Goal: Task Accomplishment & Management: Manage account settings

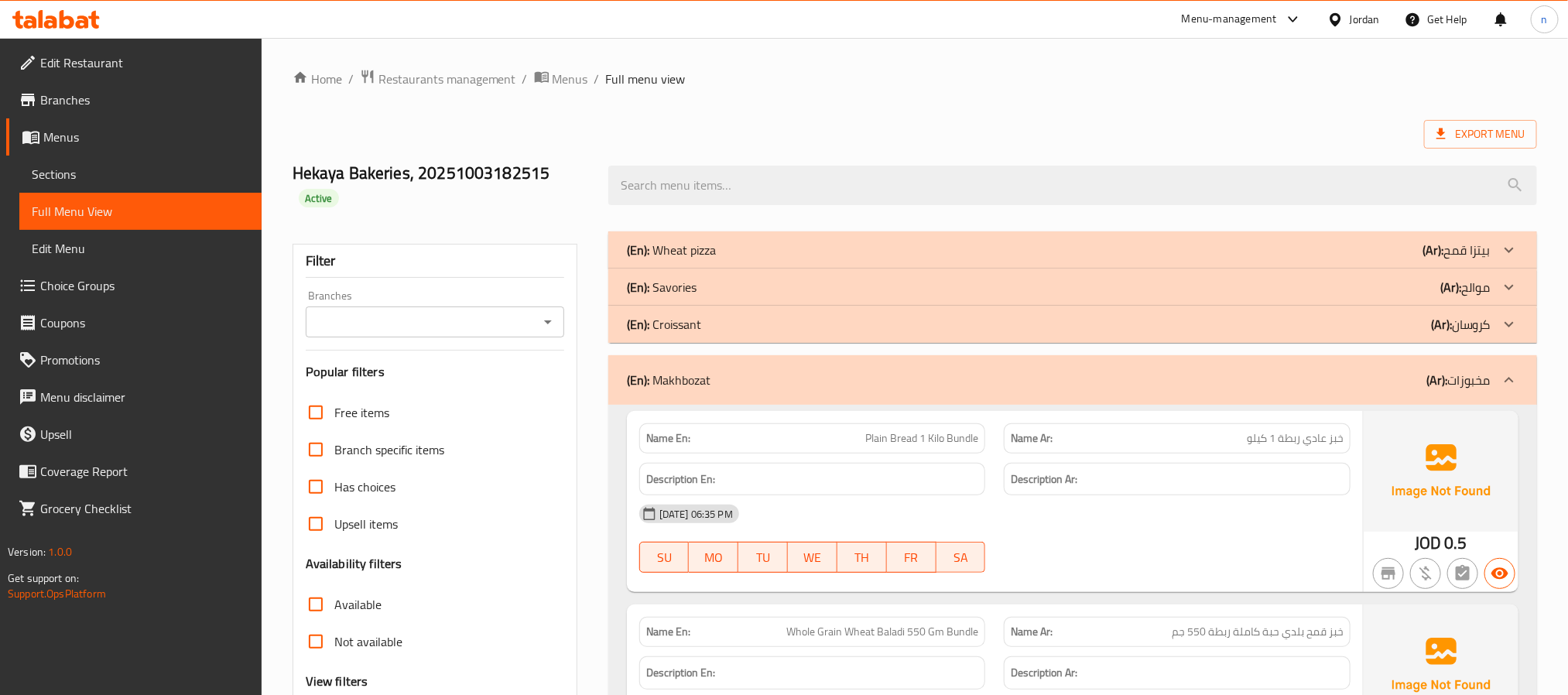
click at [924, 377] on div "(En): [PERSON_NAME] (Ar): مخبوزات" at bounding box center [1058, 380] width 863 height 18
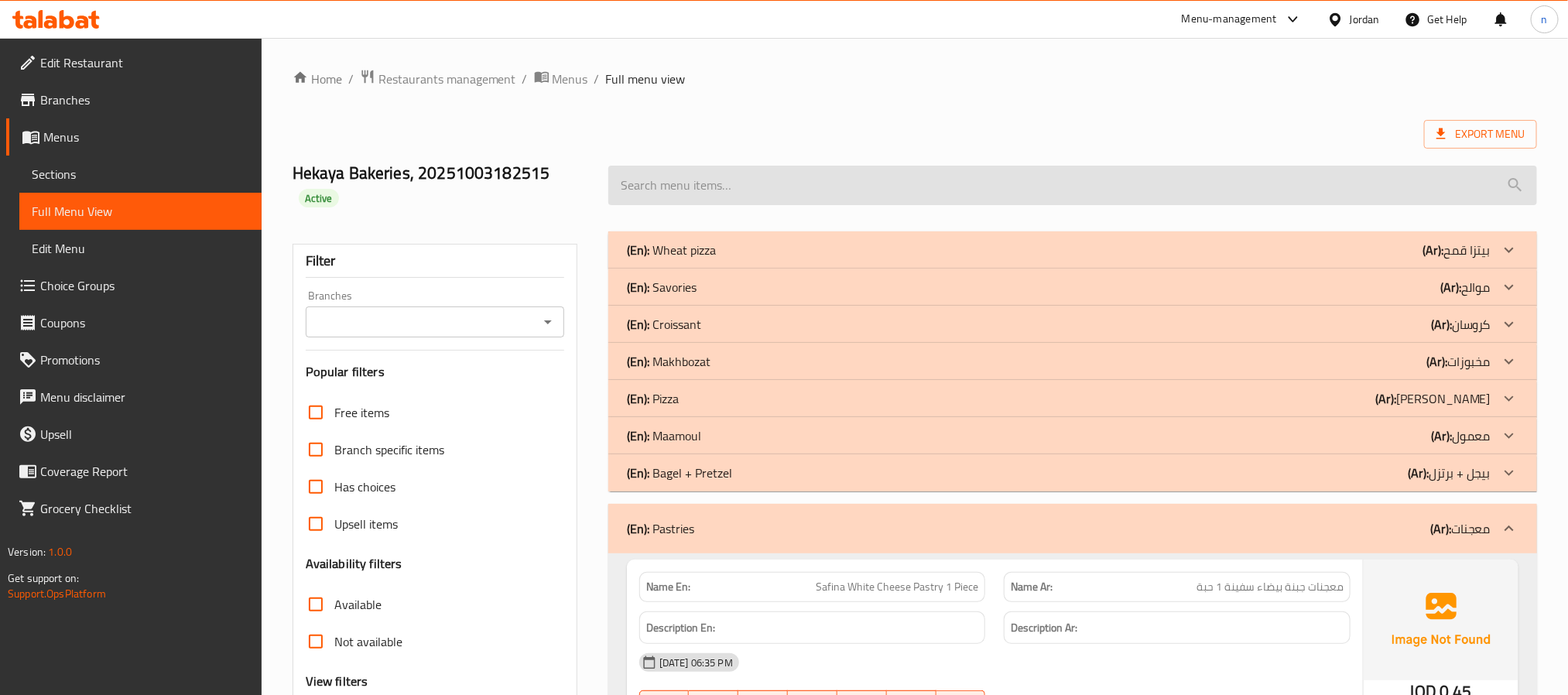
drag, startPoint x: 885, startPoint y: 358, endPoint x: 845, endPoint y: 202, distance: 161.0
click at [885, 358] on div "(En): [PERSON_NAME] (Ar): مخبوزات" at bounding box center [1058, 362] width 863 height 18
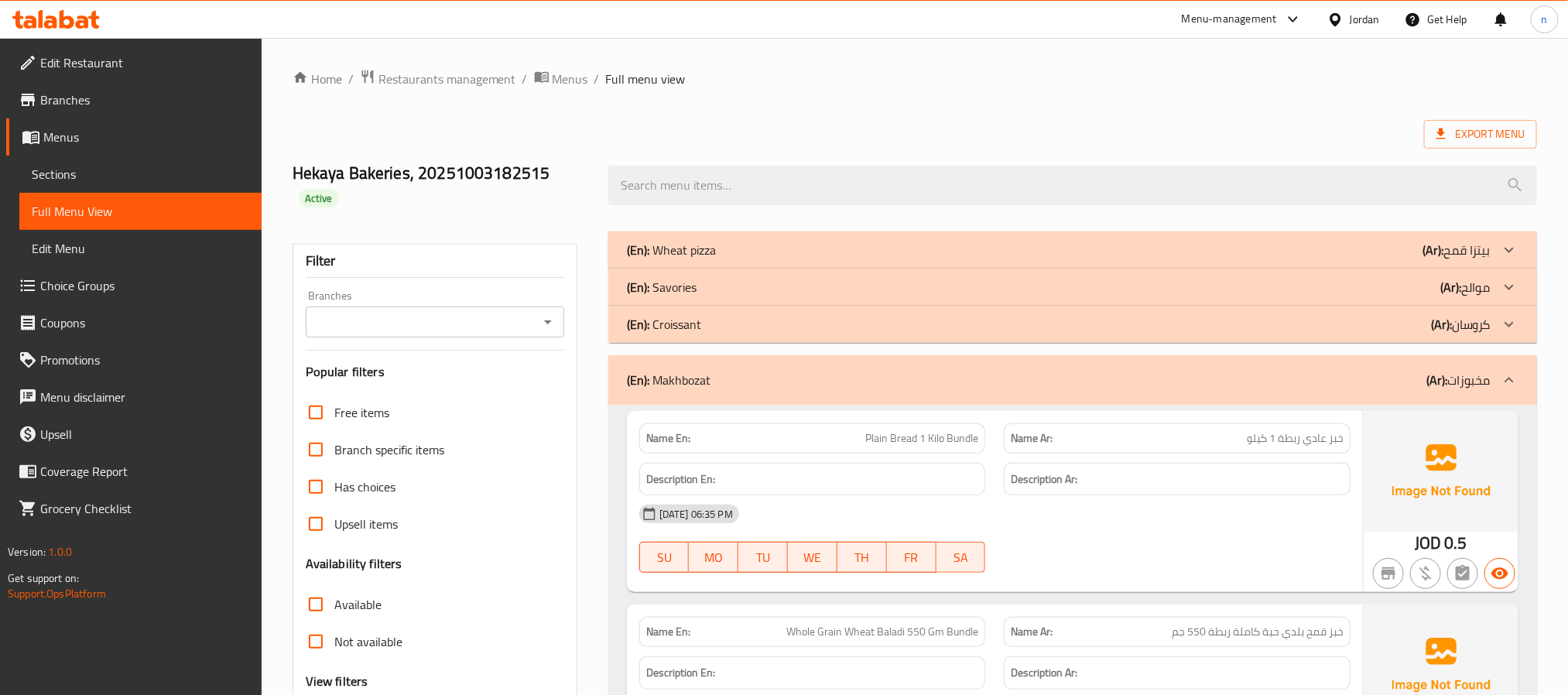
click at [831, 124] on div "Export Menu" at bounding box center [914, 134] width 1244 height 28
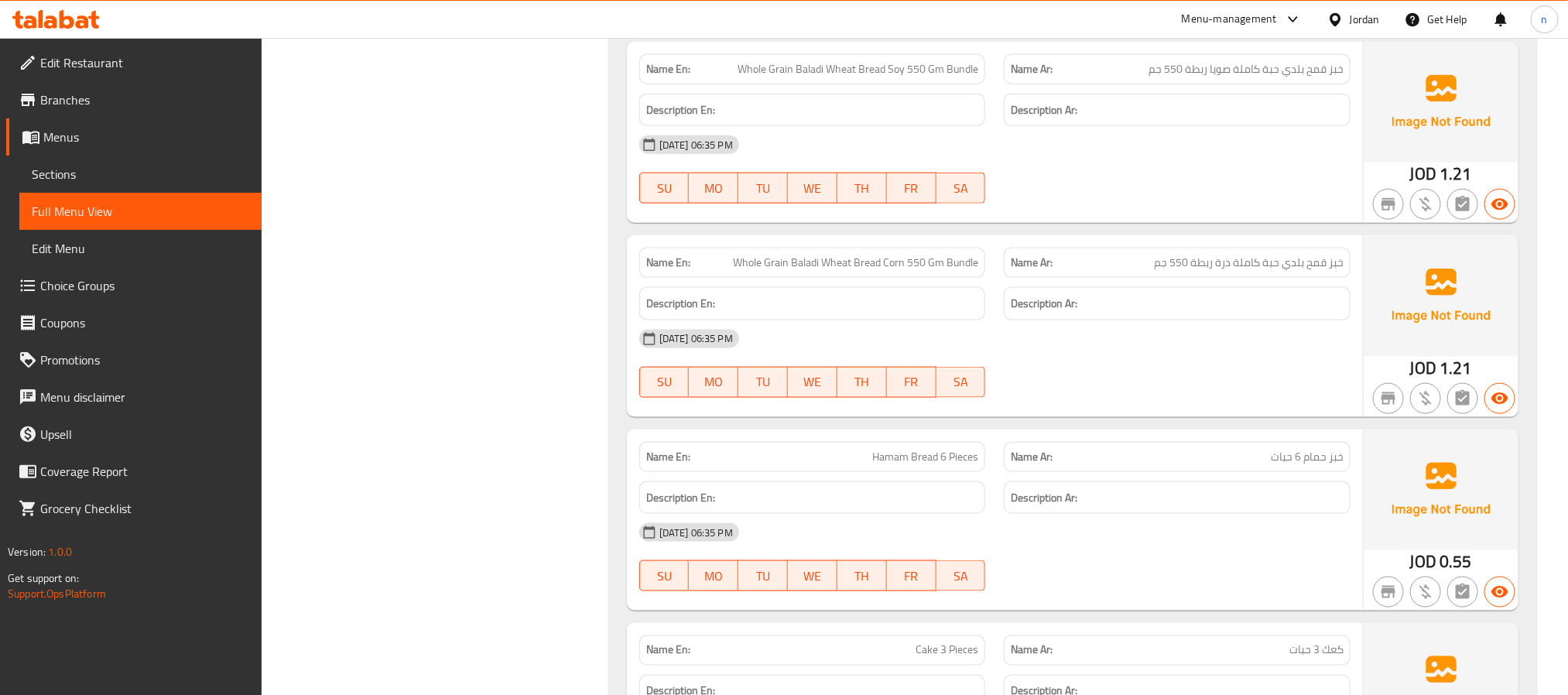
scroll to position [910, 0]
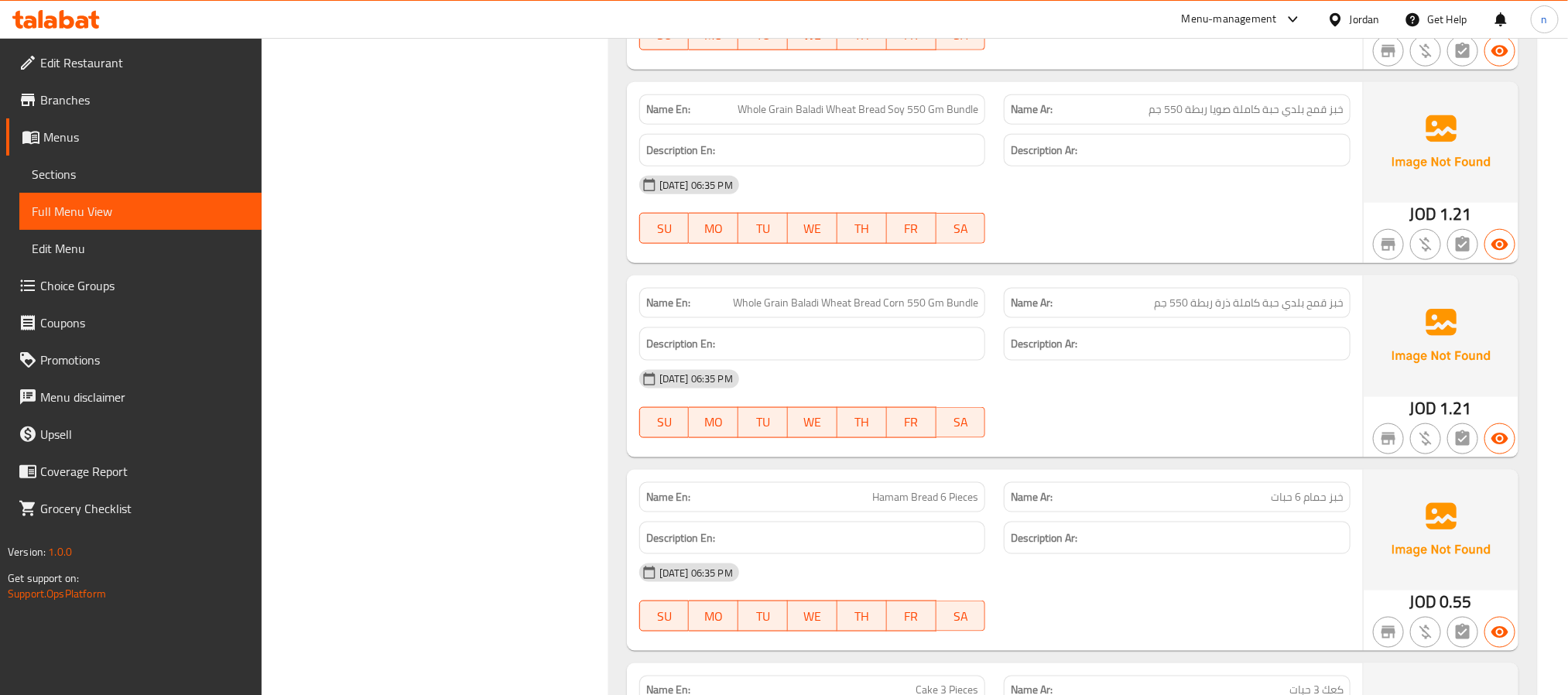
click at [59, 169] on span "Sections" at bounding box center [140, 174] width 218 height 18
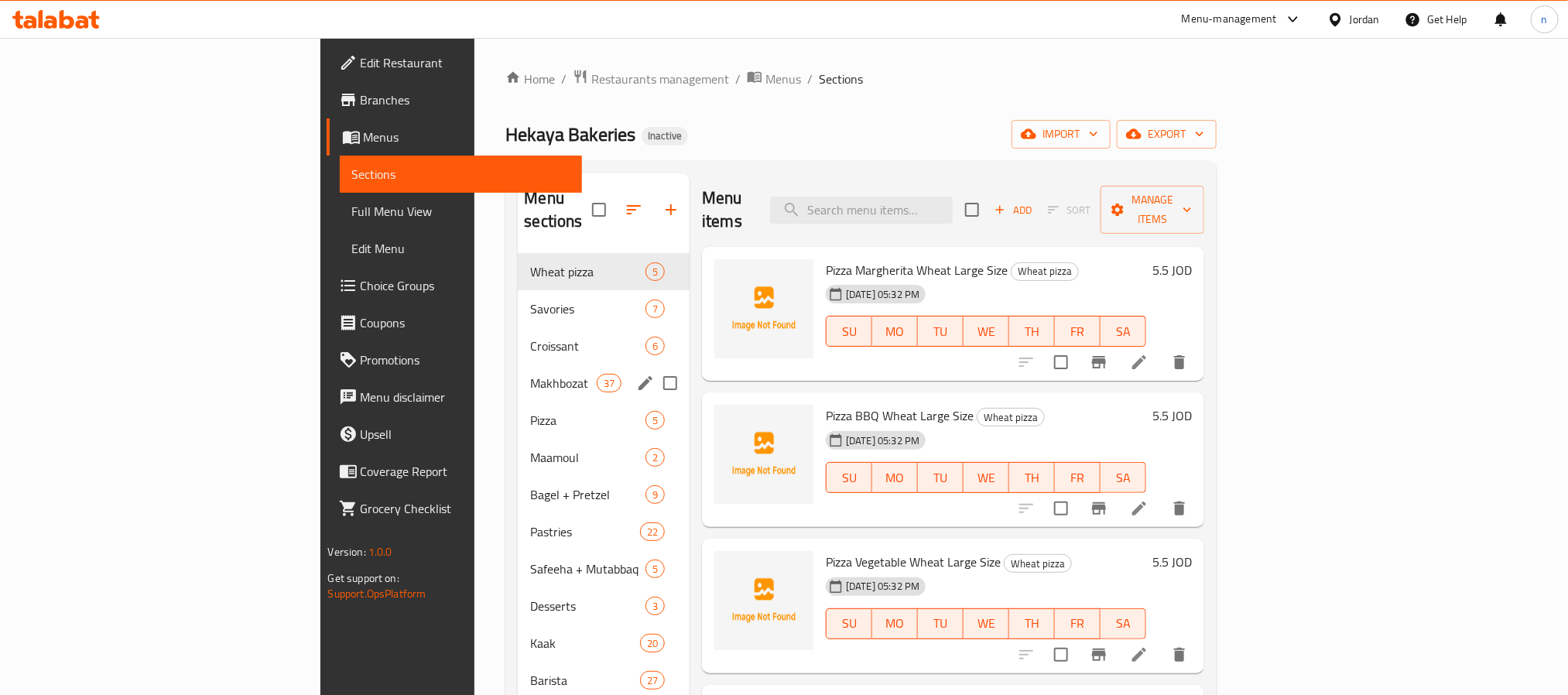
click at [517, 364] on div "Makhbozat 37" at bounding box center [603, 383] width 172 height 37
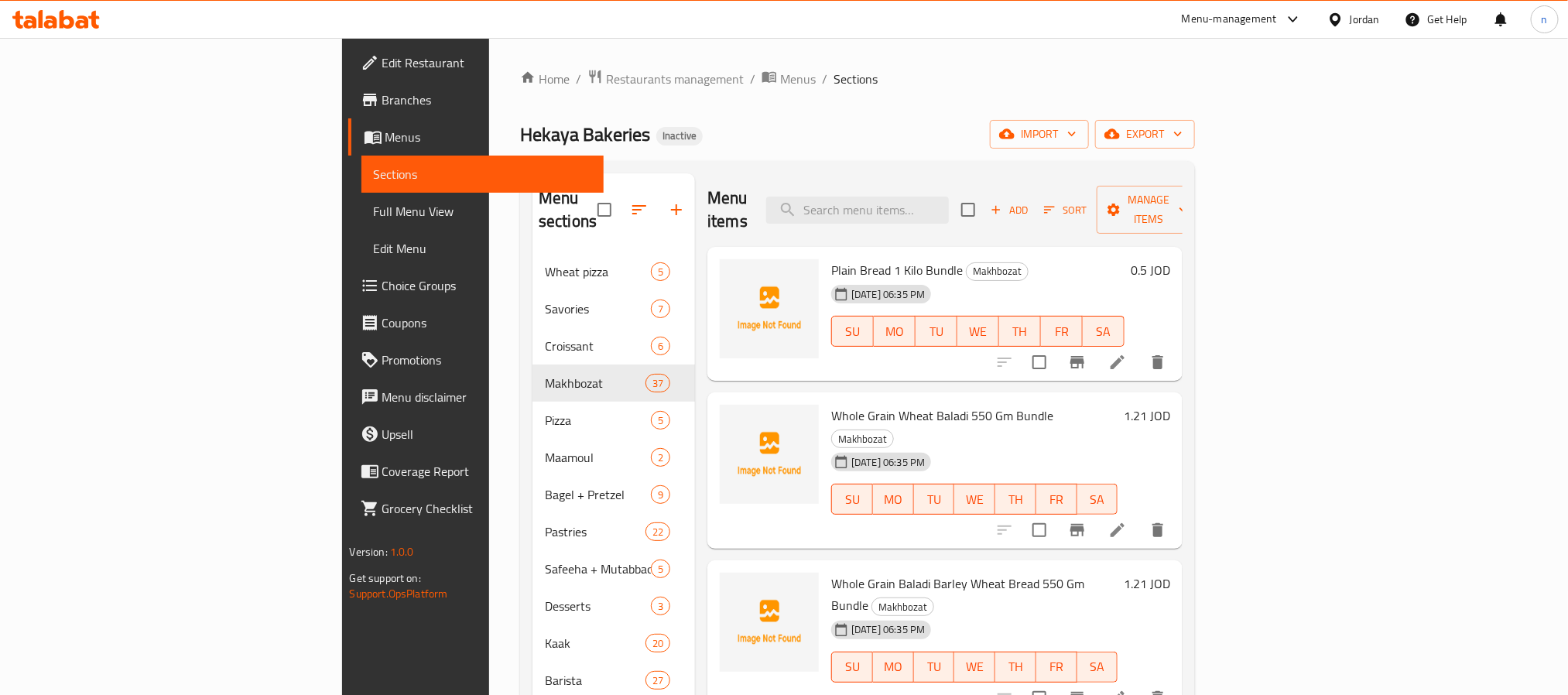
click at [920, 91] on div "Home / Restaurants management / Menus / Sections Hekaya Bakeries Inactive impor…" at bounding box center [857, 475] width 675 height 812
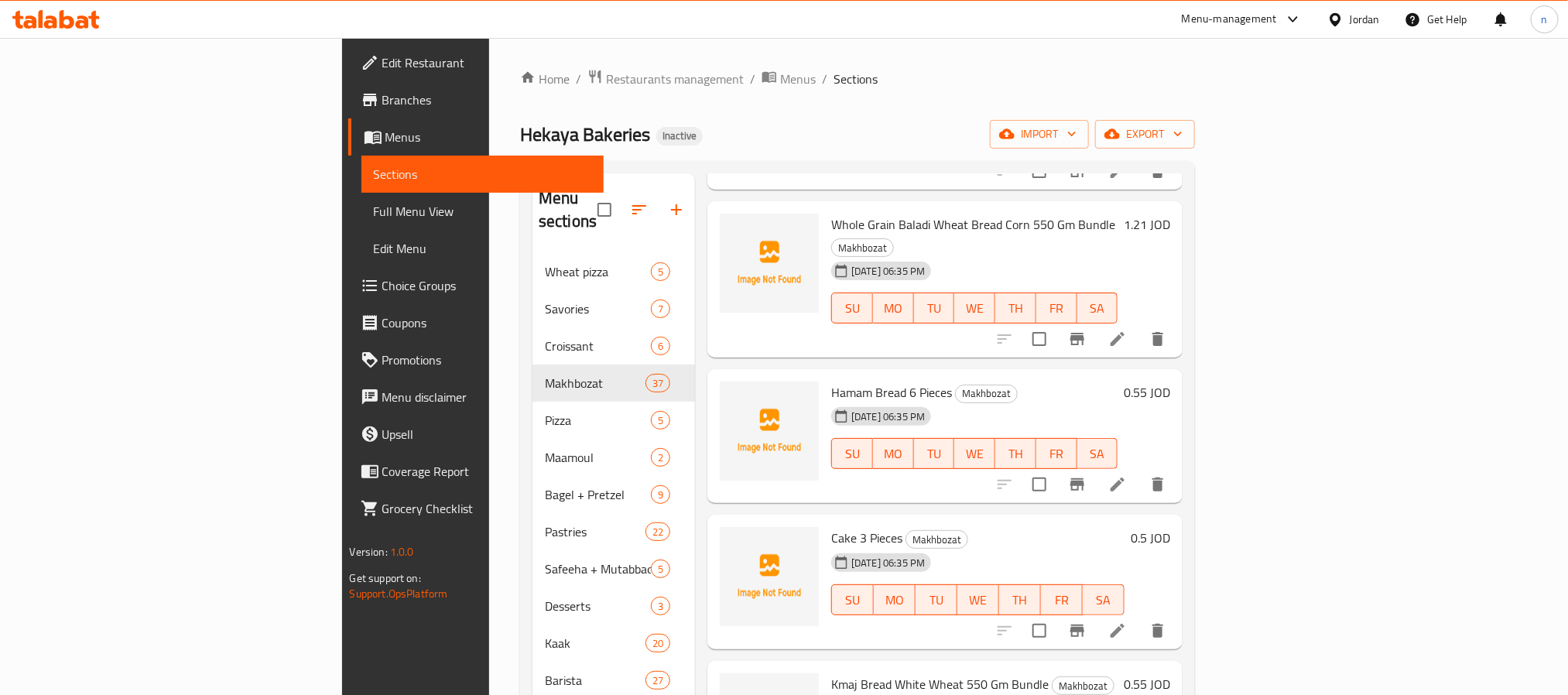
scroll to position [832, 0]
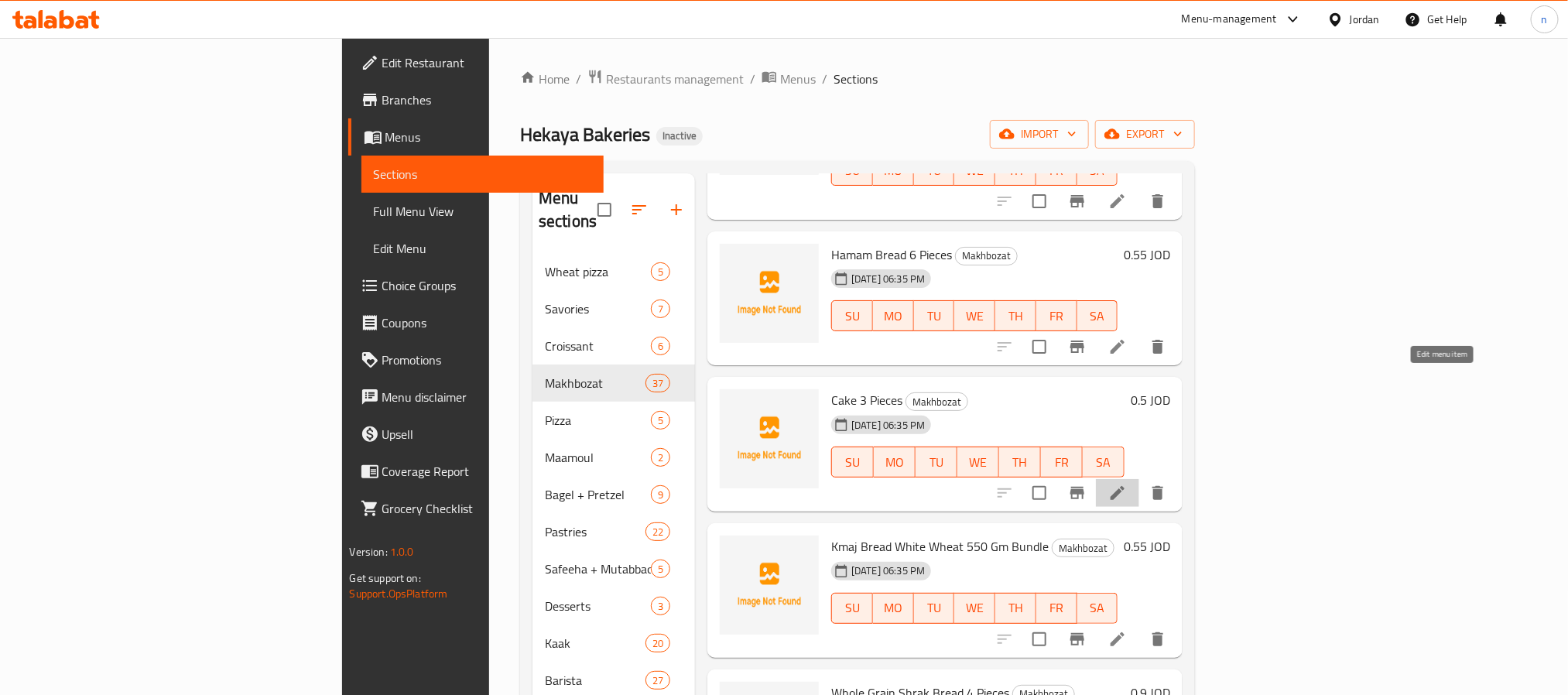
click at [1126, 484] on icon at bounding box center [1117, 493] width 18 height 18
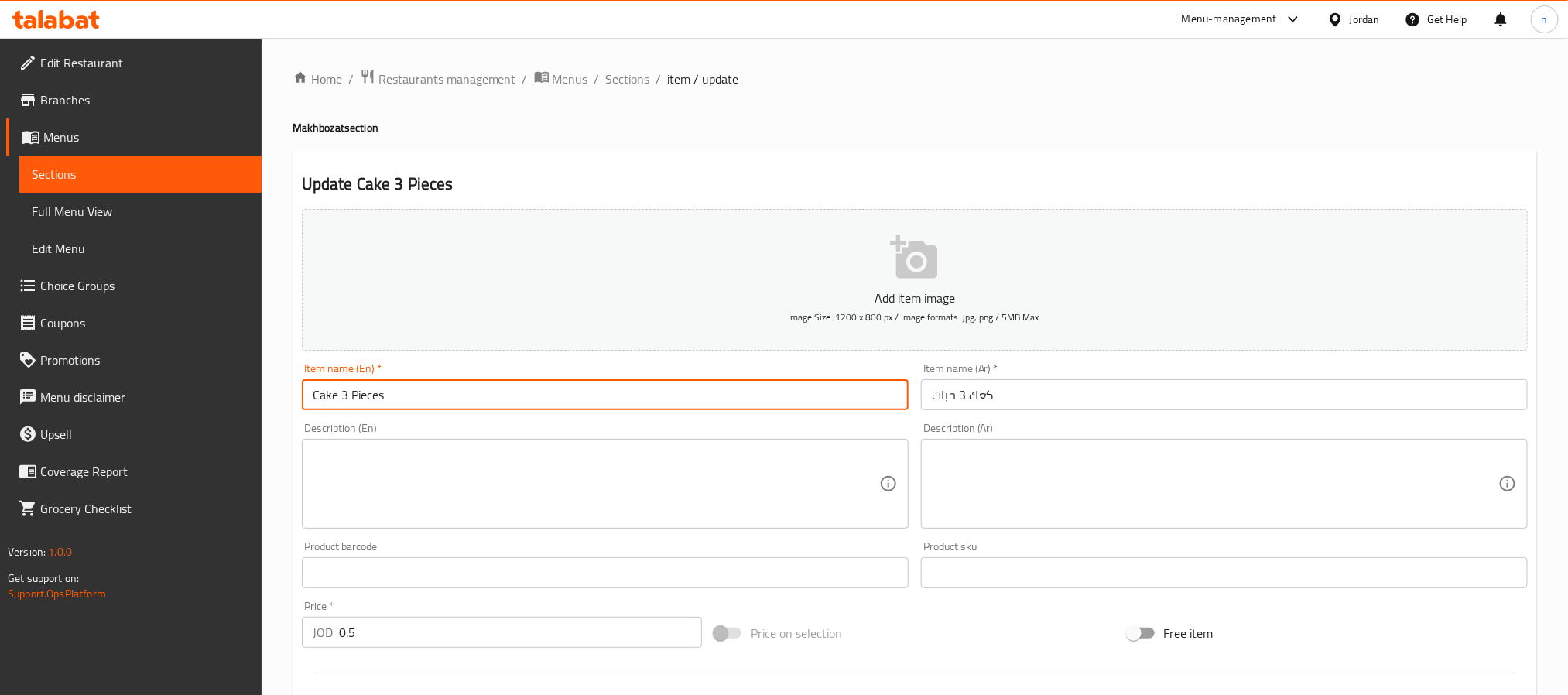
drag, startPoint x: 400, startPoint y: 397, endPoint x: 313, endPoint y: 393, distance: 87.1
click at [313, 393] on input "Cake 3 Pieces" at bounding box center [605, 394] width 606 height 31
paste input "Kaak"
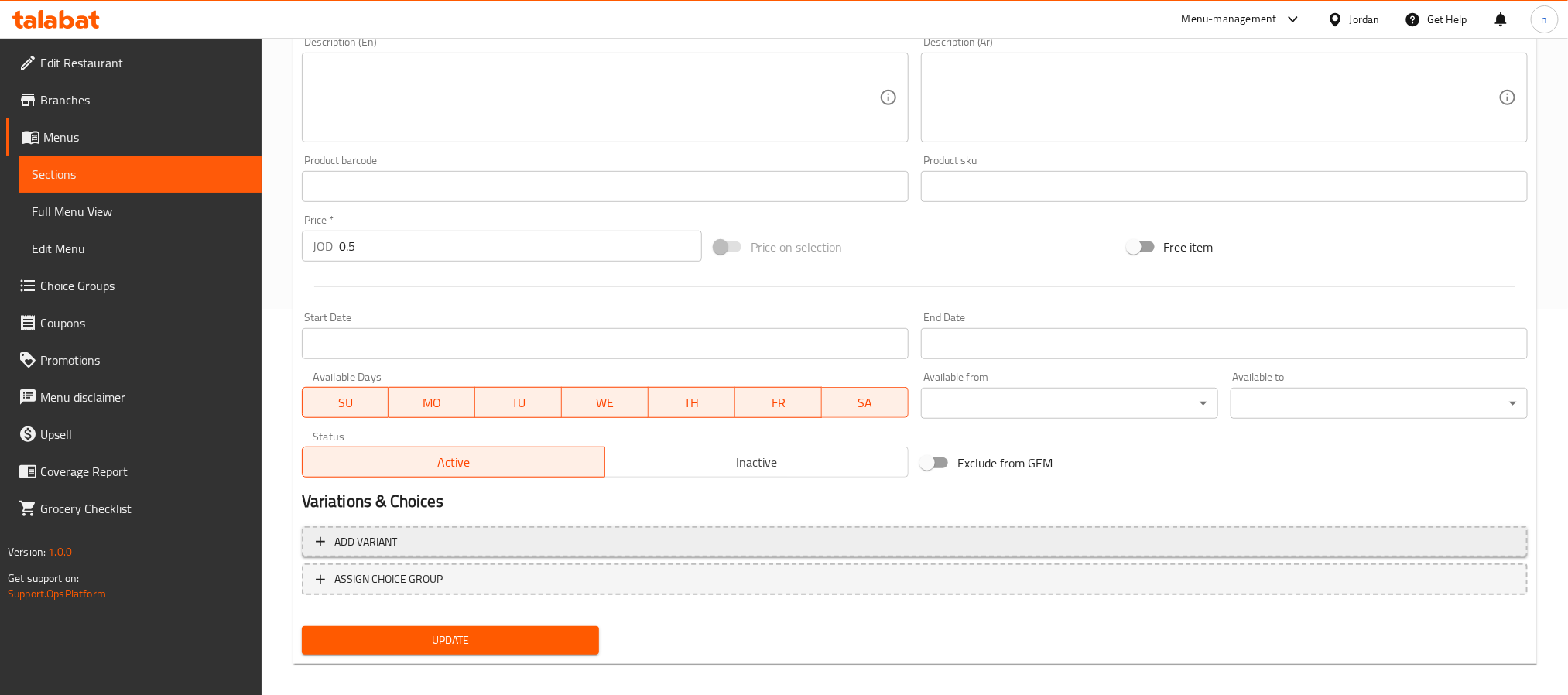
scroll to position [397, 0]
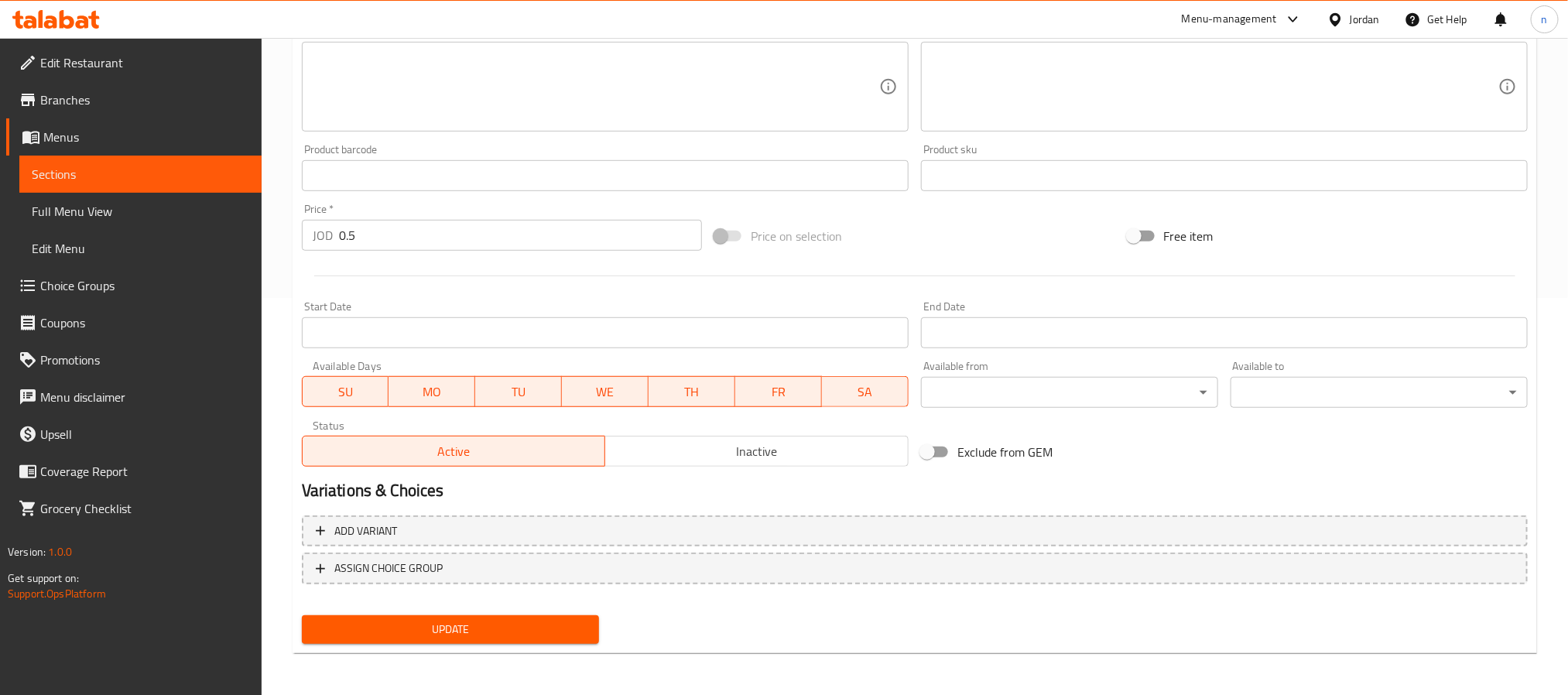
type input "Kaak 3 Pieces"
click at [575, 627] on span "Update" at bounding box center [450, 629] width 272 height 19
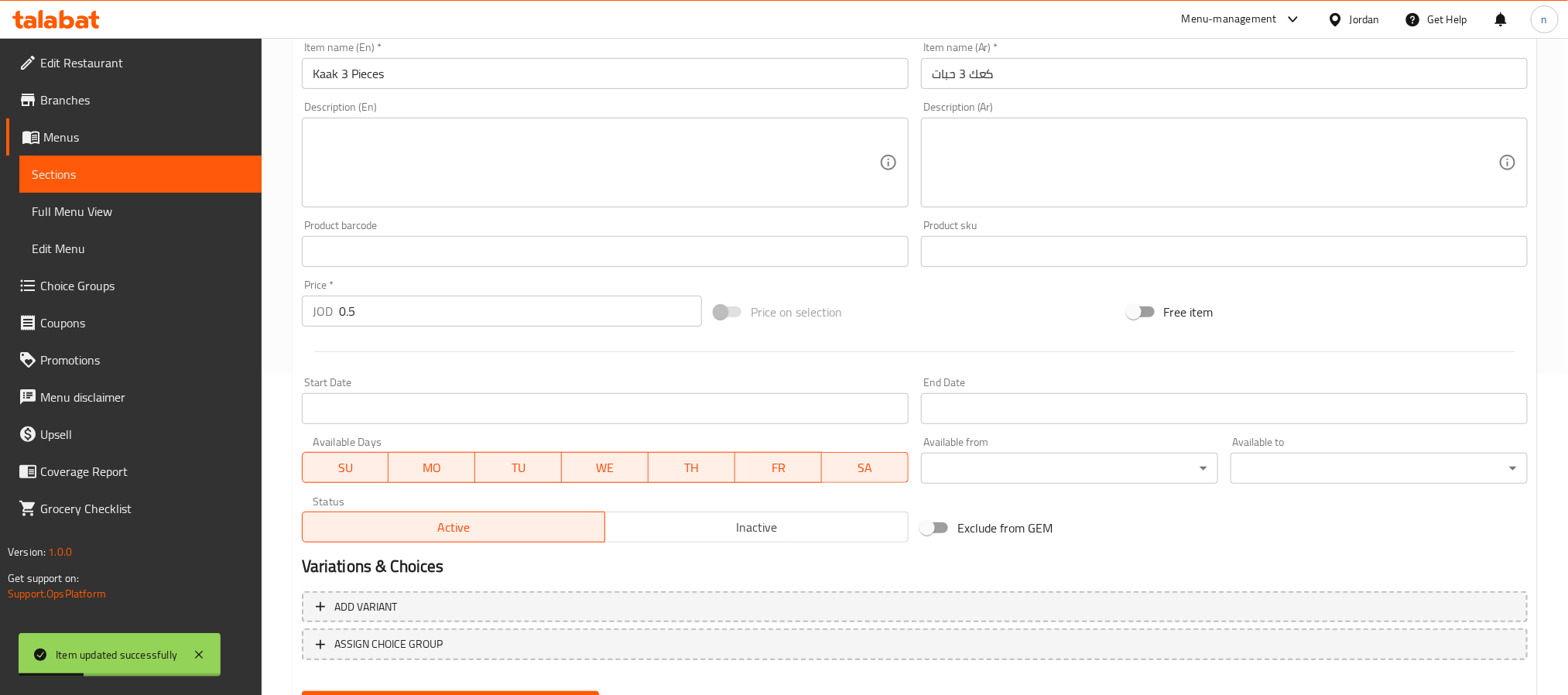
scroll to position [281, 0]
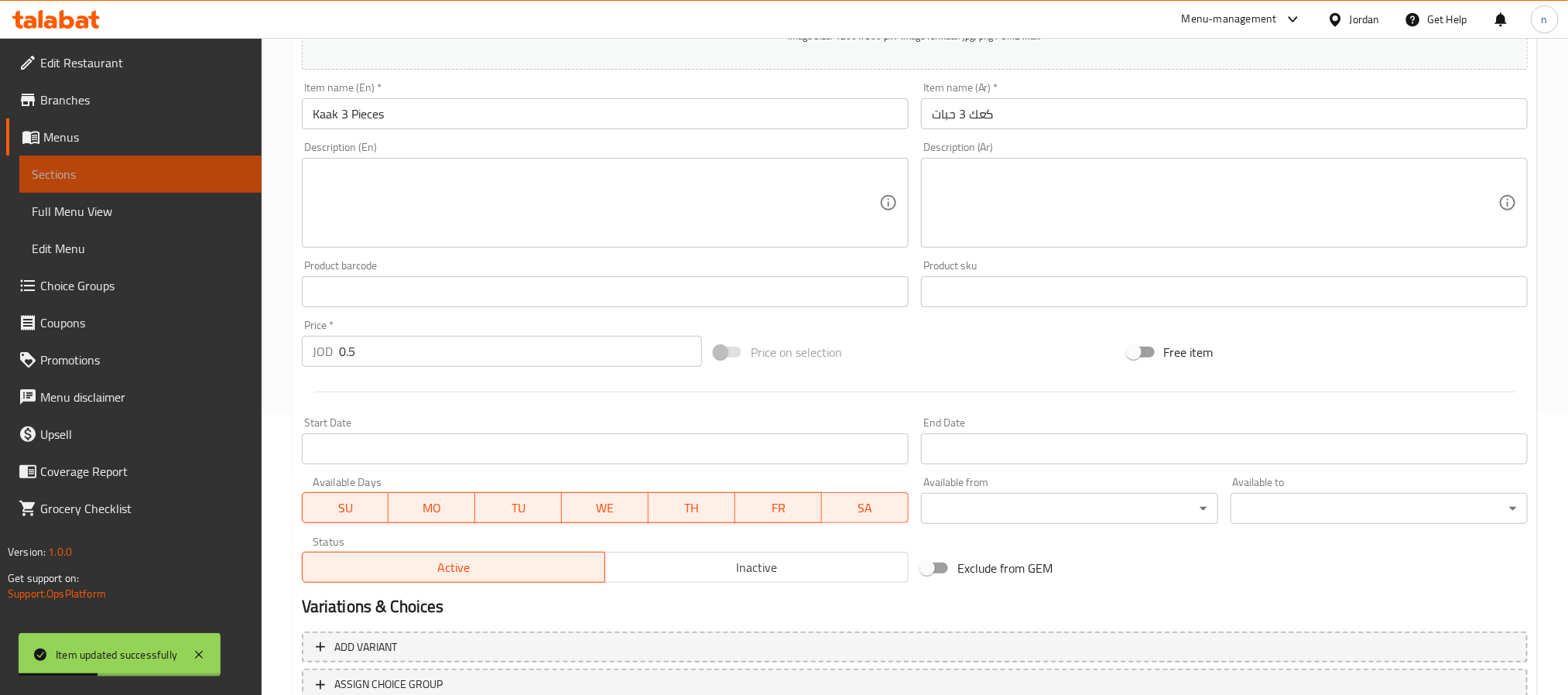
click at [110, 184] on link "Sections" at bounding box center [140, 174] width 242 height 37
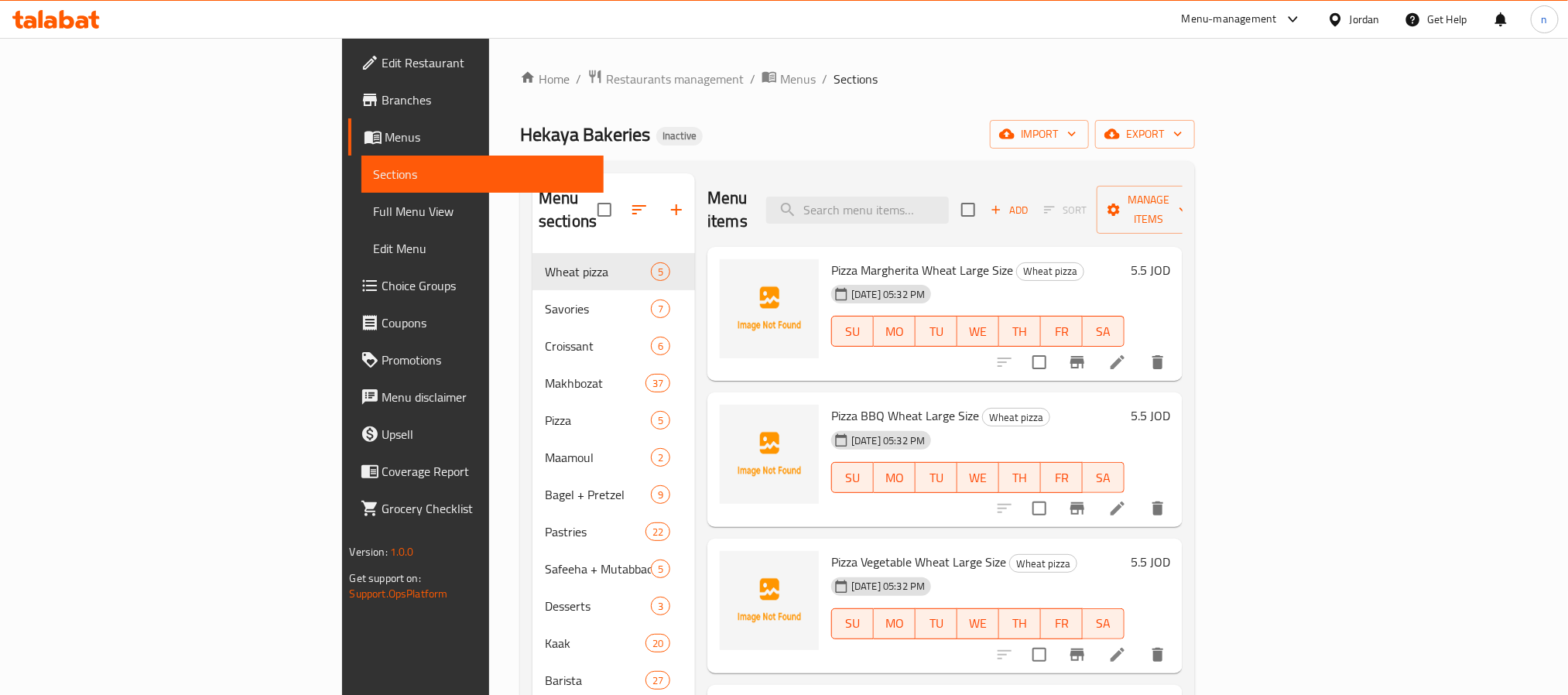
click at [791, 120] on div "Hekaya Bakeries Inactive import export" at bounding box center [857, 134] width 675 height 28
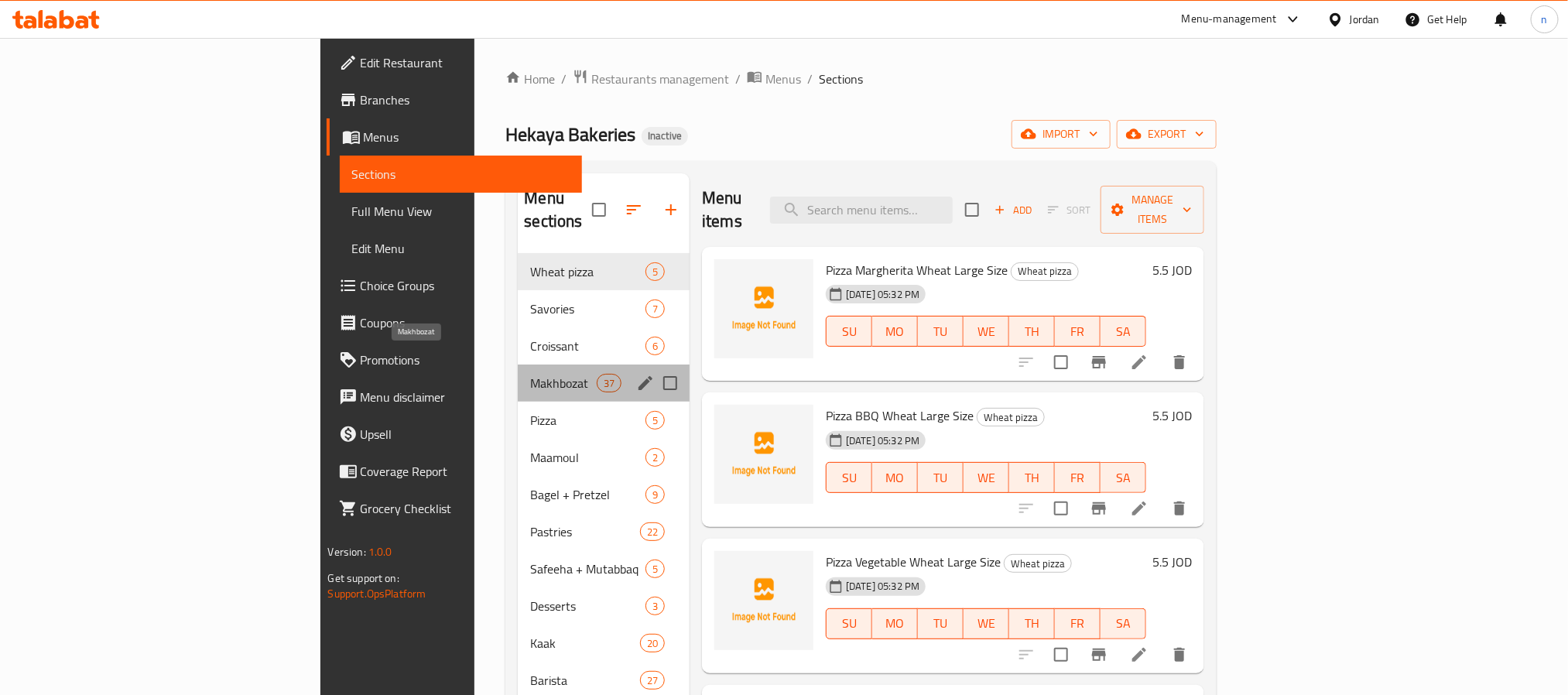
click at [530, 373] on span "Makhbozat" at bounding box center [563, 383] width 66 height 18
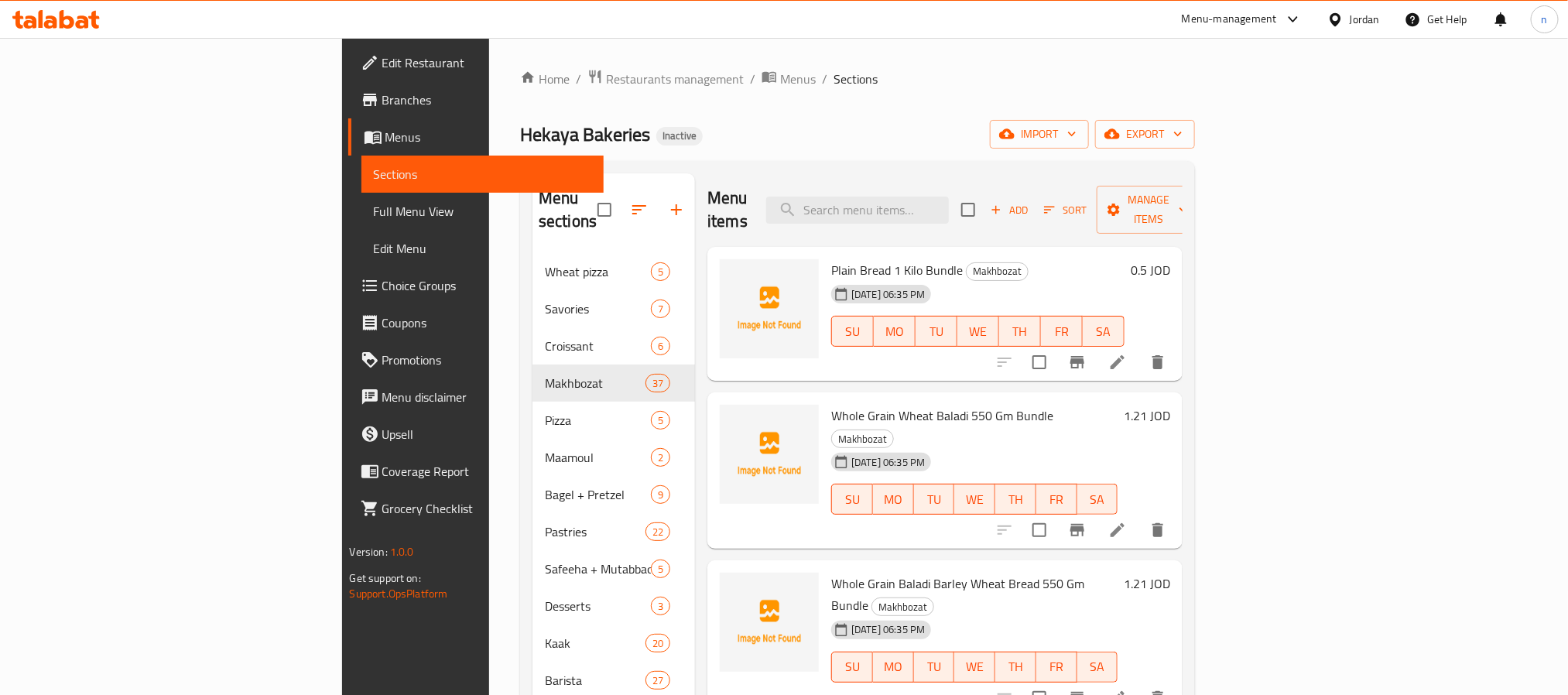
click at [834, 105] on div "Home / Restaurants management / Menus / Sections Hekaya Bakeries Inactive impor…" at bounding box center [857, 475] width 675 height 812
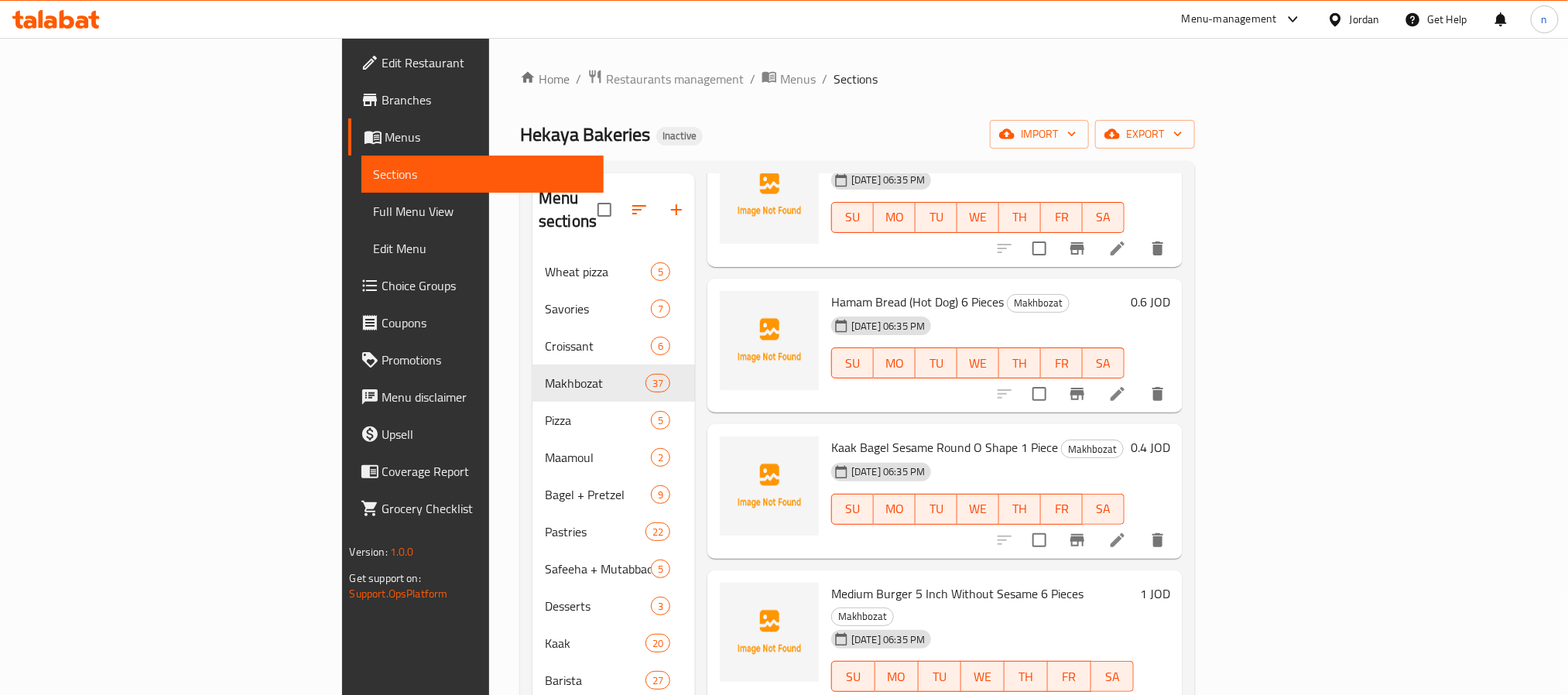
scroll to position [3459, 0]
click at [1126, 528] on icon at bounding box center [1117, 537] width 18 height 18
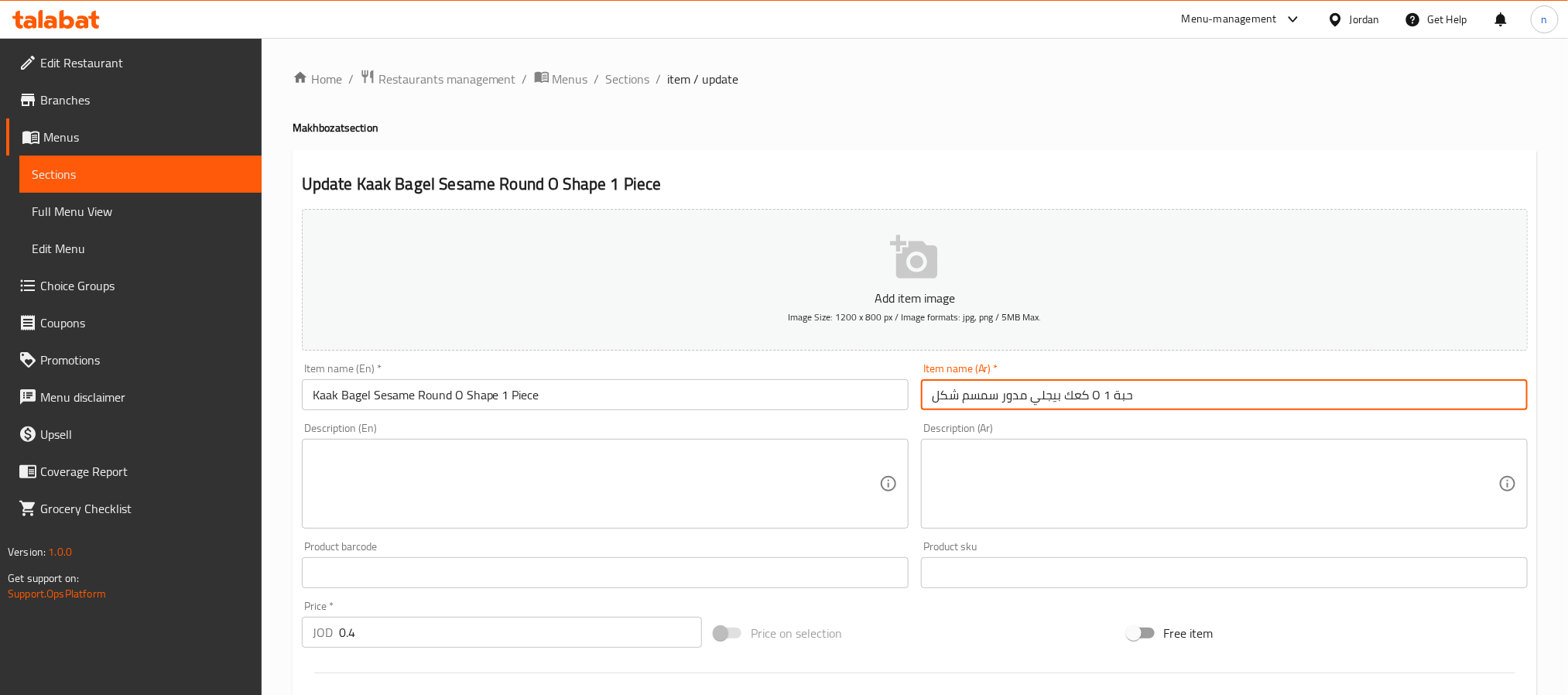
drag, startPoint x: 1149, startPoint y: 394, endPoint x: 929, endPoint y: 393, distance: 220.0
click at [929, 393] on input "كعك بيجلي مدور سمسم شكل O 1 حبة" at bounding box center [1224, 394] width 606 height 31
paste input ". حبة 1"
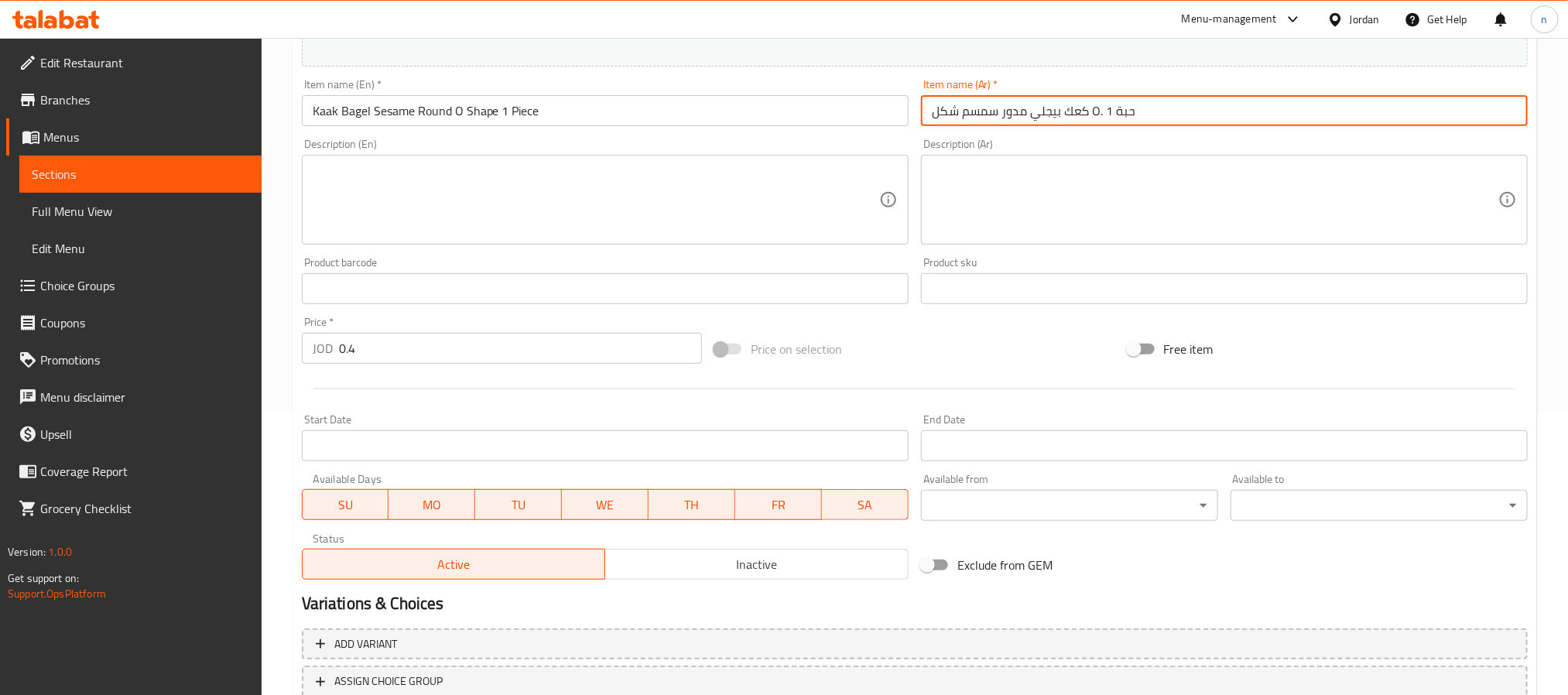
scroll to position [348, 0]
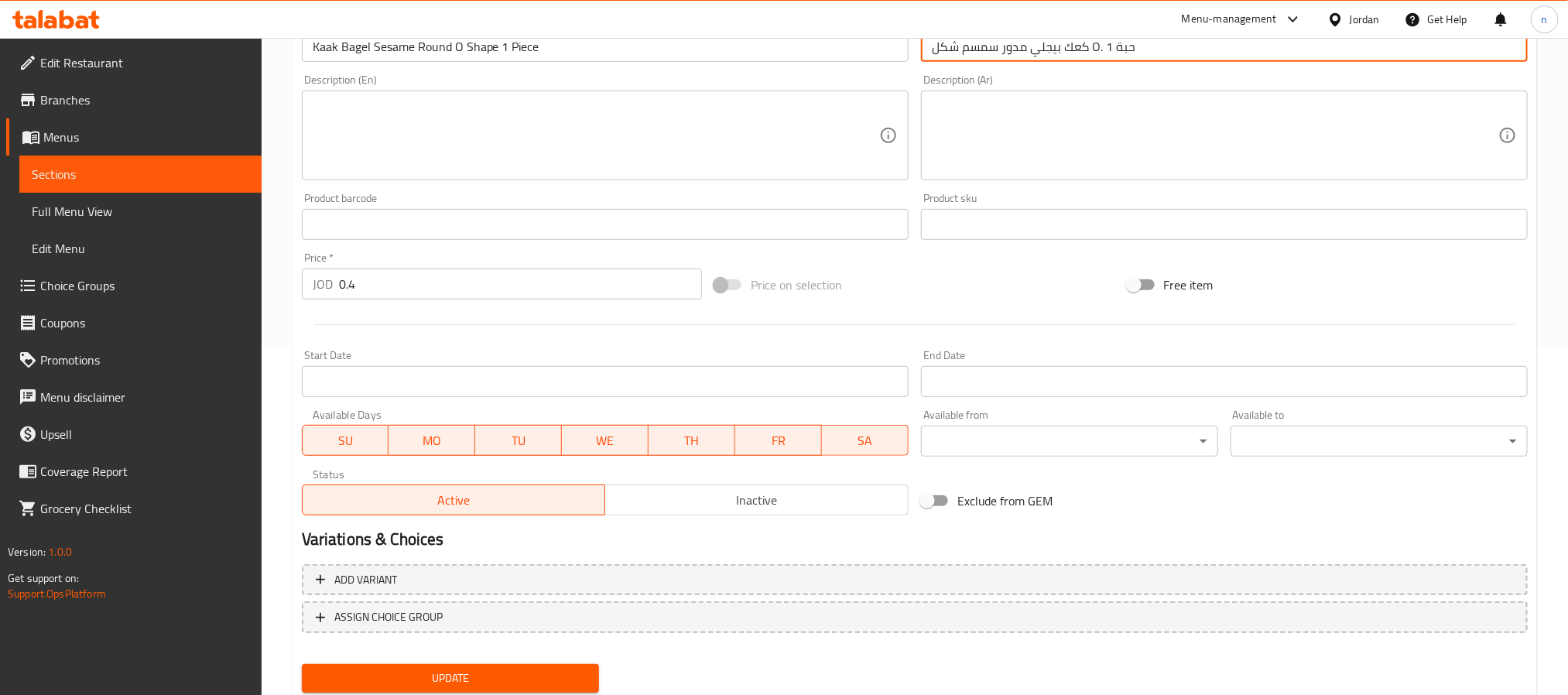
type input "كعك بيجلي مدور سمسم شكل O. حبة 1"
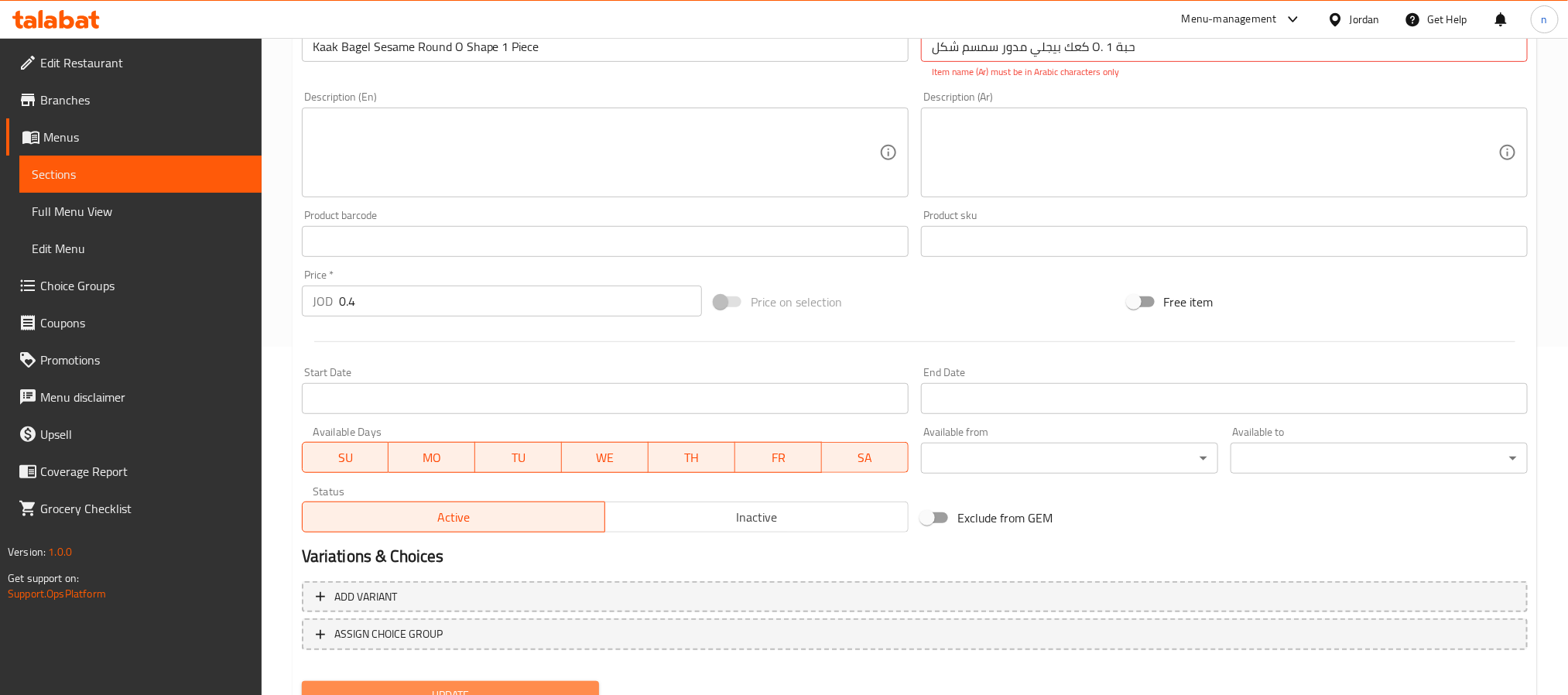
click at [537, 681] on button "Update" at bounding box center [450, 695] width 297 height 28
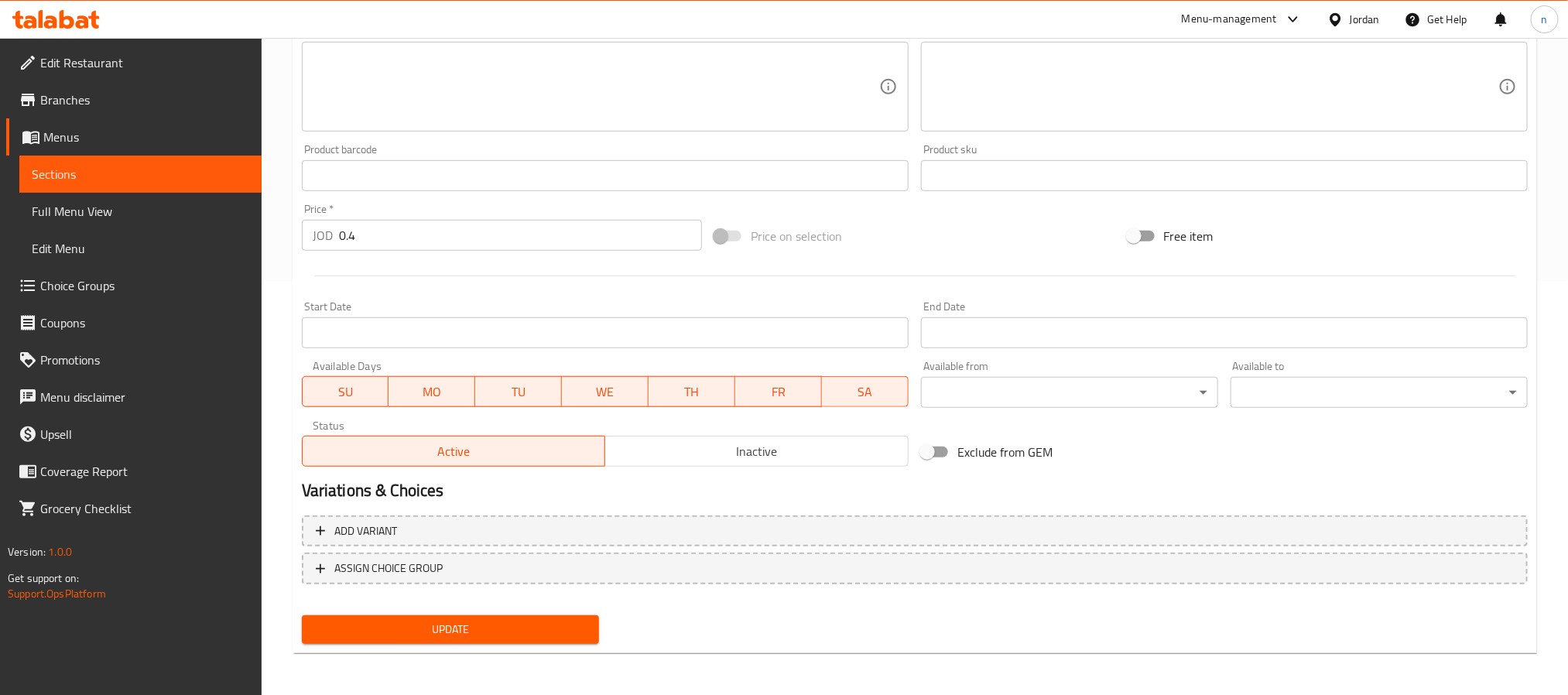
click at [524, 632] on span "Update" at bounding box center [450, 629] width 272 height 19
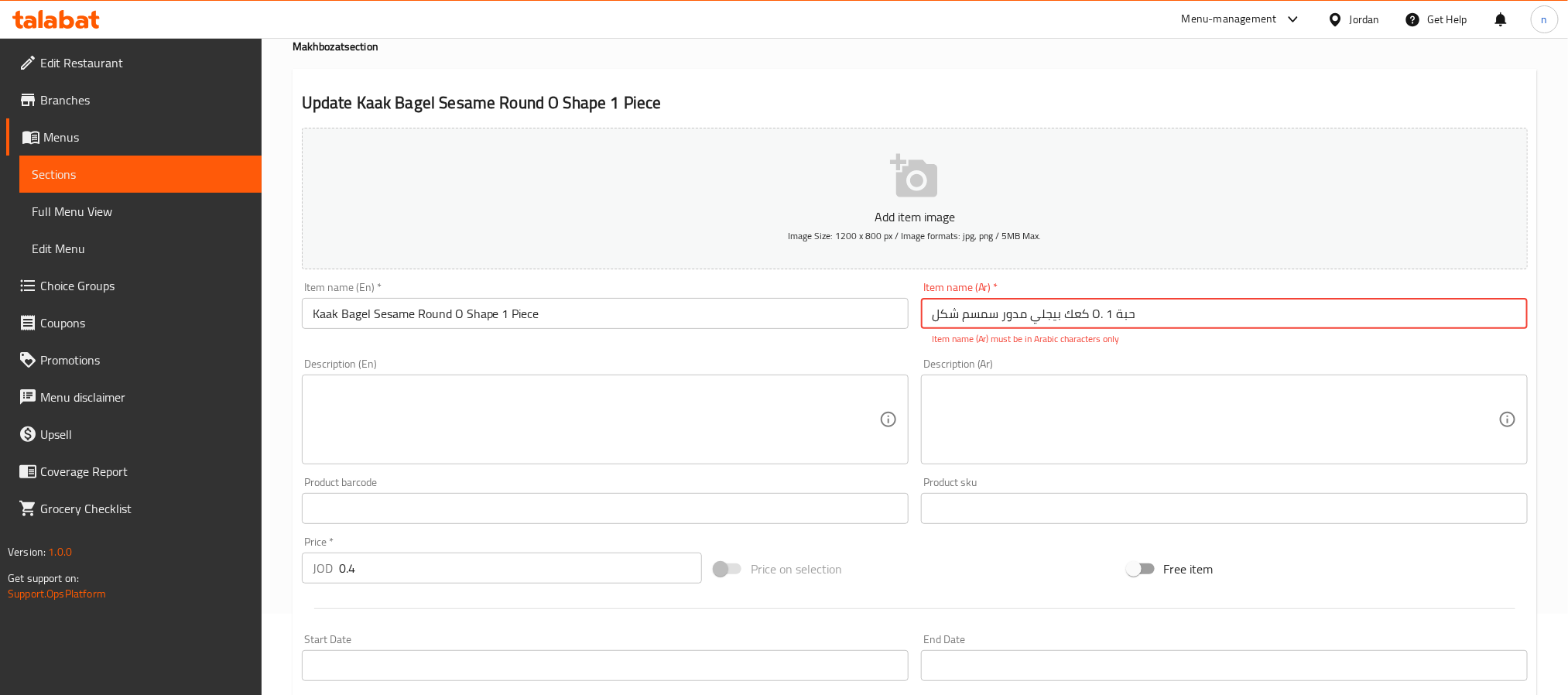
scroll to position [0, 0]
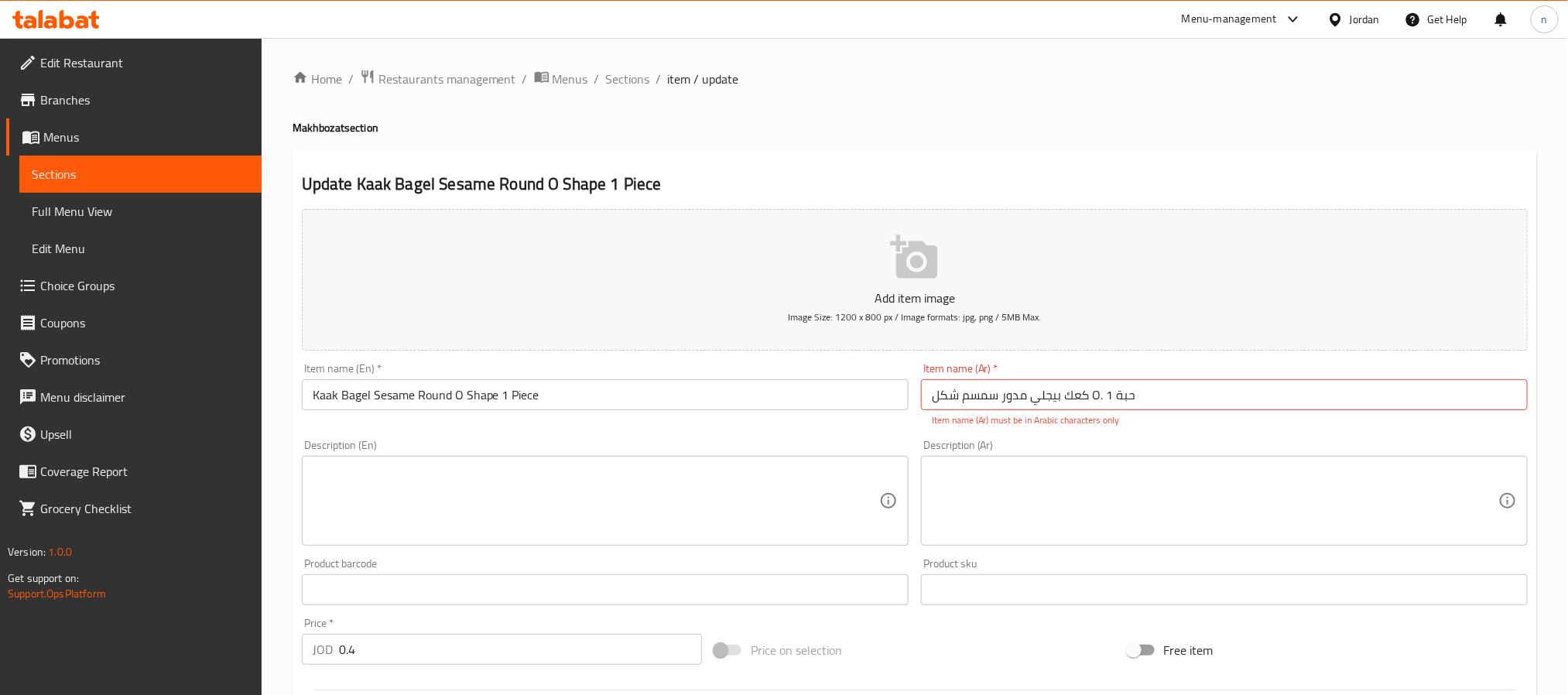
drag, startPoint x: 77, startPoint y: 168, endPoint x: 86, endPoint y: 196, distance: 29.4
click at [77, 168] on span "Sections" at bounding box center [140, 174] width 218 height 18
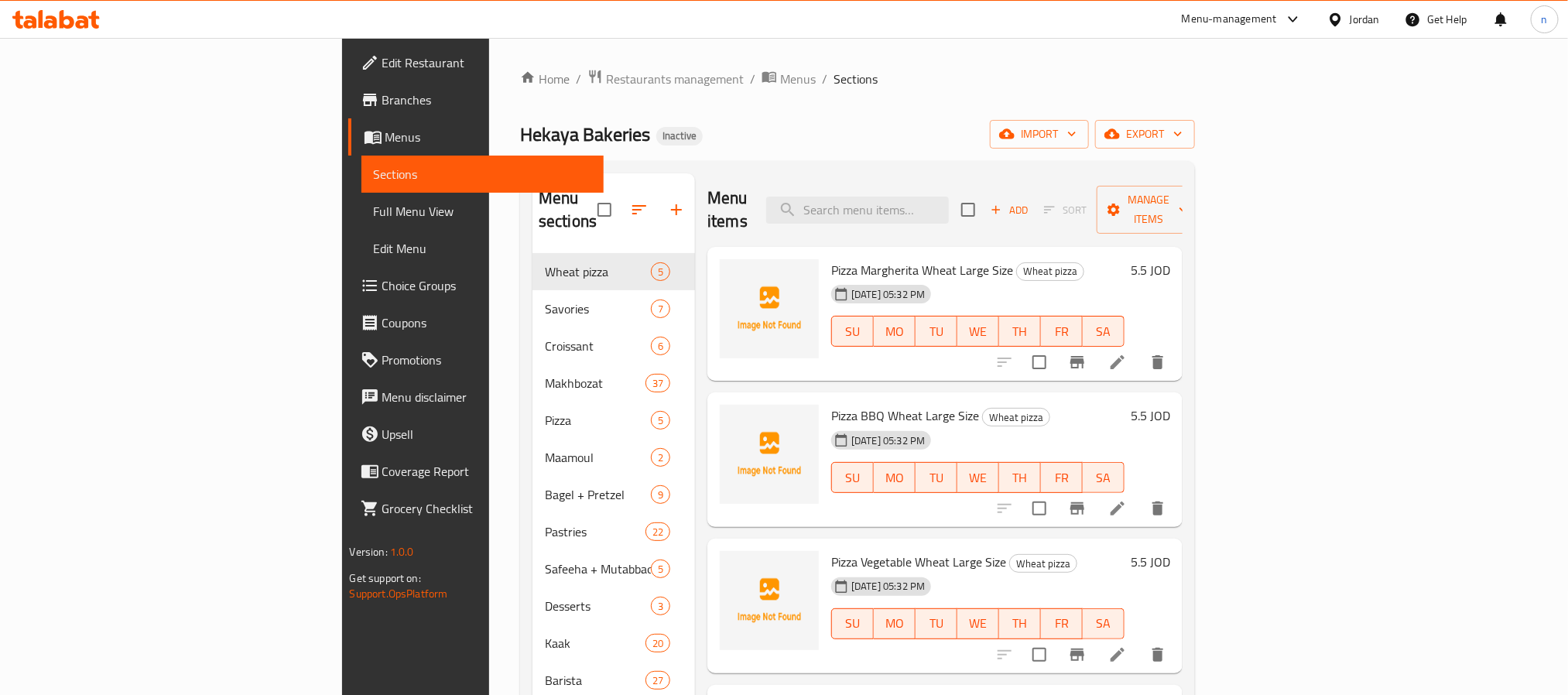
click at [982, 121] on div "Hekaya Bakeries Inactive import export" at bounding box center [857, 134] width 675 height 28
click at [1010, 124] on div "Hekaya Bakeries Inactive import export" at bounding box center [857, 134] width 675 height 28
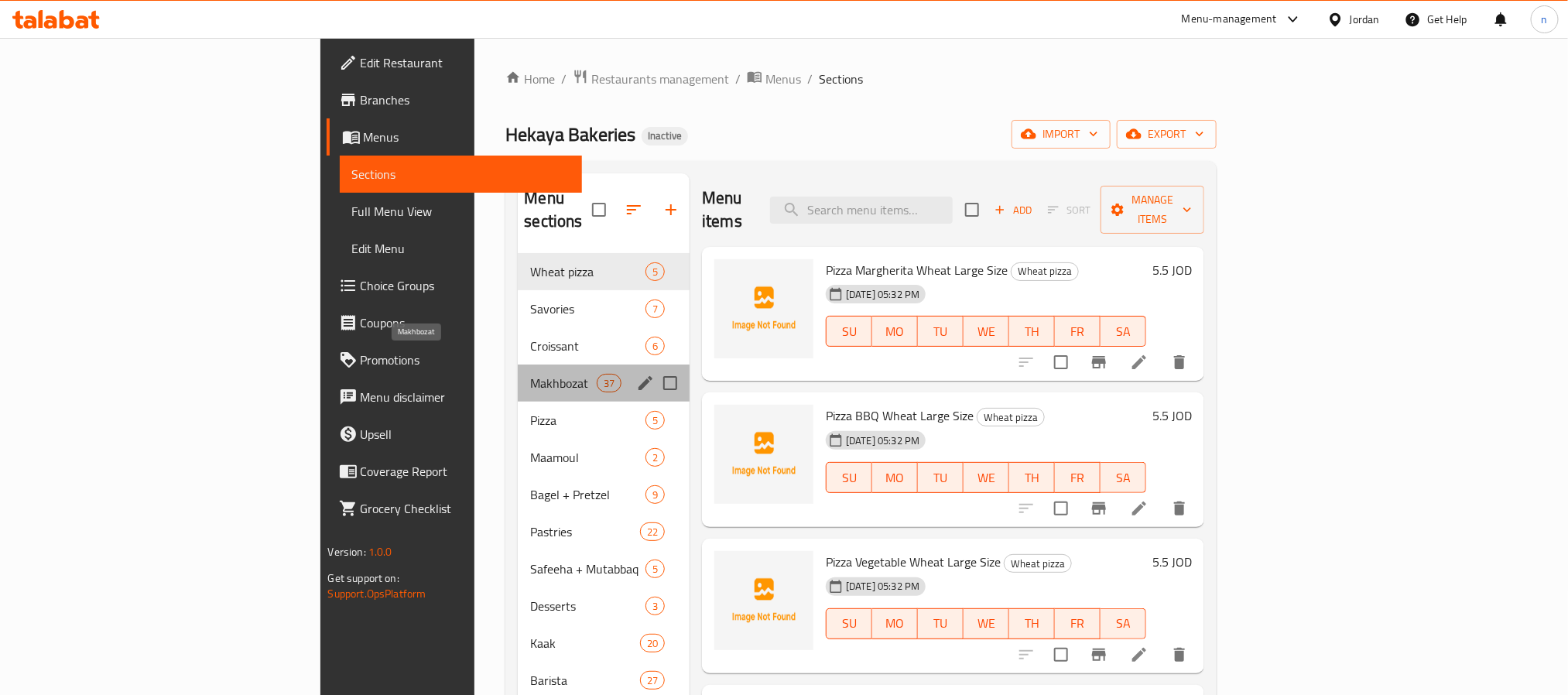
click at [530, 373] on span "Makhbozat" at bounding box center [563, 383] width 66 height 18
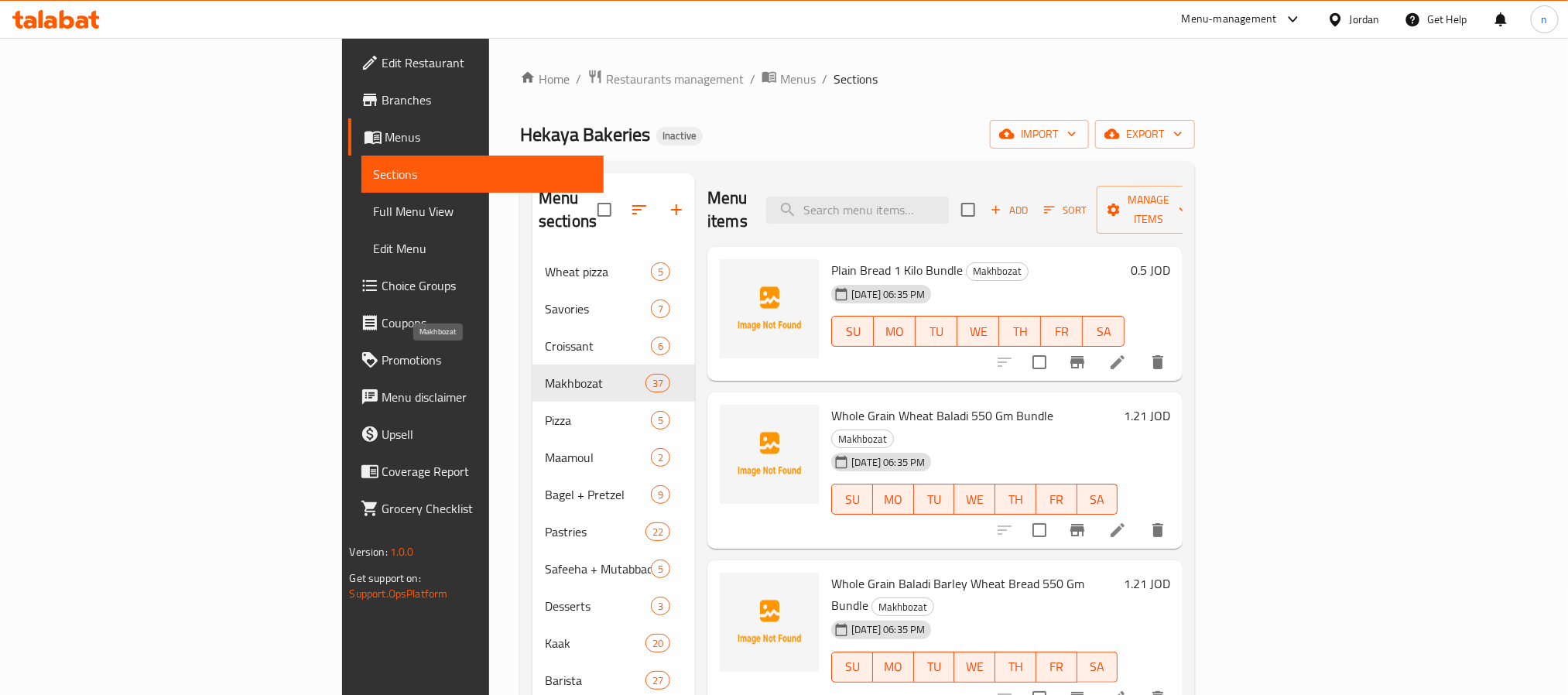
click at [912, 84] on ol "Home / Restaurants management / Menus / Sections" at bounding box center [857, 79] width 675 height 20
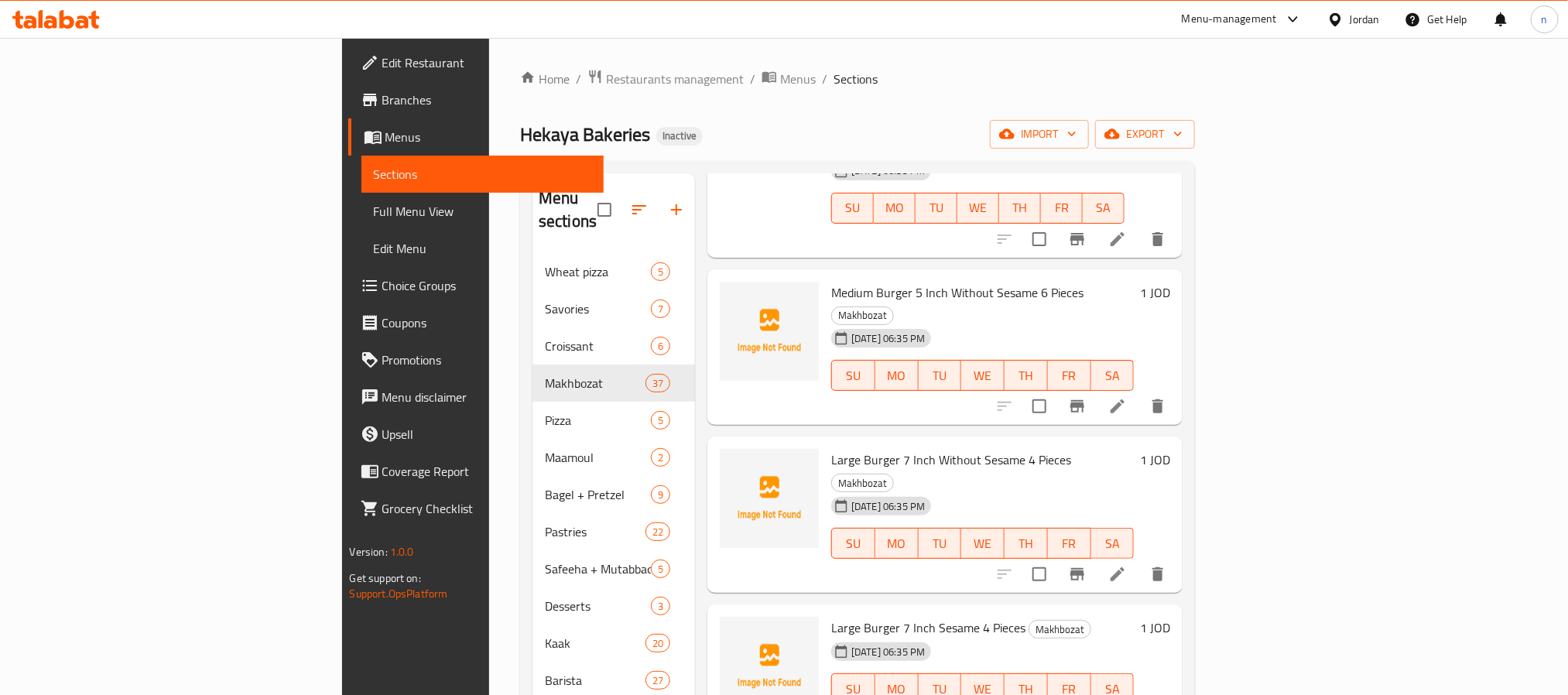
scroll to position [3897, 0]
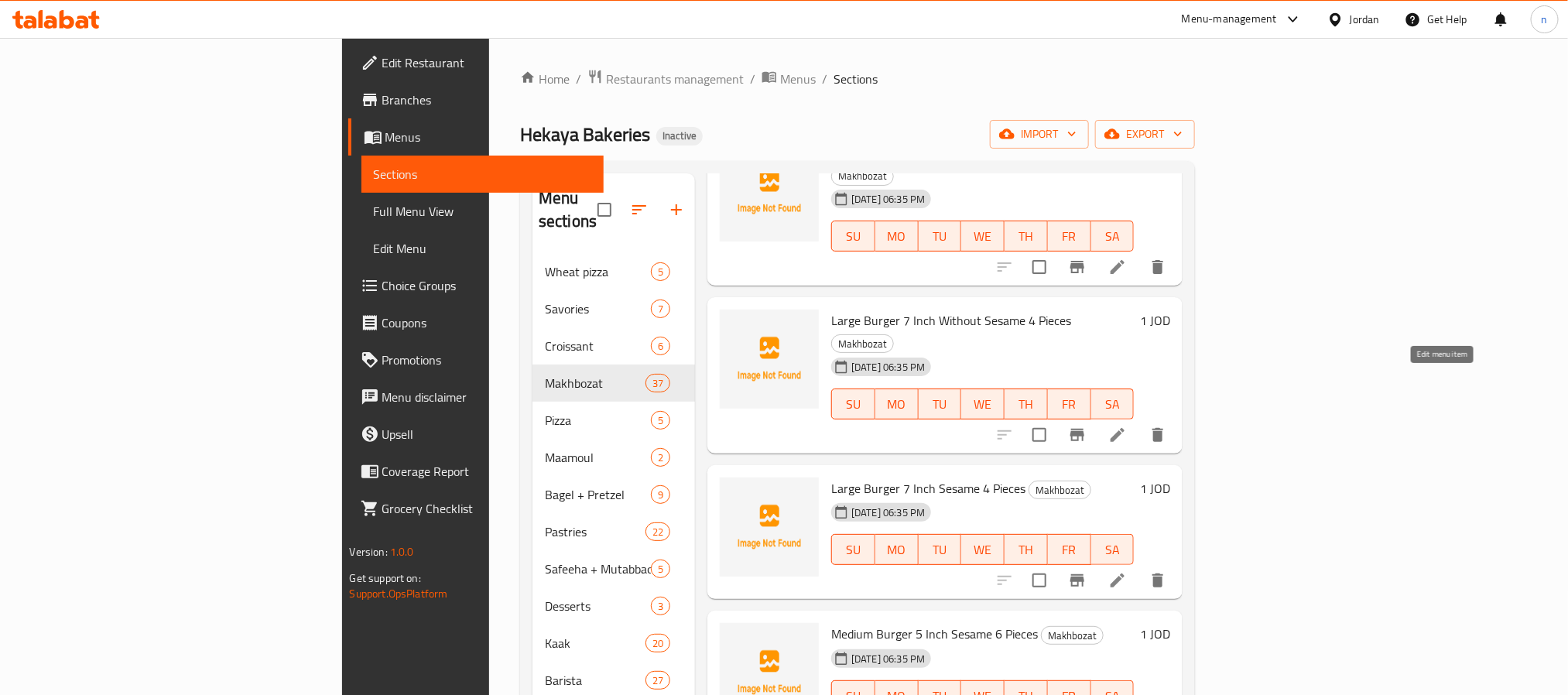
click at [1125, 574] on icon at bounding box center [1116, 580] width 14 height 14
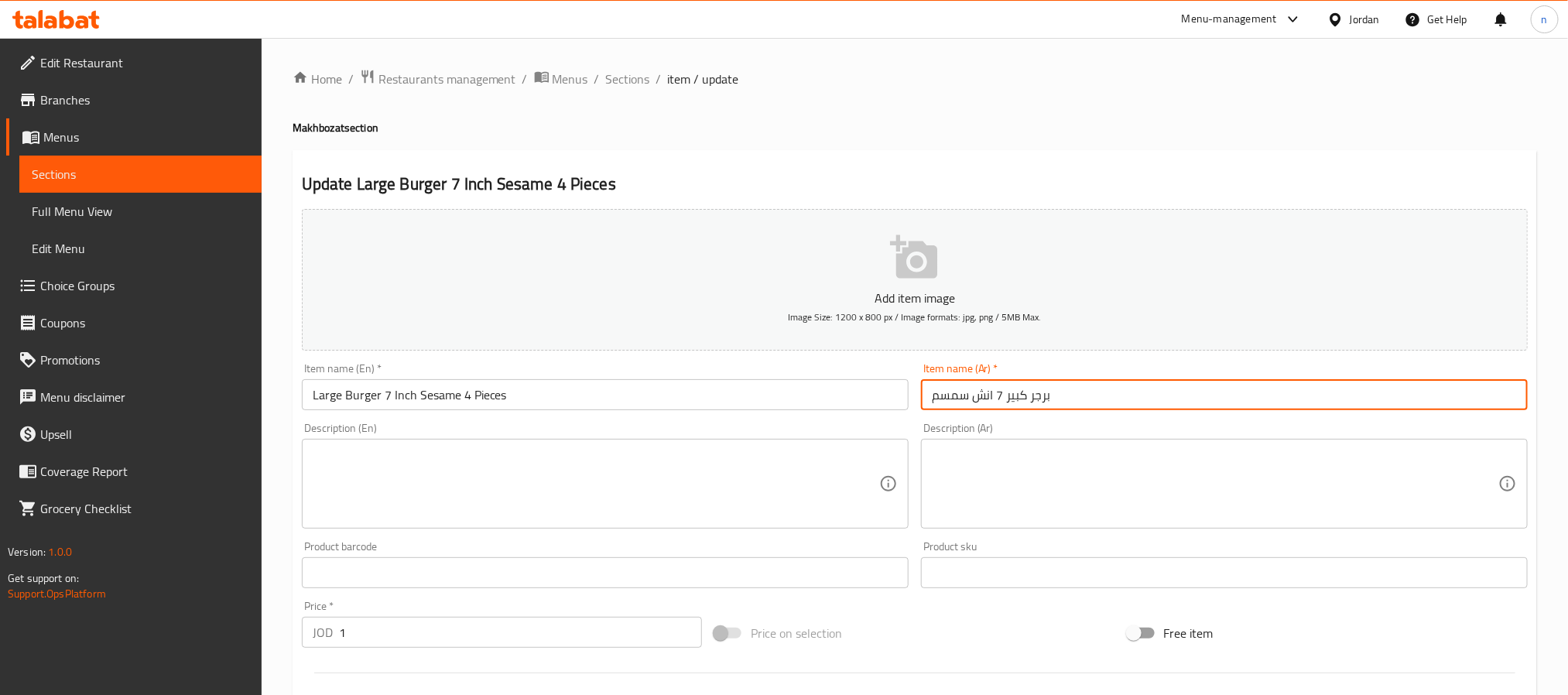
drag, startPoint x: 1071, startPoint y: 399, endPoint x: 910, endPoint y: 400, distance: 161.0
click at [910, 400] on div "Add item image Image Size: 1200 x 800 px / Image formats: jpg, png / 5MB Max. I…" at bounding box center [915, 537] width 1238 height 667
paste input "4 حبات"
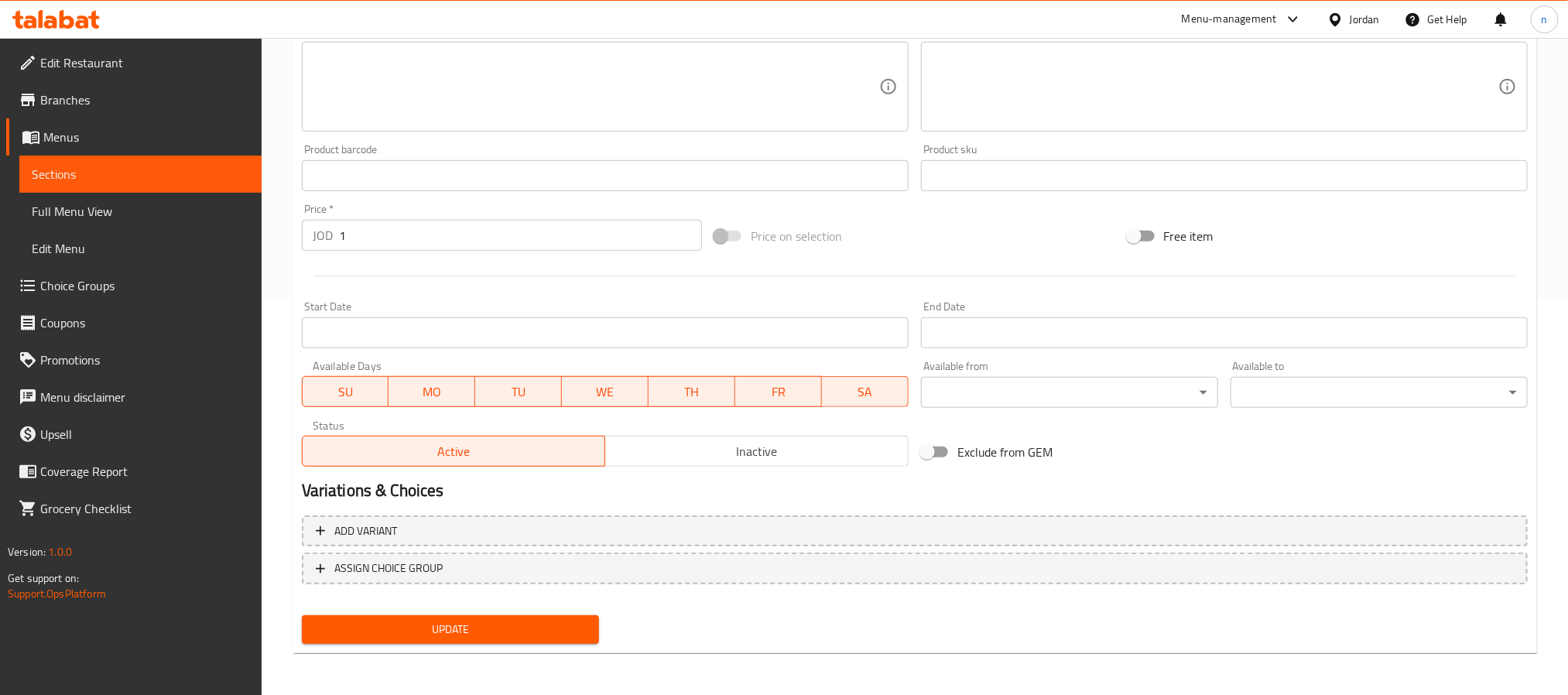
type input "برجر كبير 7 انش سمسم 4 حبات"
click at [513, 632] on span "Update" at bounding box center [450, 629] width 272 height 19
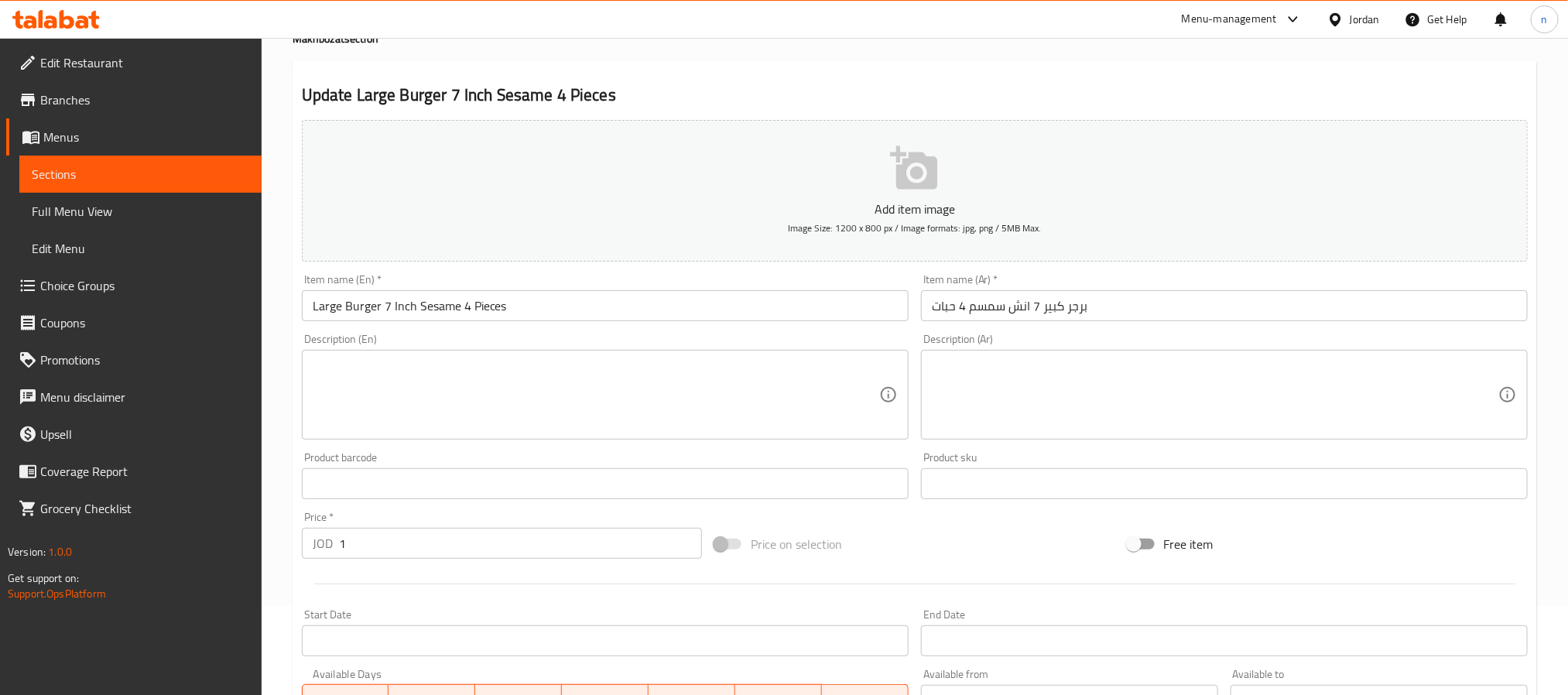
scroll to position [49, 0]
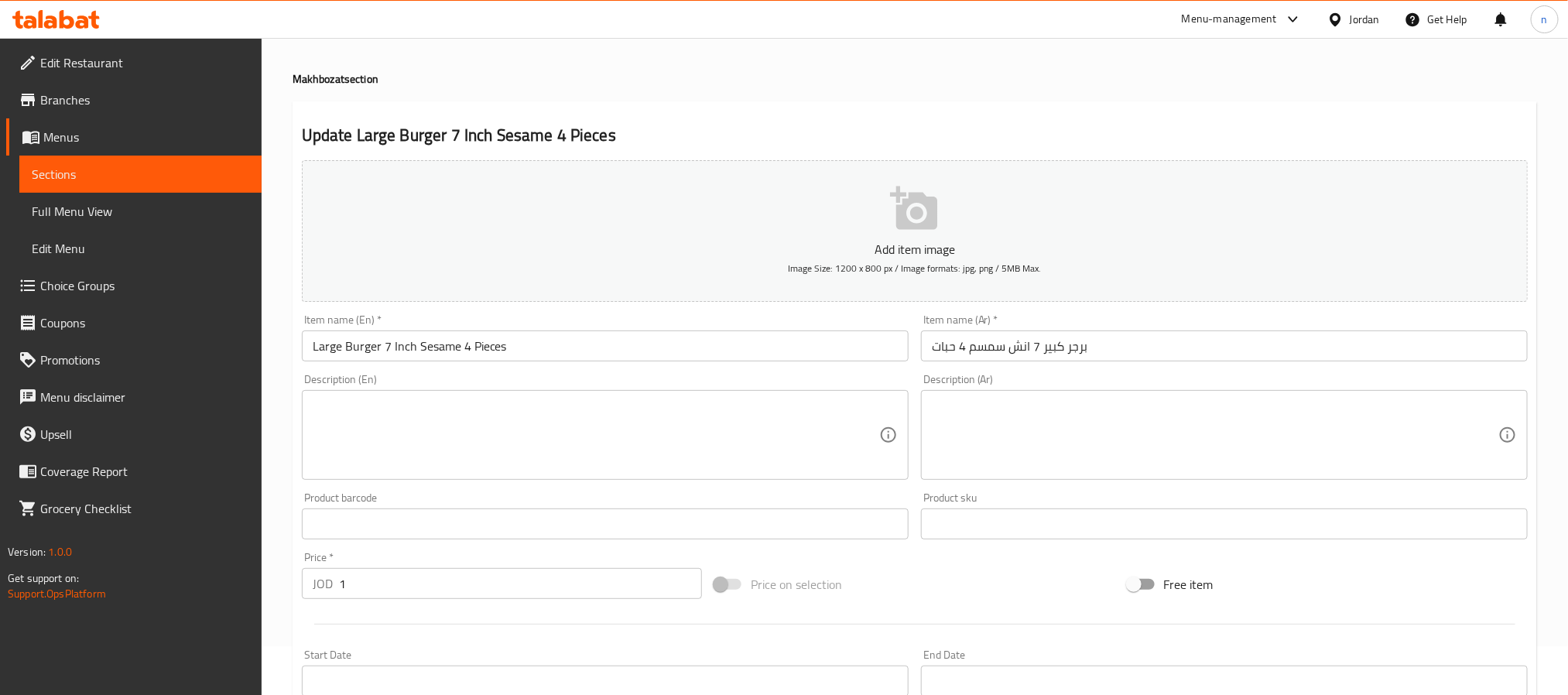
click at [80, 172] on span "Sections" at bounding box center [140, 174] width 218 height 18
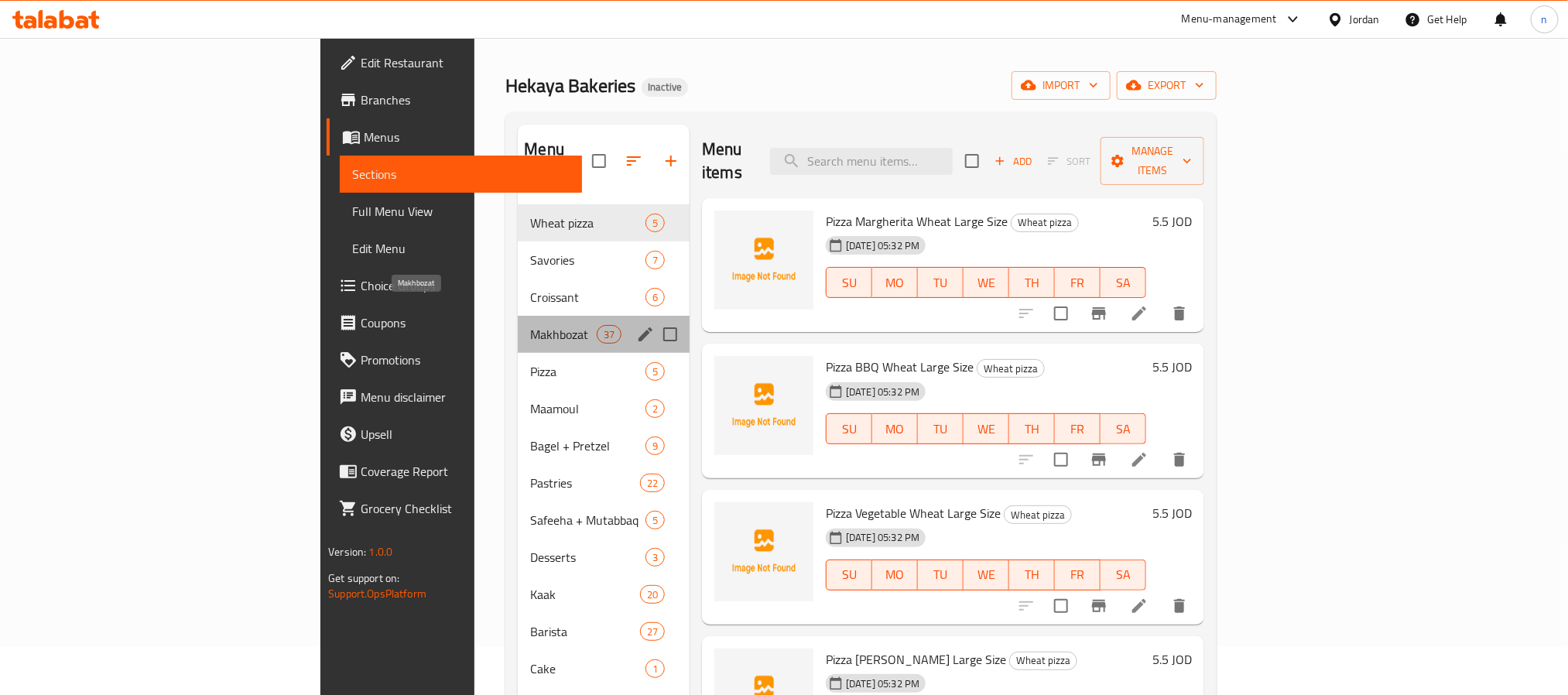
drag, startPoint x: 430, startPoint y: 316, endPoint x: 892, endPoint y: 135, distance: 496.2
click at [530, 325] on span "Makhbozat" at bounding box center [563, 334] width 66 height 18
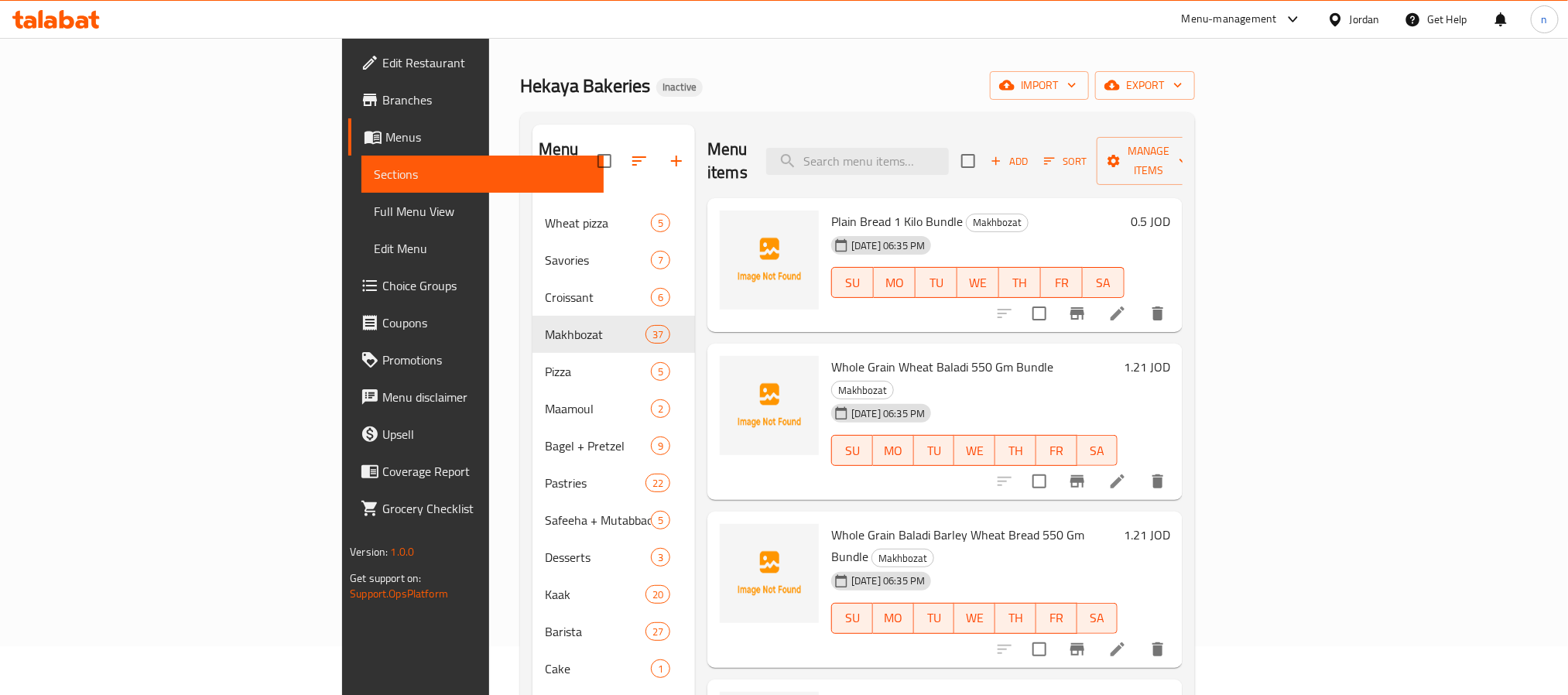
click at [884, 90] on div "Hekaya Bakeries Inactive import export" at bounding box center [857, 85] width 675 height 28
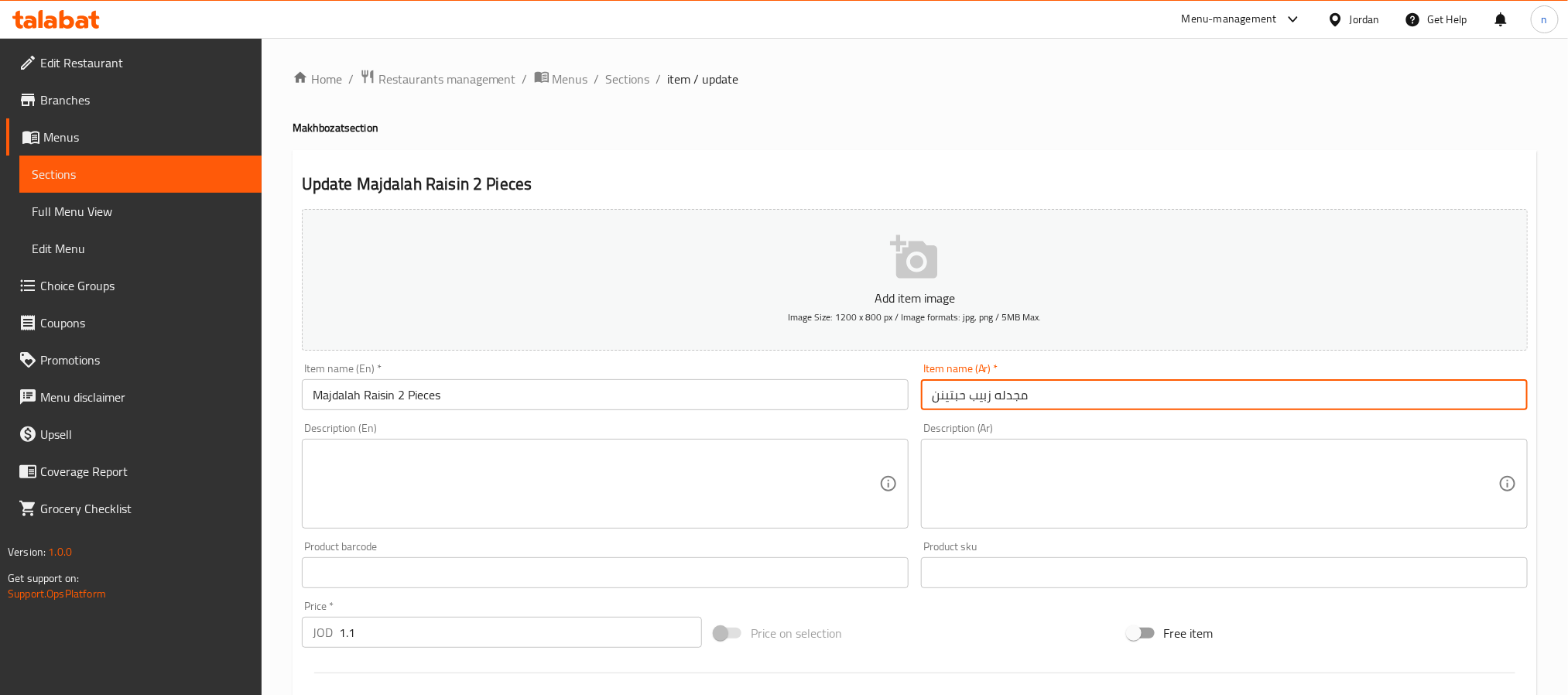
drag, startPoint x: 1054, startPoint y: 399, endPoint x: 868, endPoint y: 400, distance: 186.0
click at [868, 400] on div "Add item image Image Size: 1200 x 800 px / Image formats: jpg, png / 5MB Max. I…" at bounding box center [915, 537] width 1238 height 667
paste input "text"
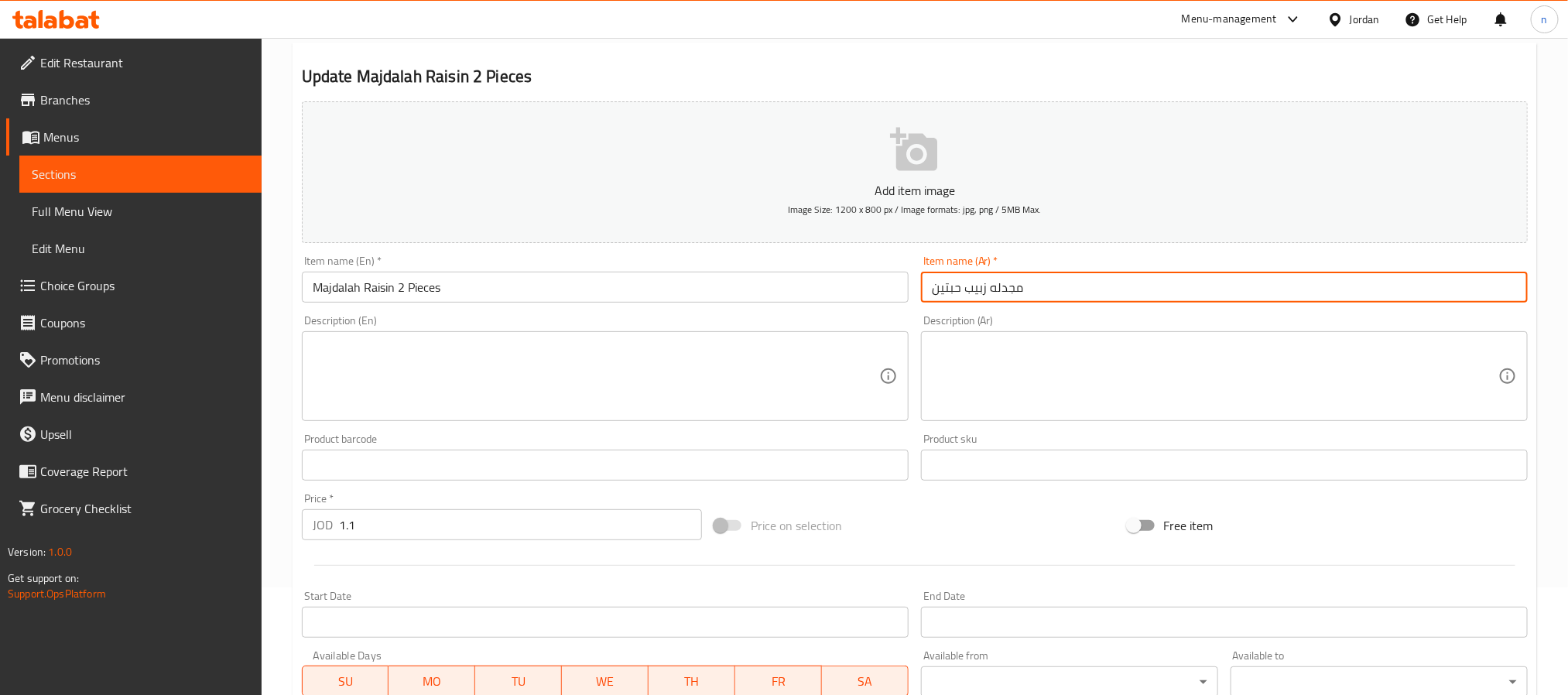
scroll to position [397, 0]
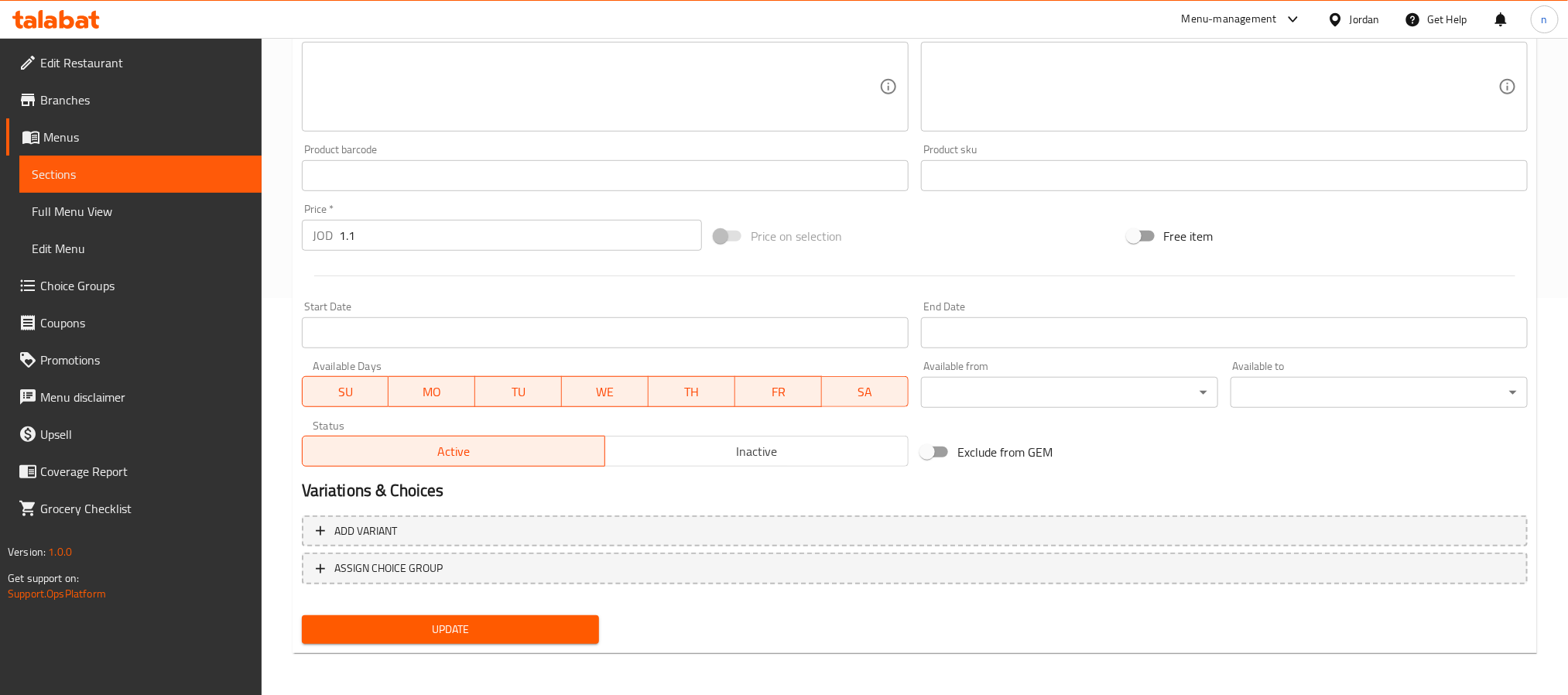
type input "مجدله زبيب حبتين"
click at [472, 616] on button "Update" at bounding box center [450, 629] width 297 height 28
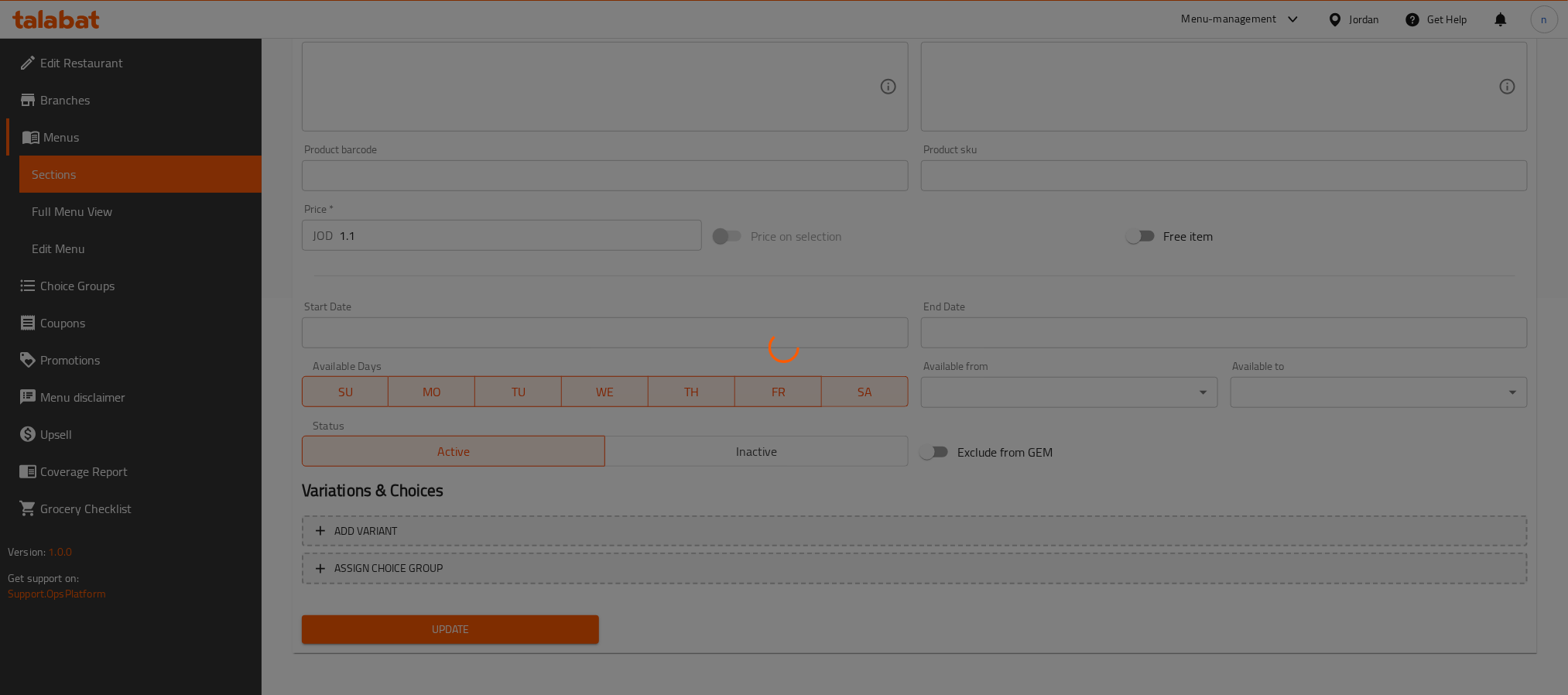
click at [471, 629] on div at bounding box center [784, 347] width 1568 height 695
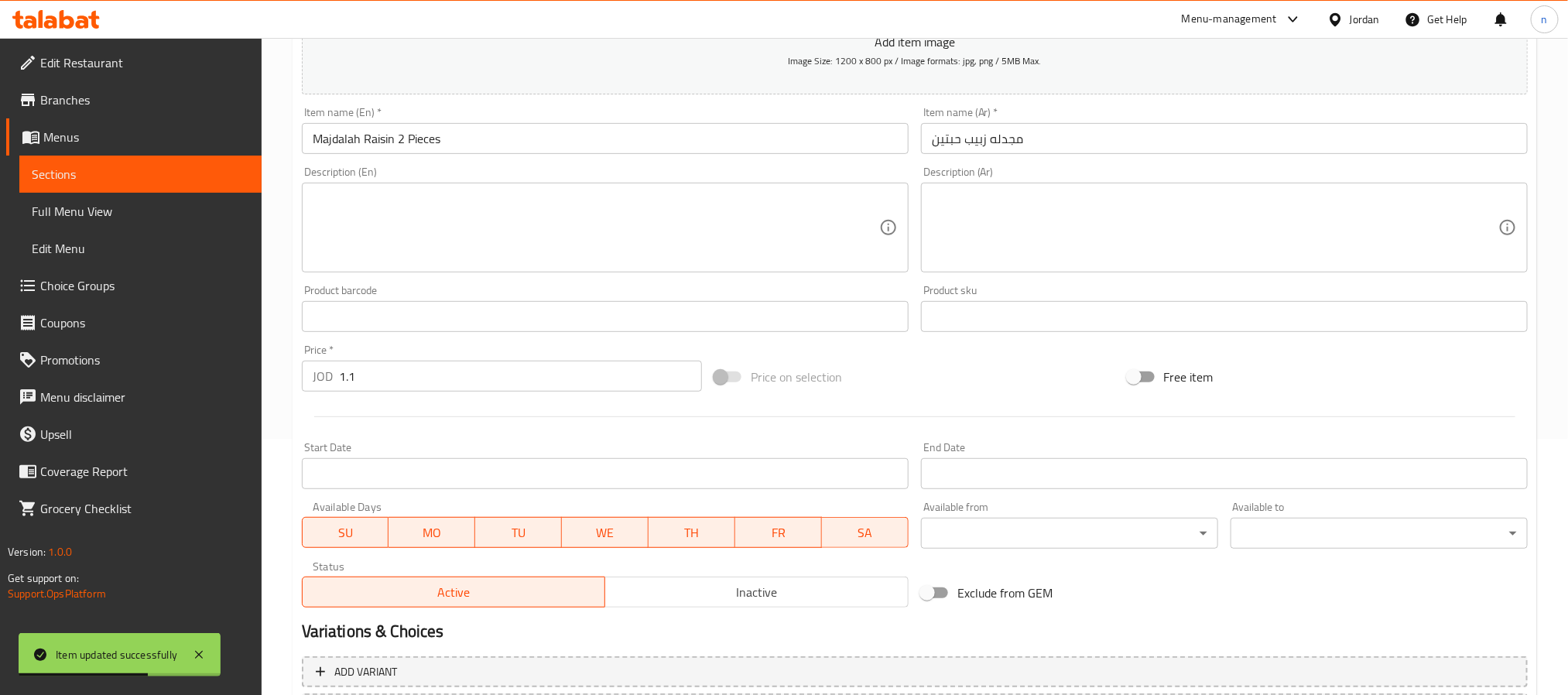
scroll to position [49, 0]
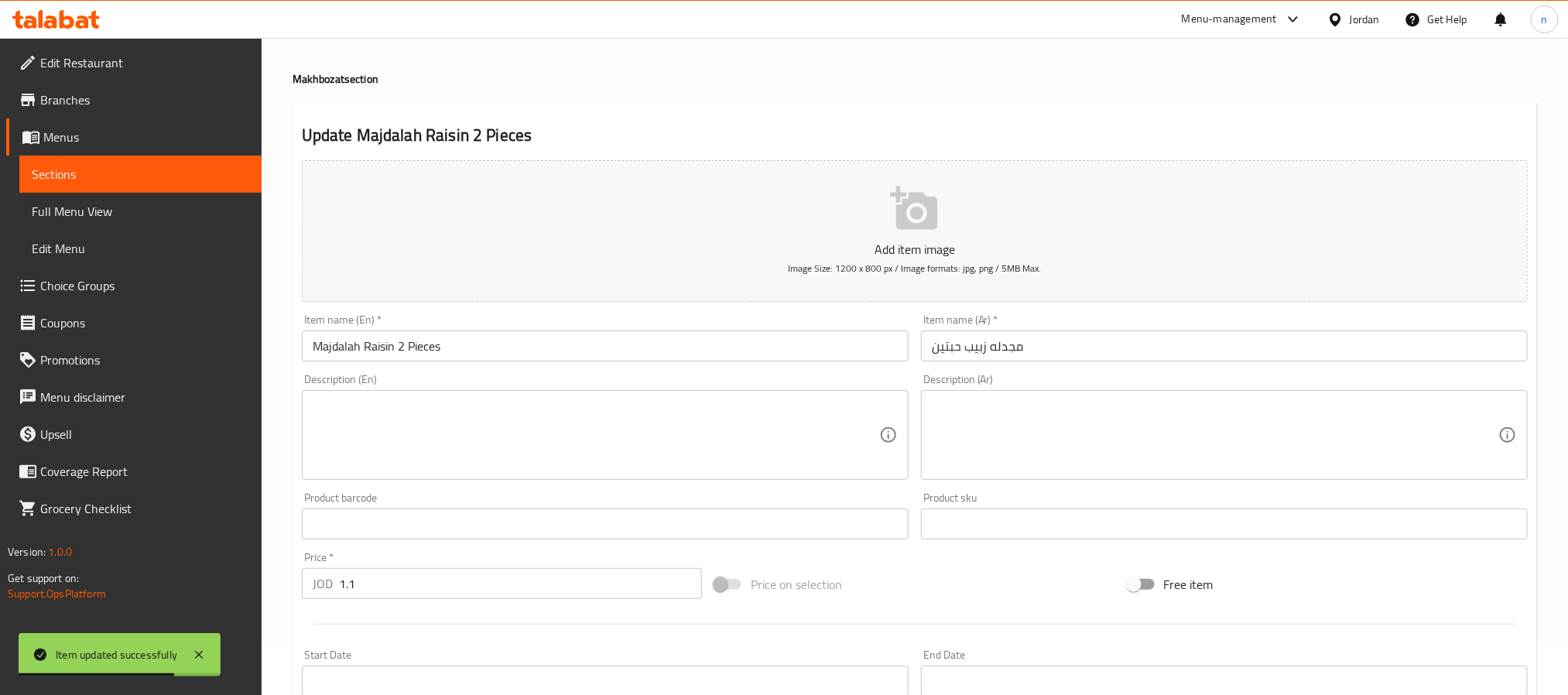
click at [84, 179] on span "Sections" at bounding box center [140, 174] width 218 height 18
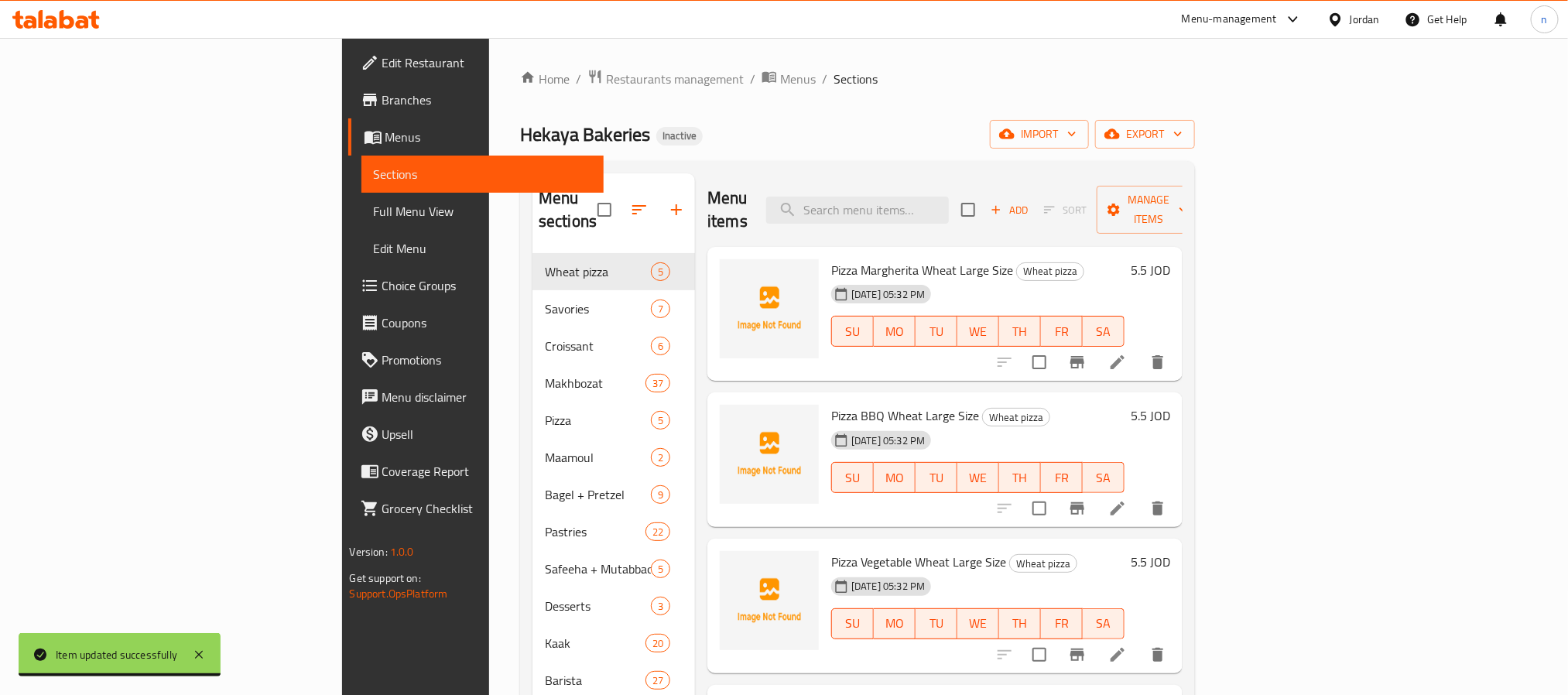
click at [935, 110] on div "Home / Restaurants management / Menus / Sections Hekaya Bakeries Inactive impor…" at bounding box center [857, 475] width 675 height 812
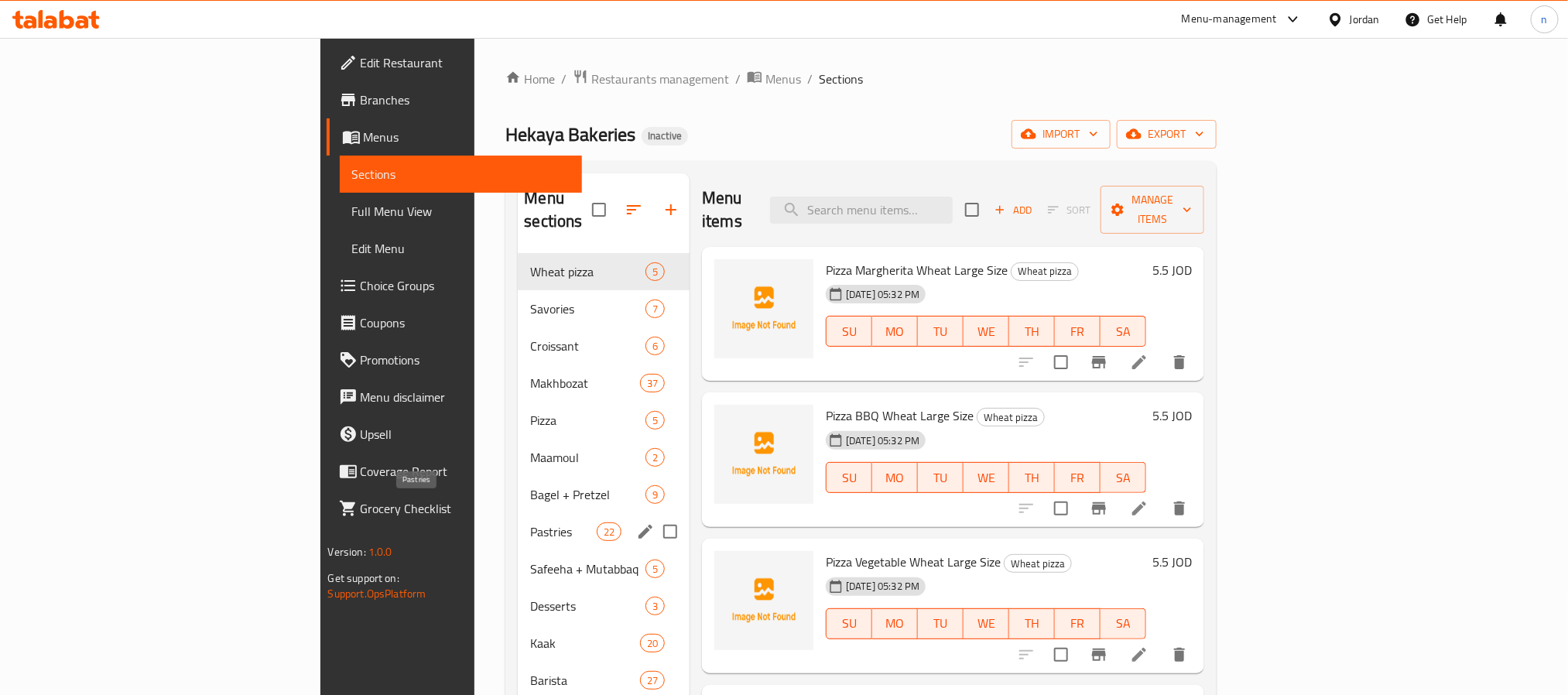
scroll to position [217, 0]
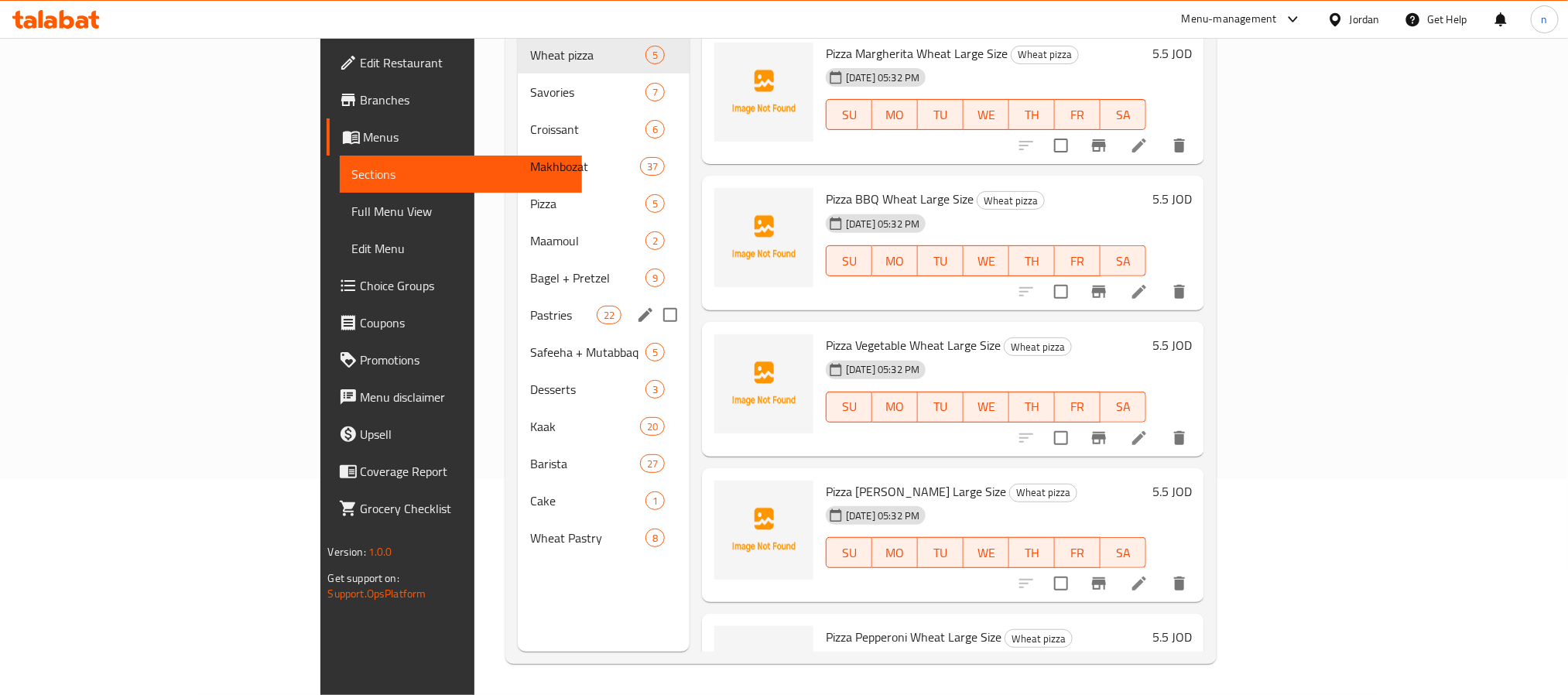
click at [517, 304] on div "Pastries 22" at bounding box center [603, 314] width 172 height 37
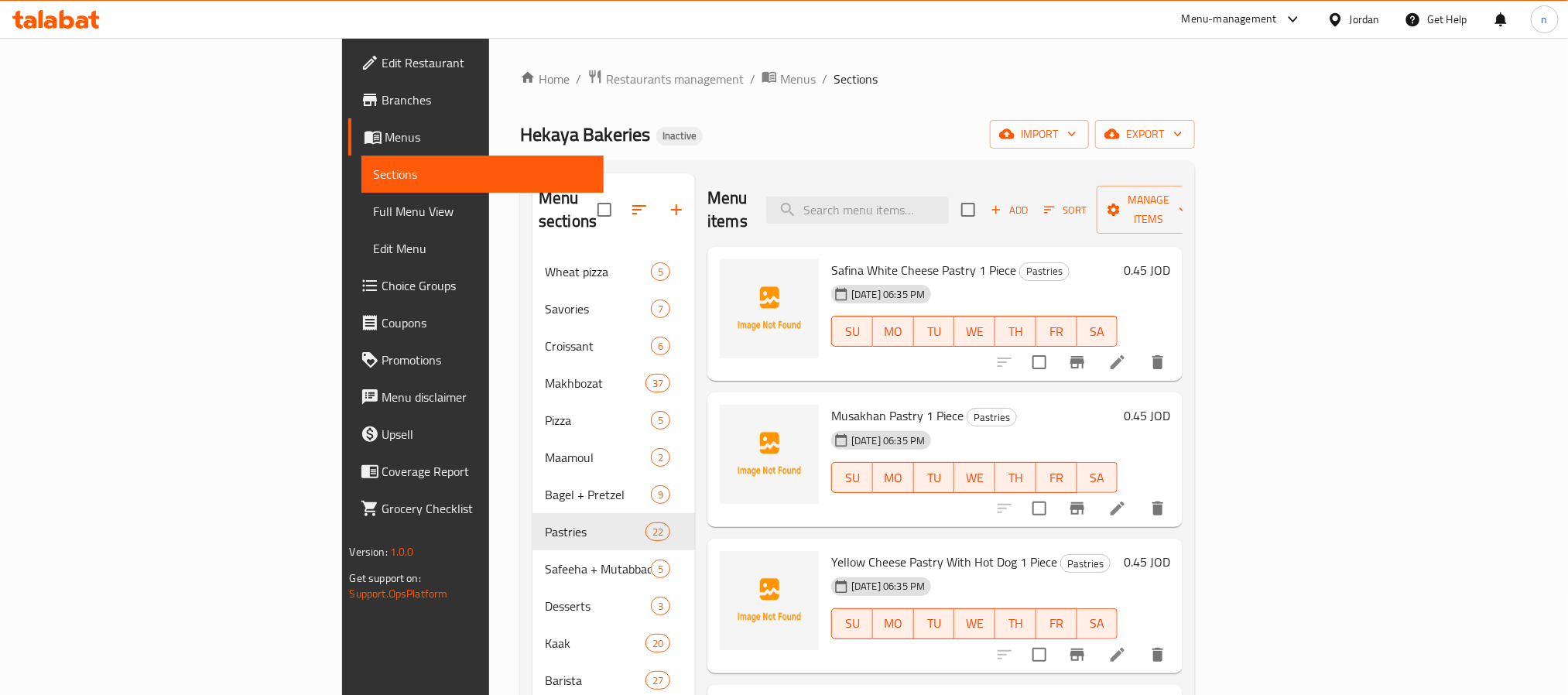
click at [964, 109] on div "Home / Restaurants management / Menus / Sections Hekaya Bakeries Inactive impor…" at bounding box center [857, 475] width 675 height 812
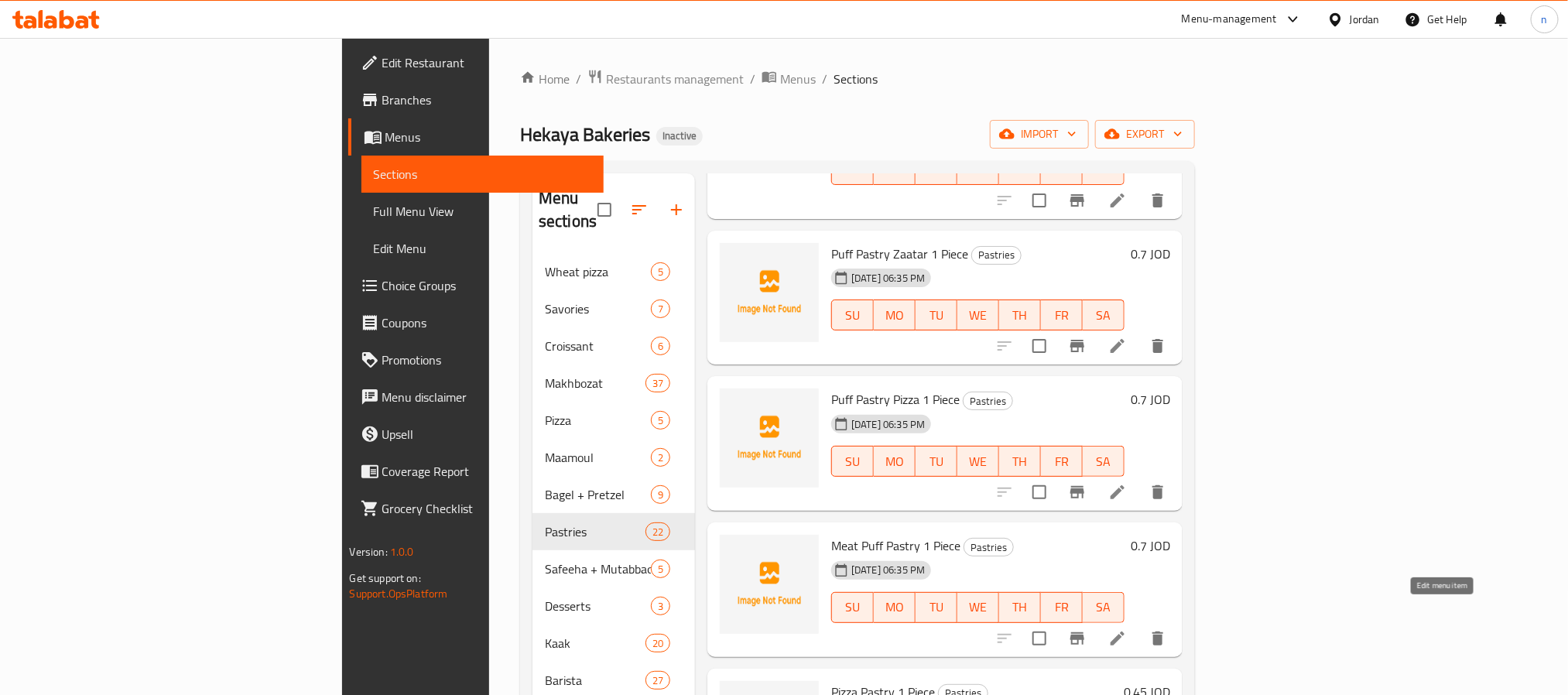
click at [1126, 629] on icon at bounding box center [1117, 639] width 18 height 18
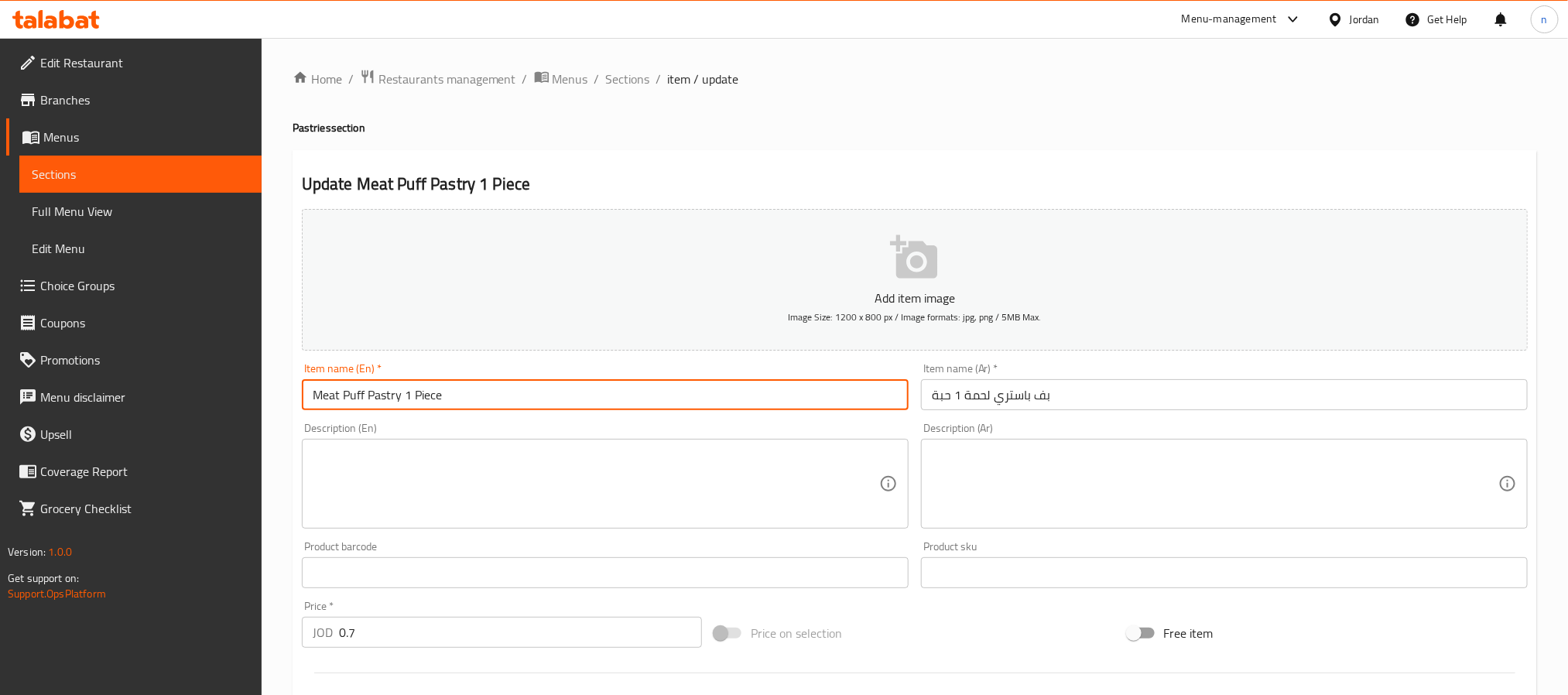
drag, startPoint x: 476, startPoint y: 400, endPoint x: 276, endPoint y: 393, distance: 200.1
click at [276, 393] on div "Home / Restaurants management / Menus / Sections / item / update Pastries secti…" at bounding box center [914, 566] width 1306 height 1056
paste input "Lahme"
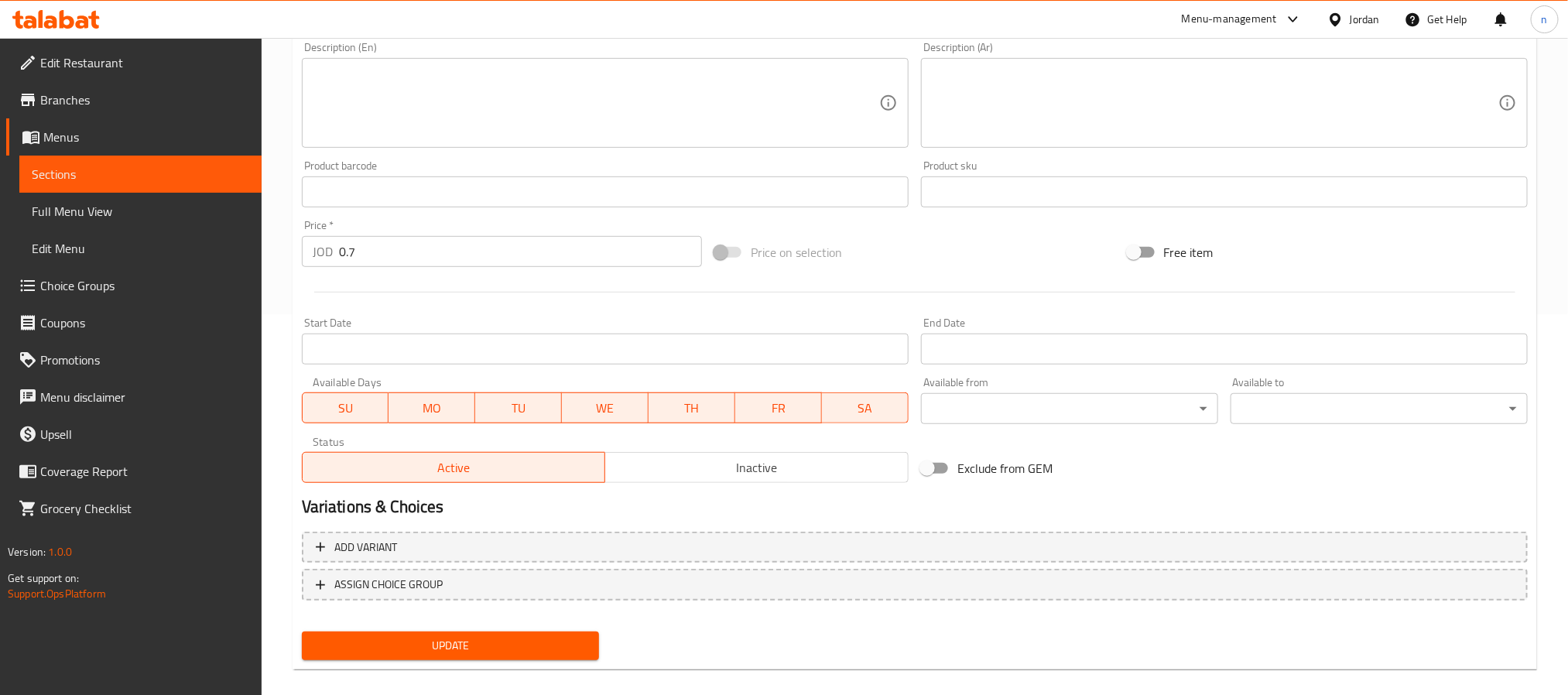
scroll to position [397, 0]
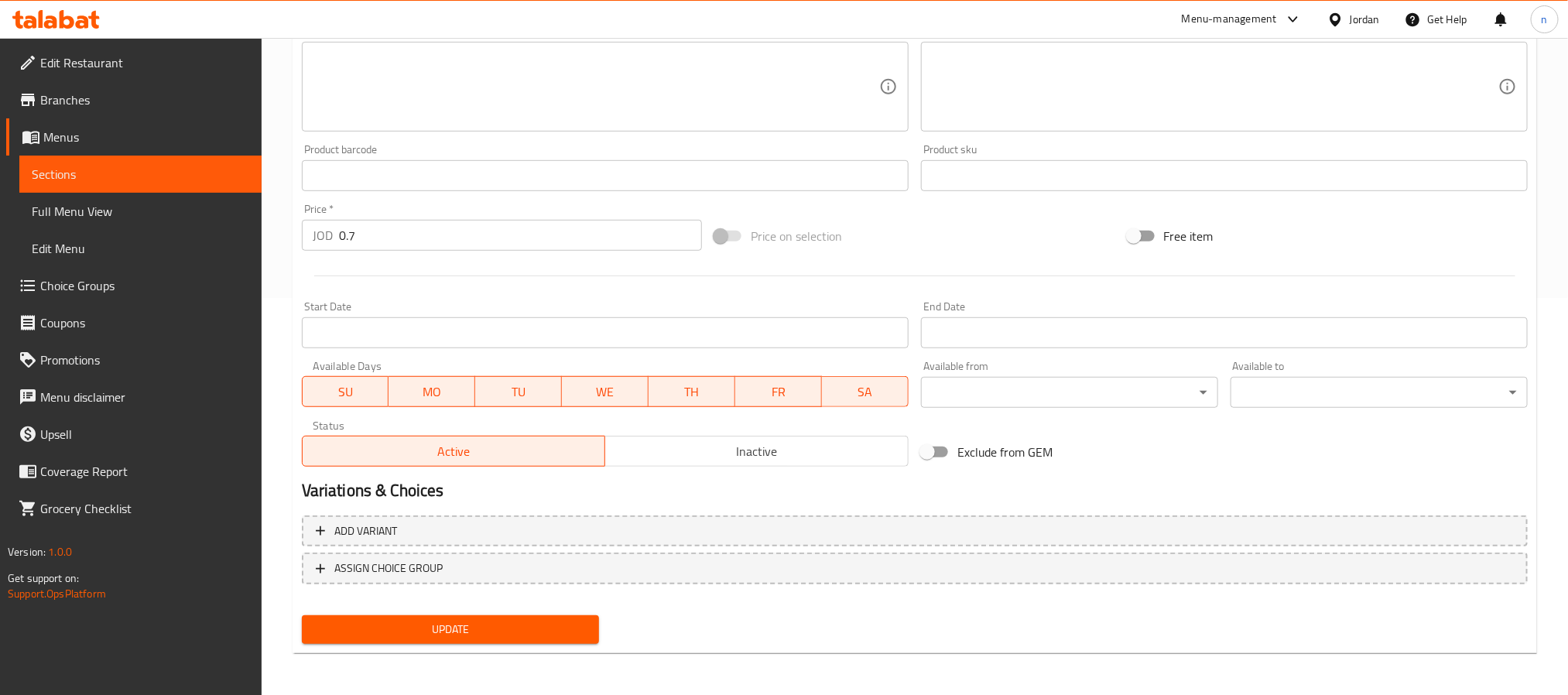
type input "Lahmet Puff Pastry 1 Piece"
click at [545, 631] on span "Update" at bounding box center [450, 629] width 272 height 19
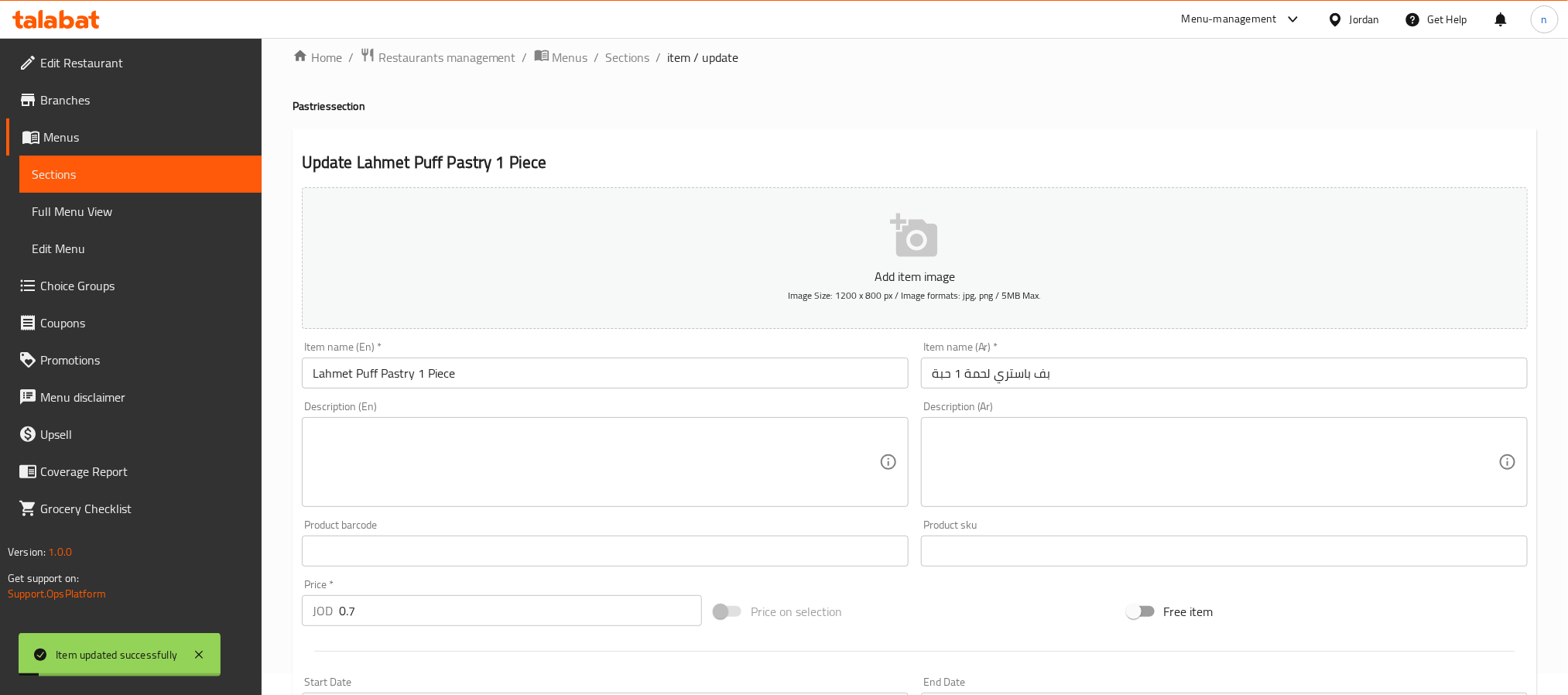
scroll to position [0, 0]
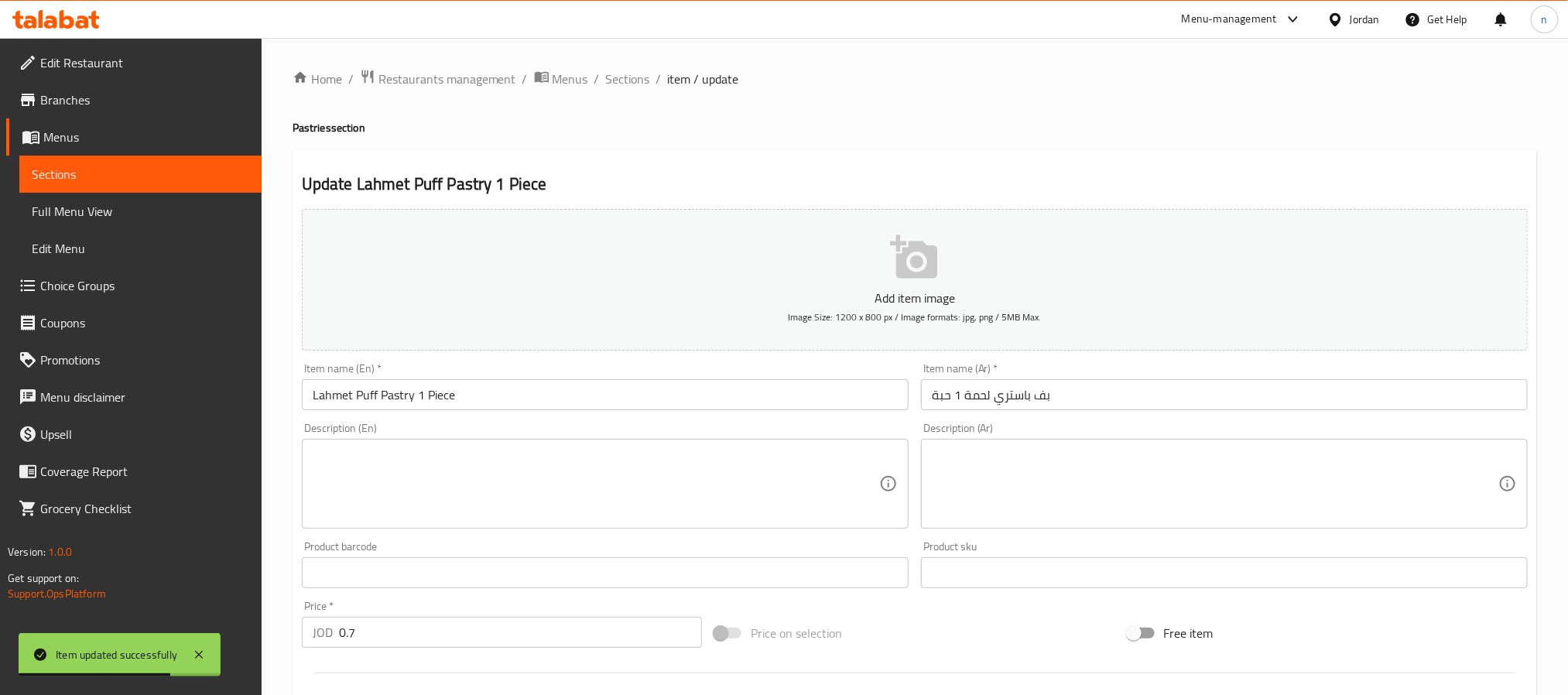
click at [70, 179] on span "Sections" at bounding box center [140, 174] width 218 height 18
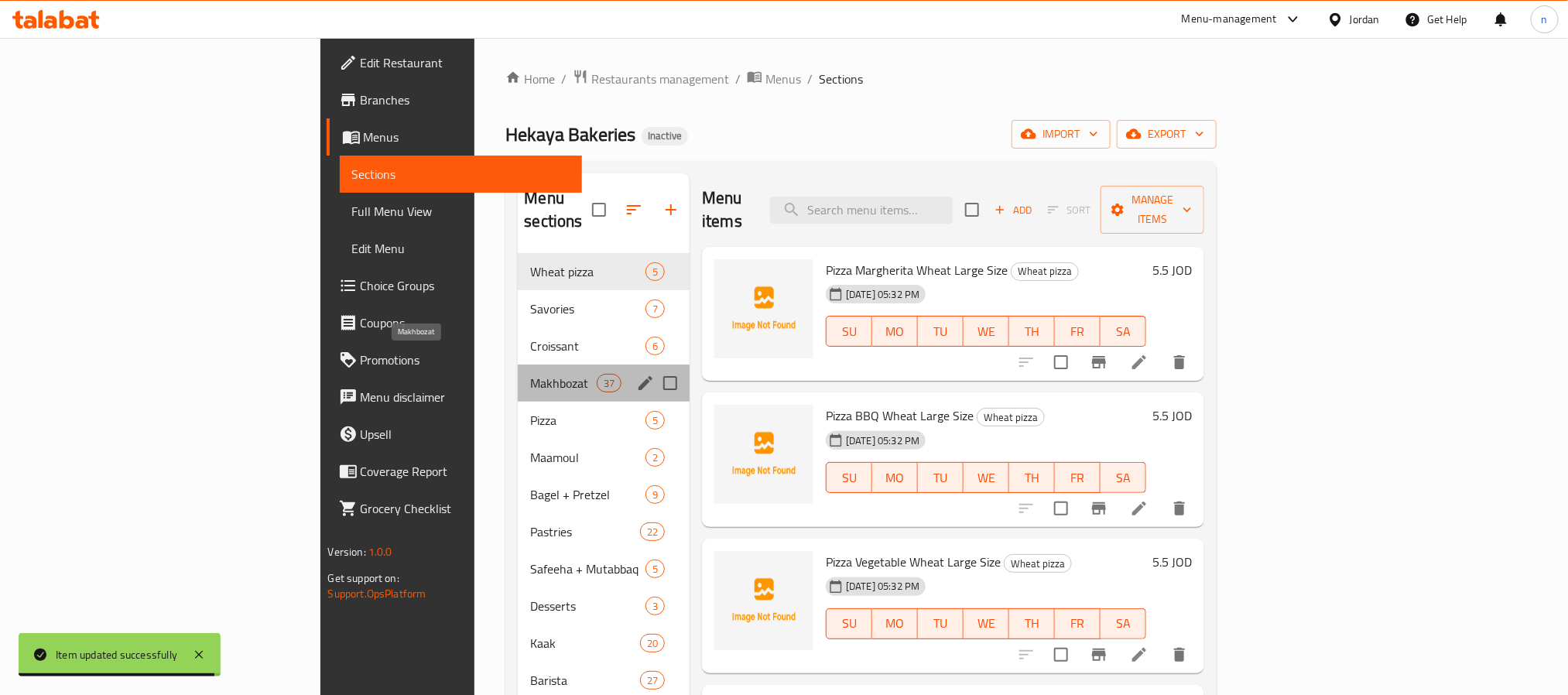
click at [530, 373] on span "Makhbozat" at bounding box center [563, 383] width 66 height 18
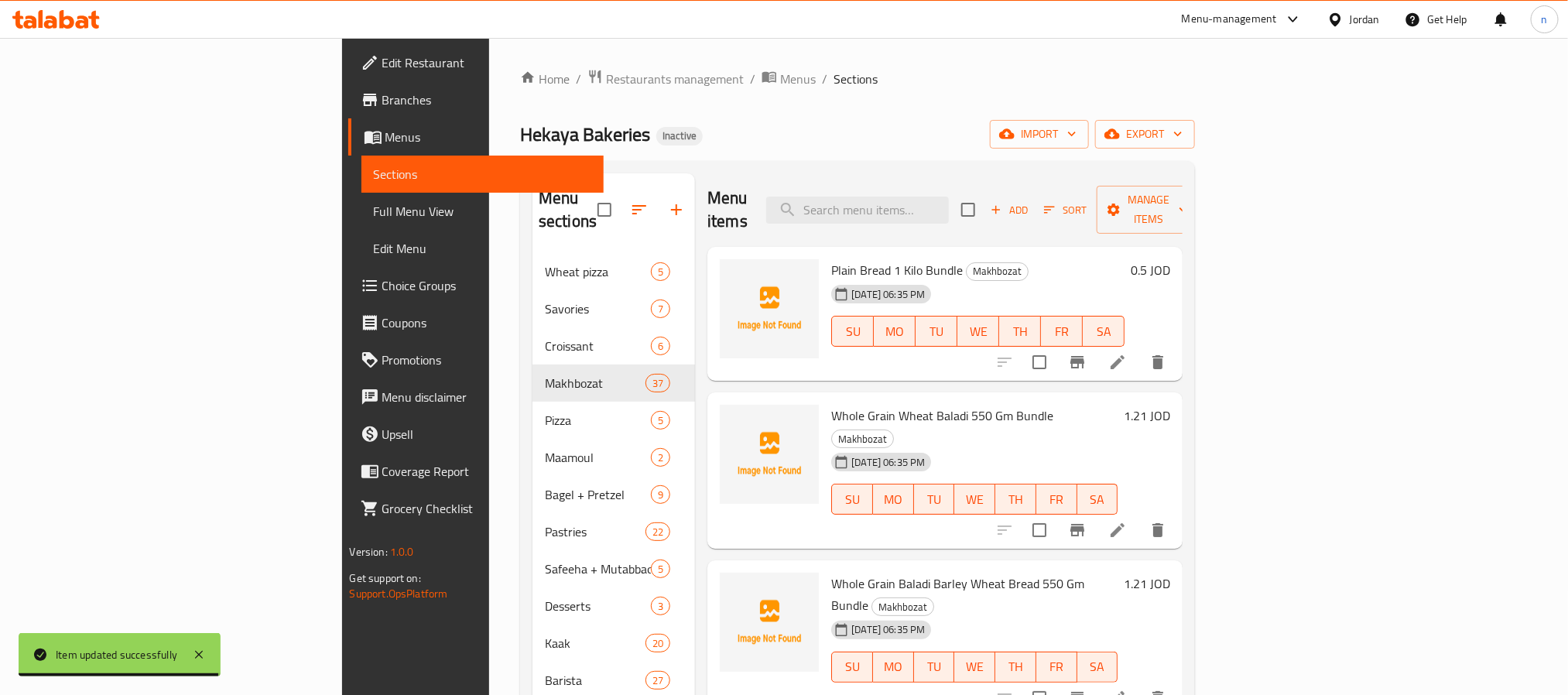
click at [790, 132] on div "Hekaya Bakeries Inactive import export" at bounding box center [857, 134] width 675 height 28
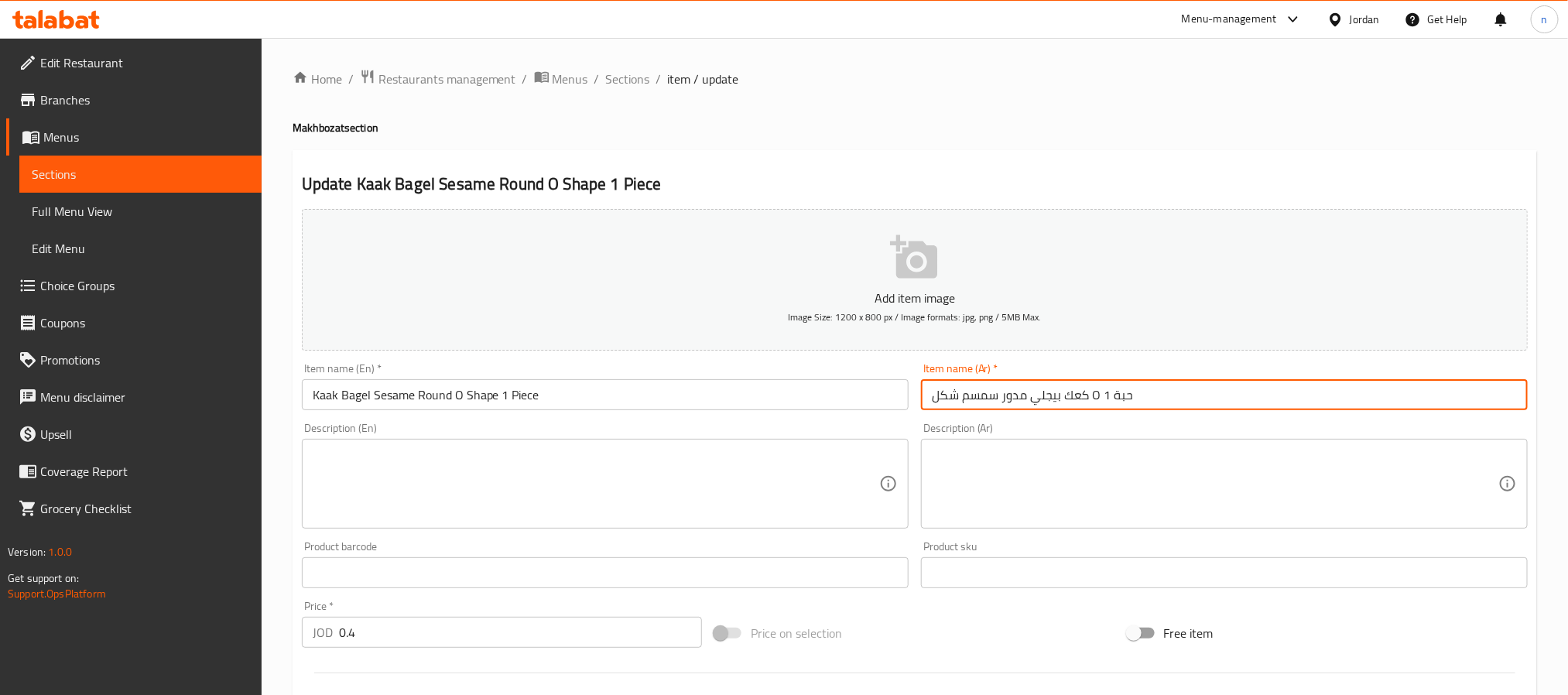
drag, startPoint x: 1193, startPoint y: 399, endPoint x: 800, endPoint y: 402, distance: 393.0
click at [800, 402] on div "Add item image Image Size: 1200 x 800 px / Image formats: jpg, png / 5MB Max. I…" at bounding box center [915, 537] width 1238 height 667
paste input ". حبة 1"
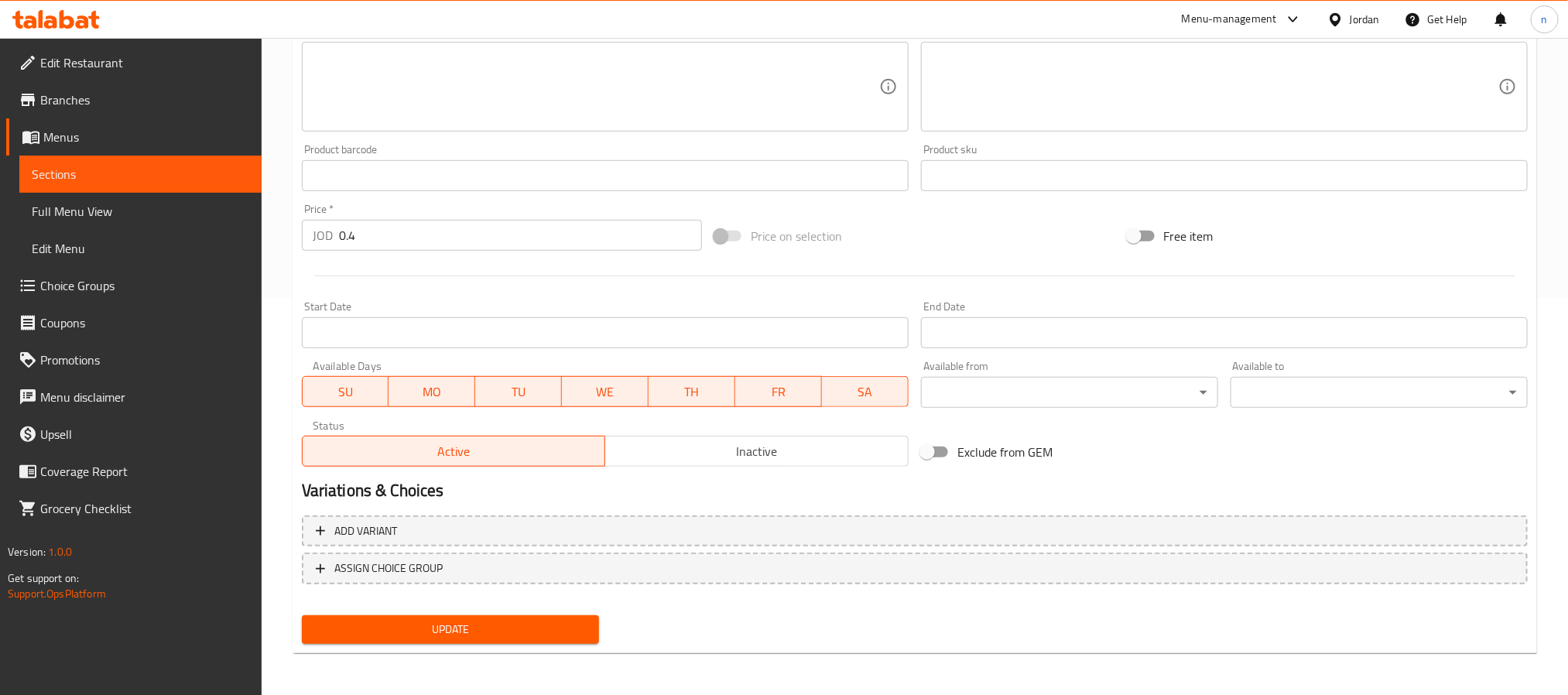
type input "كعك بيجلي مدور سمسم شكل O. حبة 1"
click at [557, 631] on button "Update" at bounding box center [450, 629] width 297 height 28
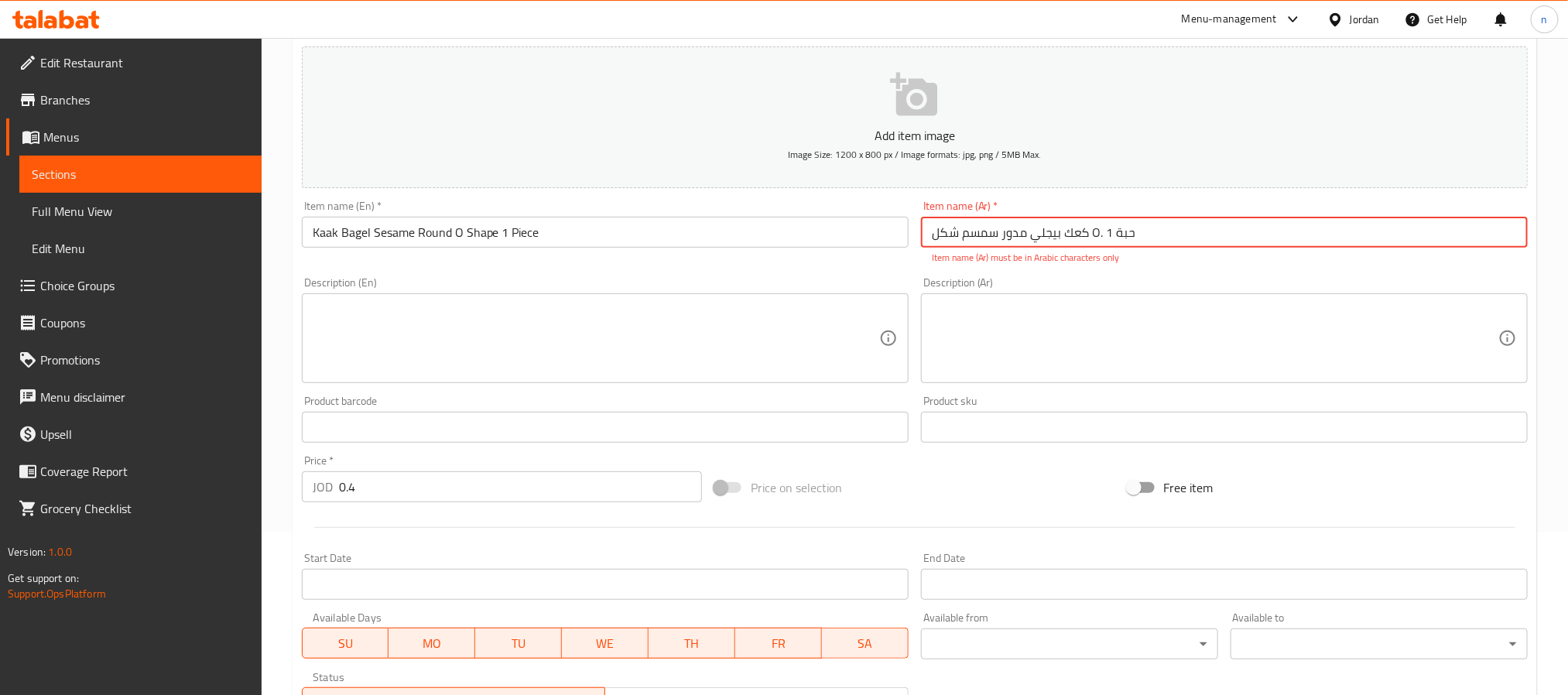
scroll to position [33, 0]
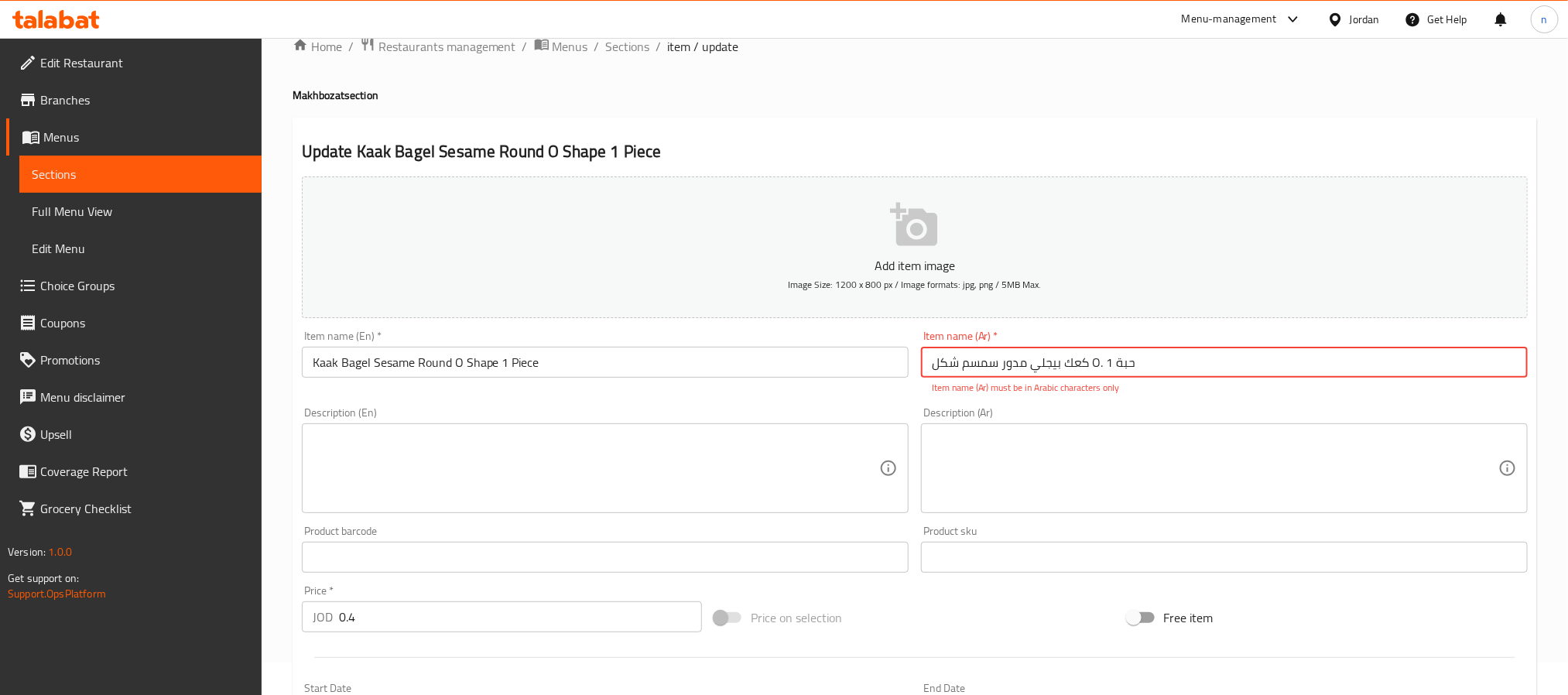
click at [852, 148] on h2 "Update Kaak Bagel Sesame Round O Shape 1 Piece" at bounding box center [914, 151] width 1226 height 23
drag, startPoint x: 66, startPoint y: 175, endPoint x: 123, endPoint y: 219, distance: 72.0
click at [66, 175] on span "Sections" at bounding box center [140, 174] width 218 height 18
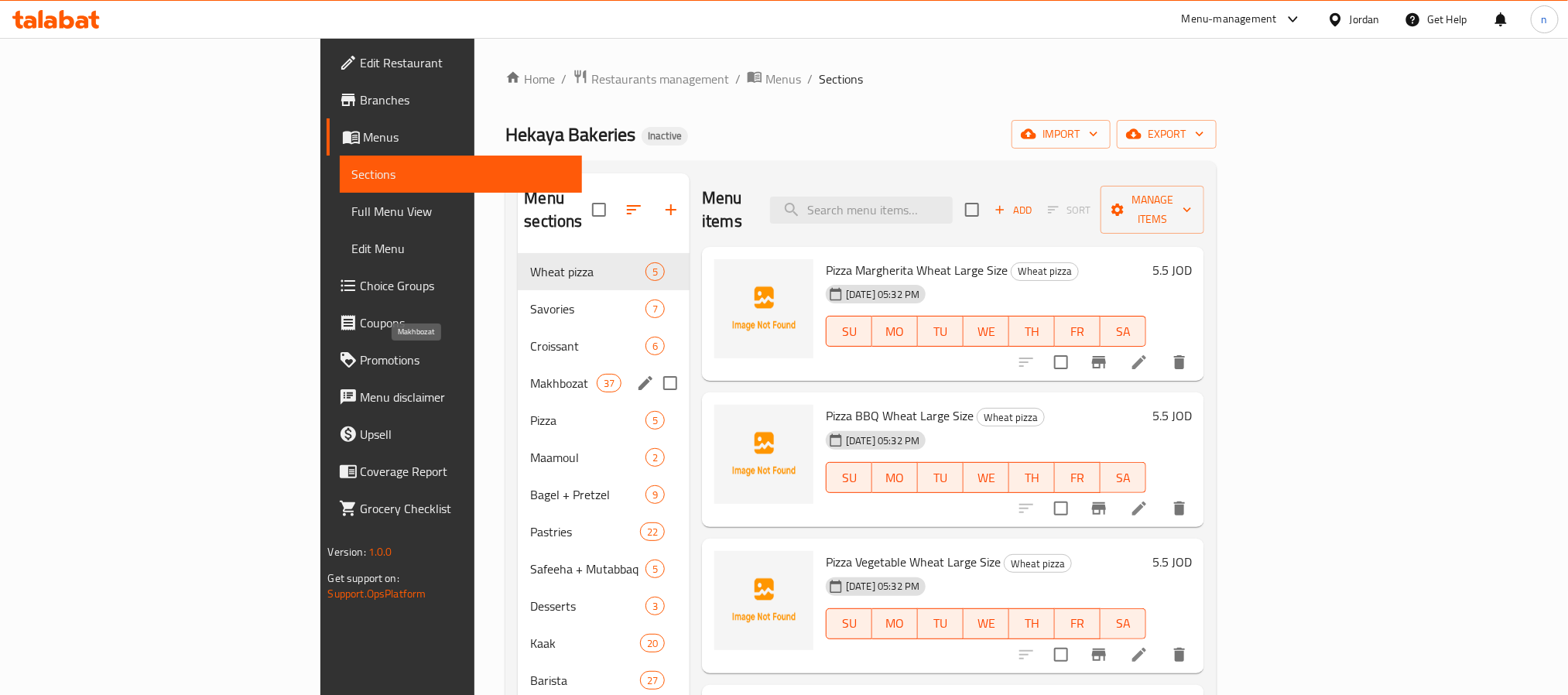
click at [530, 373] on span "Makhbozat" at bounding box center [563, 383] width 66 height 18
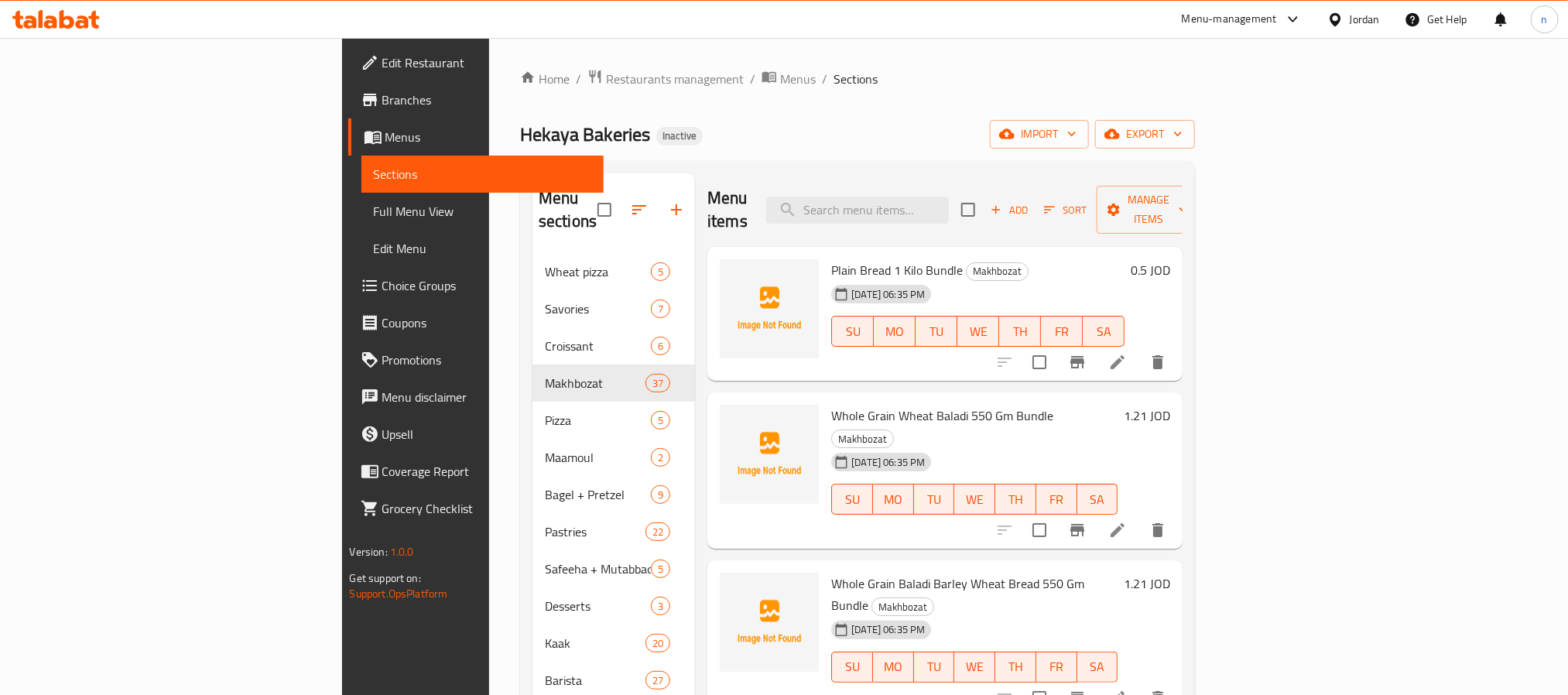
click at [1028, 84] on ol "Home / Restaurants management / Menus / Sections" at bounding box center [857, 79] width 675 height 20
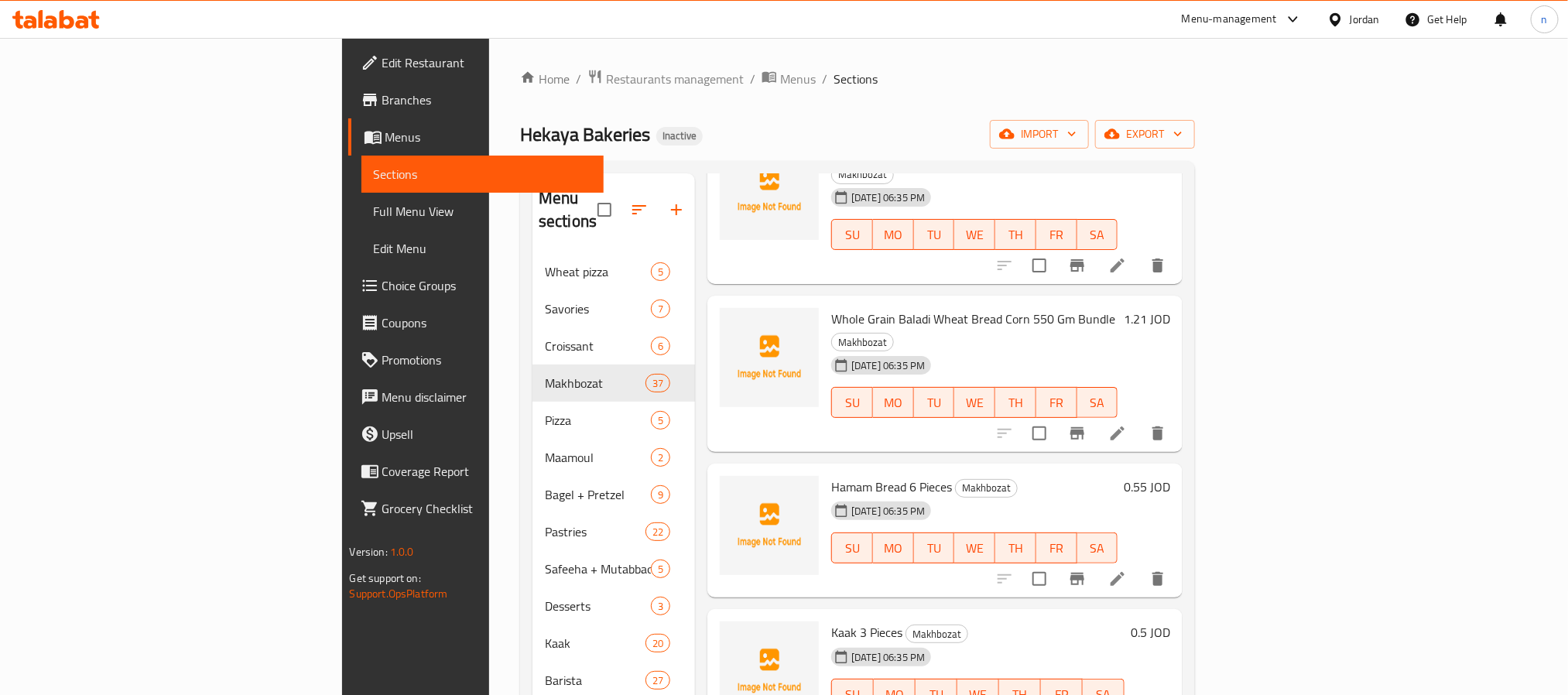
scroll to position [251, 0]
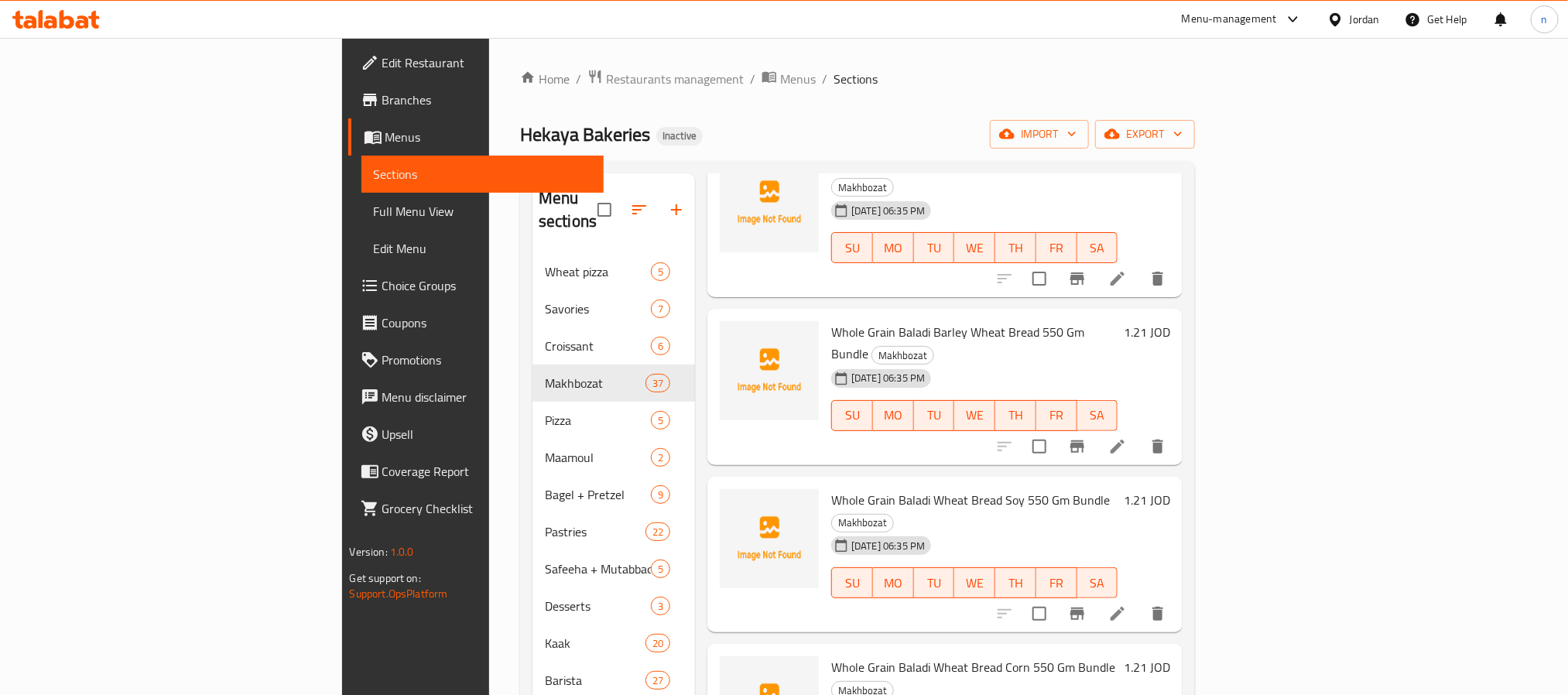
click at [878, 107] on div "Home / Restaurants management / Menus / Sections Hekaya Bakeries Inactive impor…" at bounding box center [857, 475] width 675 height 812
click at [860, 138] on div "Hekaya Bakeries Inactive import export" at bounding box center [857, 134] width 675 height 28
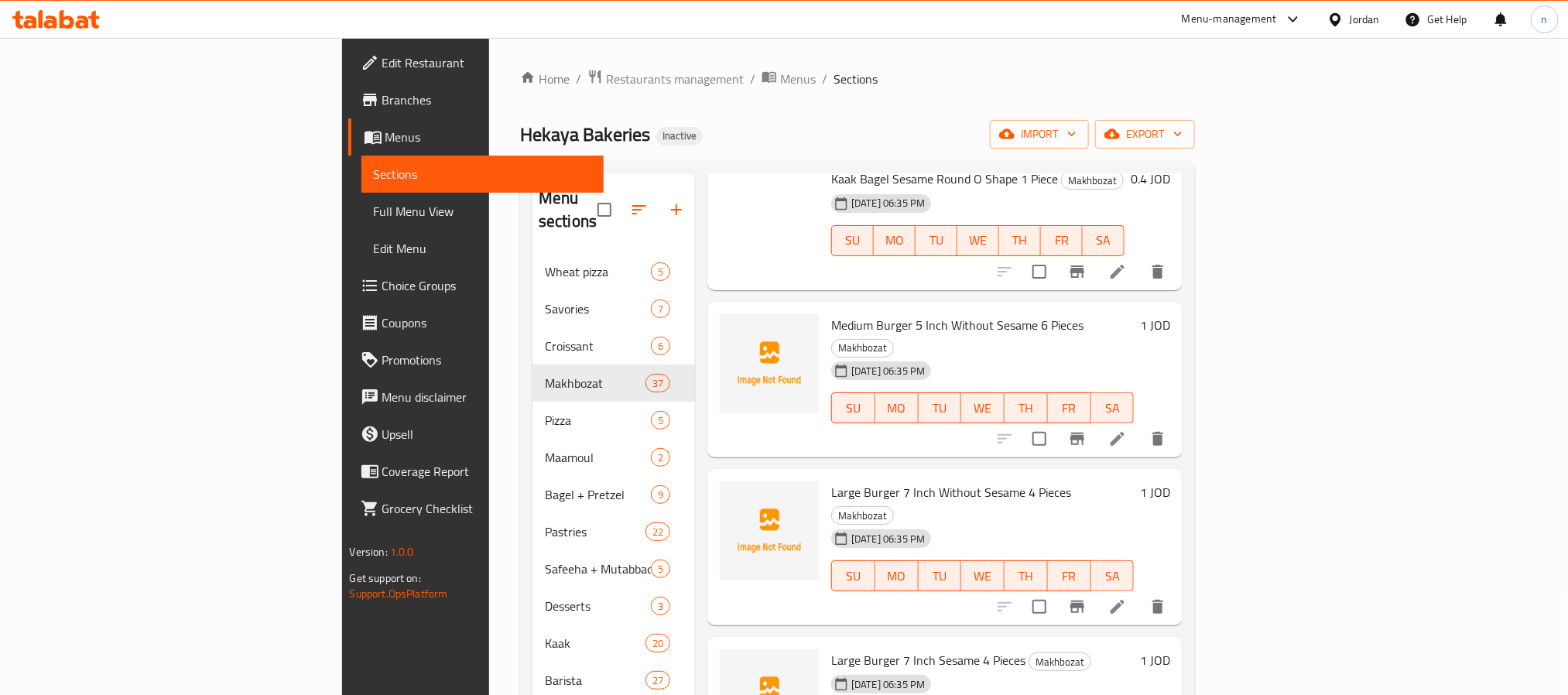
scroll to position [3780, 0]
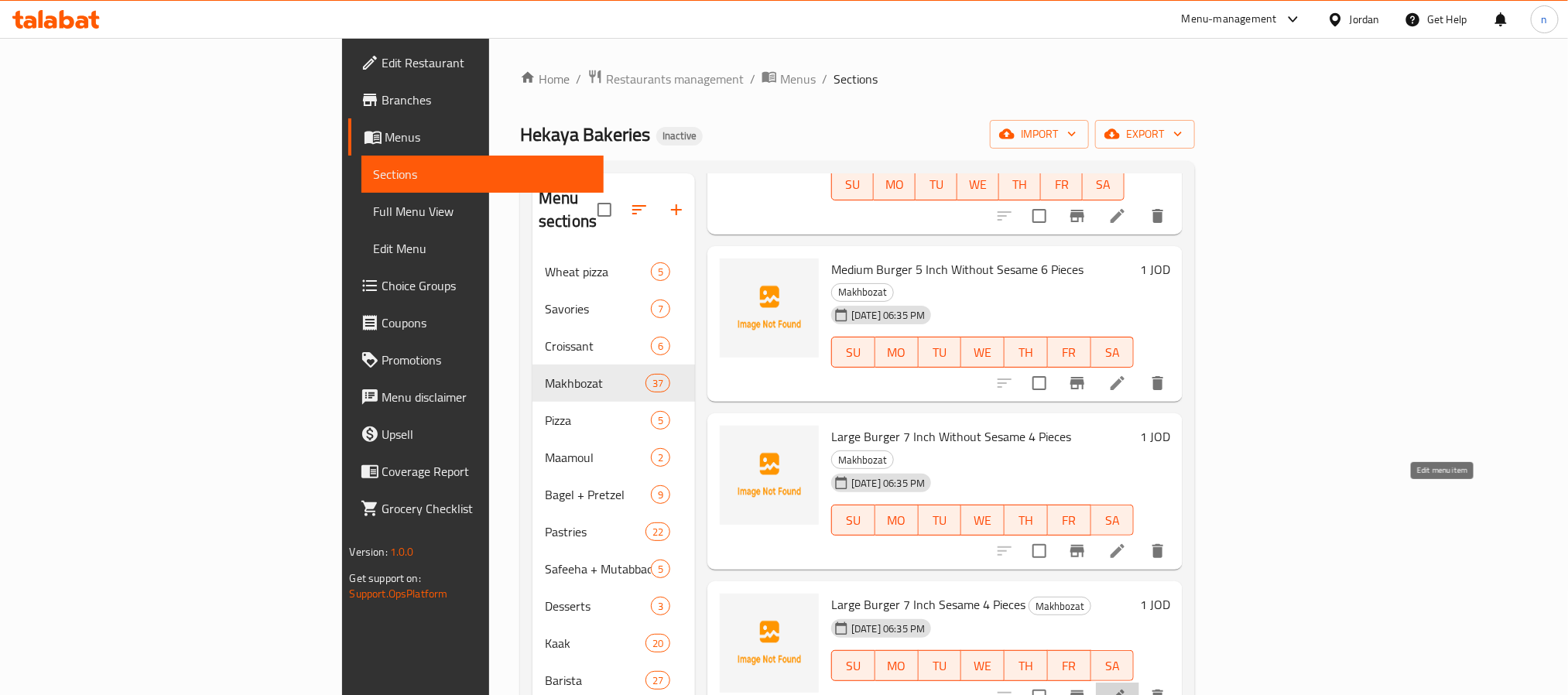
click at [1126, 688] on icon at bounding box center [1117, 697] width 18 height 18
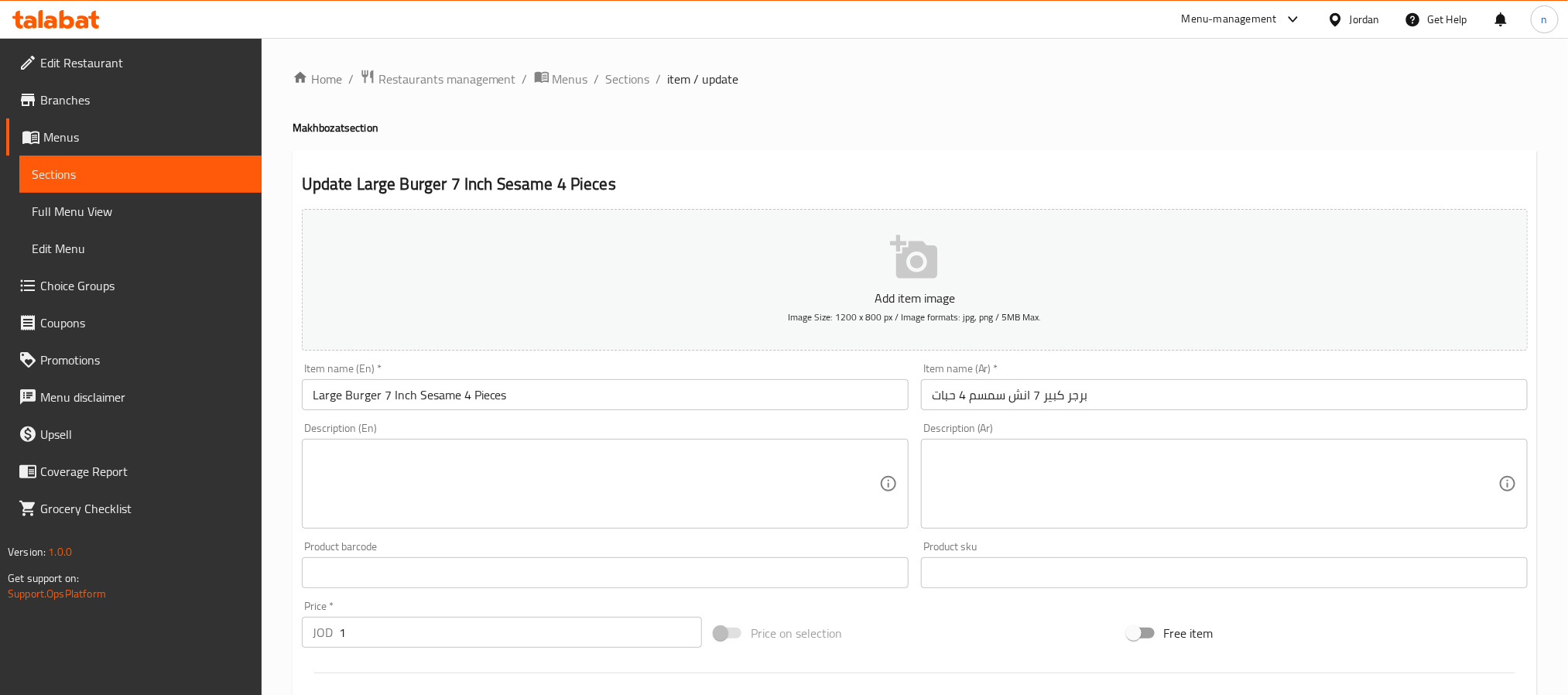
click at [881, 121] on h4 "Makhbozat section" at bounding box center [914, 128] width 1244 height 15
click at [70, 178] on span "Sections" at bounding box center [140, 174] width 218 height 18
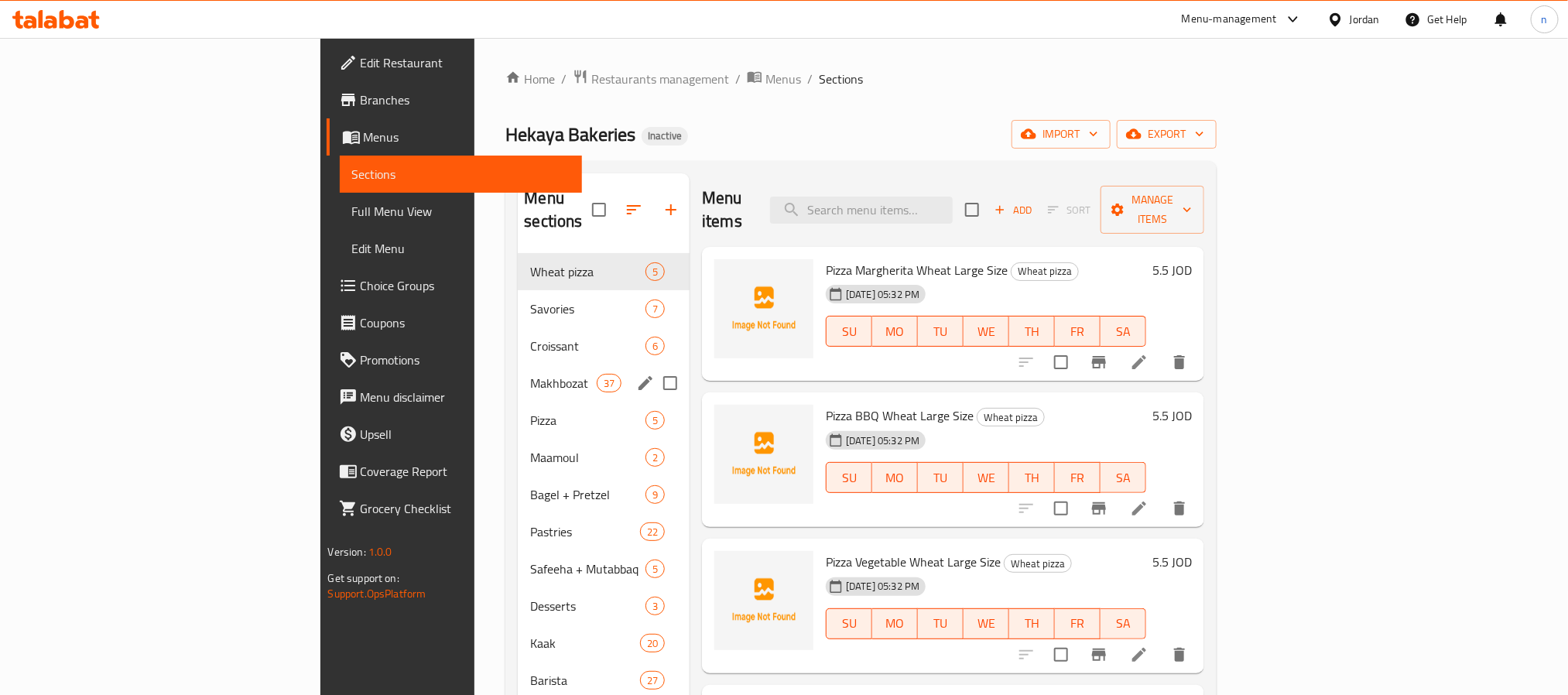
drag, startPoint x: 393, startPoint y: 369, endPoint x: 830, endPoint y: 82, distance: 522.8
click at [530, 373] on span "Makhbozat" at bounding box center [563, 383] width 66 height 18
click at [830, 82] on ol "Home / Restaurants management / Menus / Sections" at bounding box center [860, 79] width 711 height 20
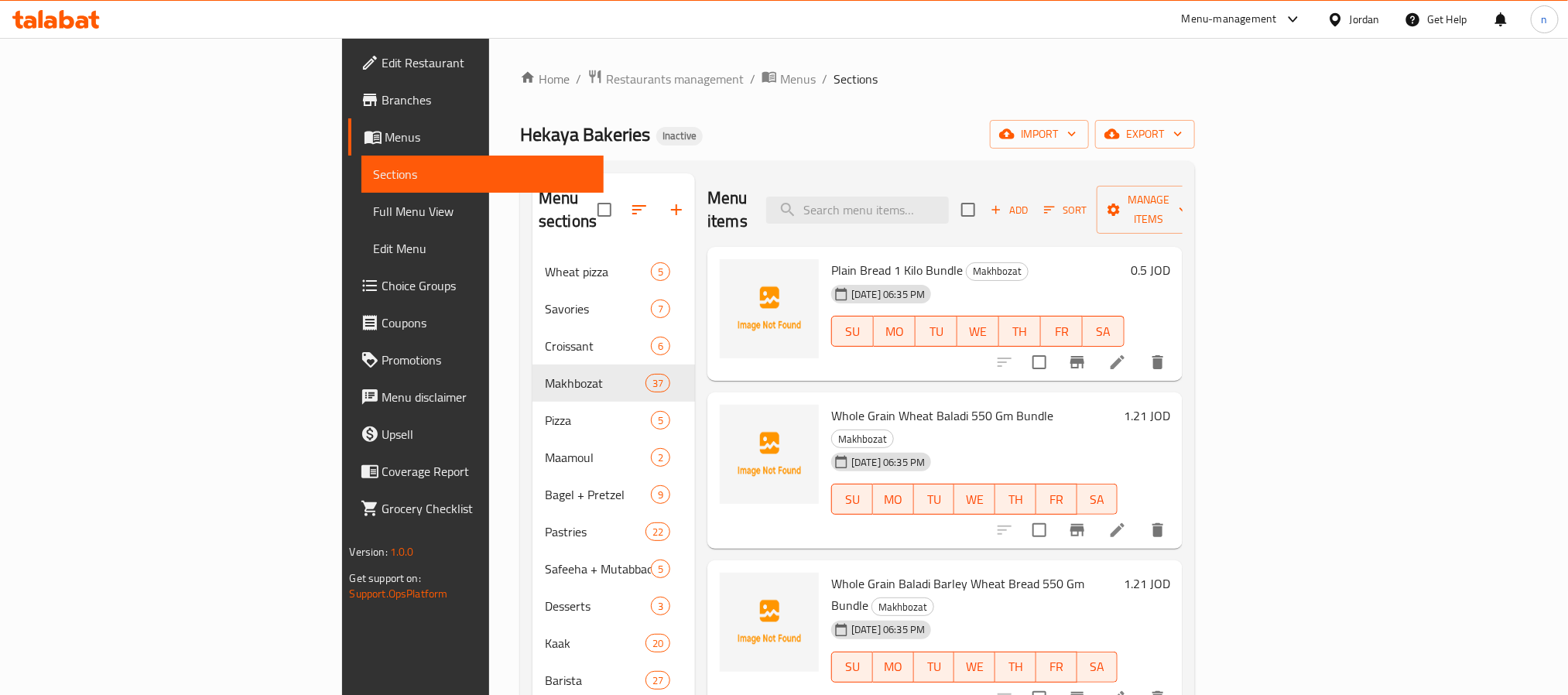
click at [888, 131] on div "Hekaya Bakeries Inactive import export" at bounding box center [857, 134] width 675 height 28
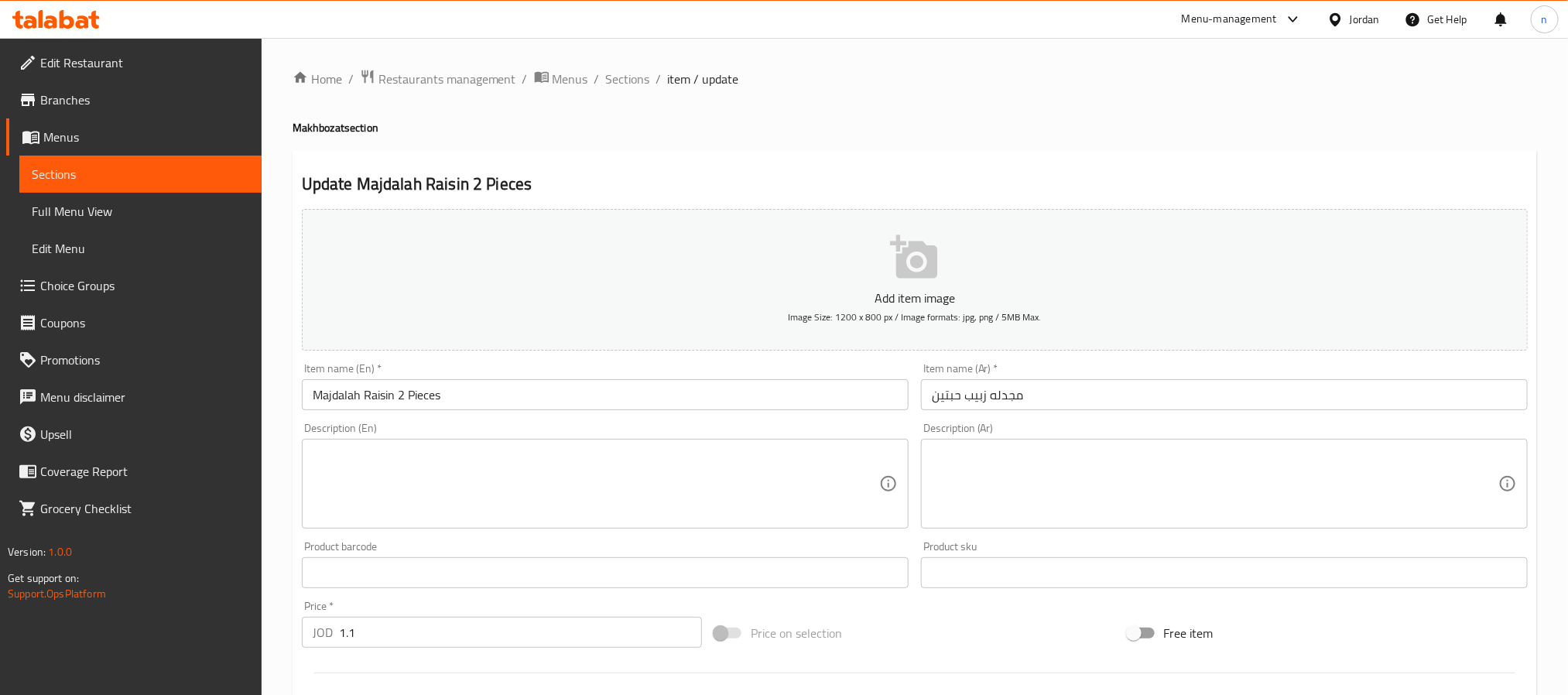
click at [868, 142] on div "Home / Restaurants management / Menus / Sections / item / update Makhbozat sect…" at bounding box center [914, 566] width 1244 height 994
drag, startPoint x: 70, startPoint y: 178, endPoint x: 137, endPoint y: 337, distance: 172.5
click at [70, 178] on span "Sections" at bounding box center [140, 174] width 218 height 18
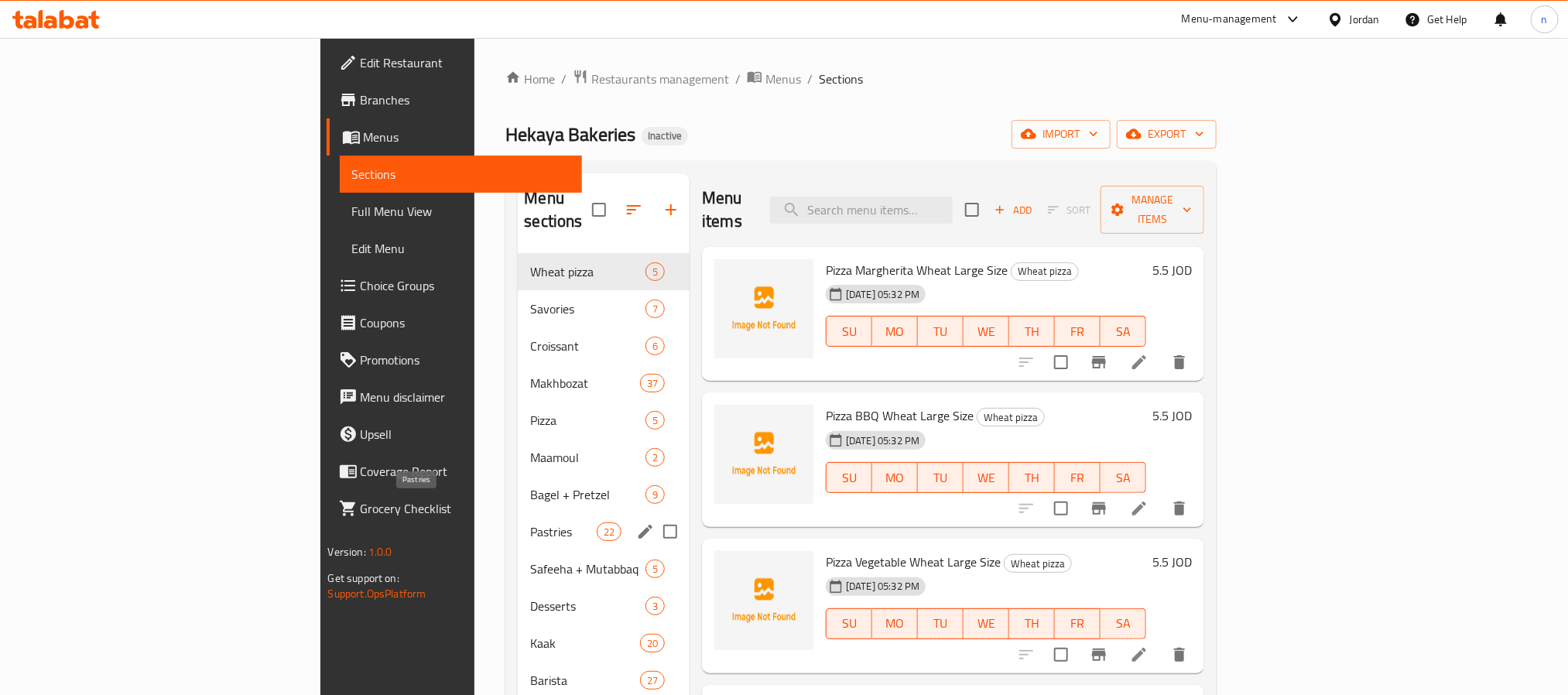
click at [530, 523] on span "Pastries" at bounding box center [563, 532] width 66 height 18
click at [1038, 126] on div "Hekaya Bakeries Inactive import export" at bounding box center [860, 134] width 711 height 28
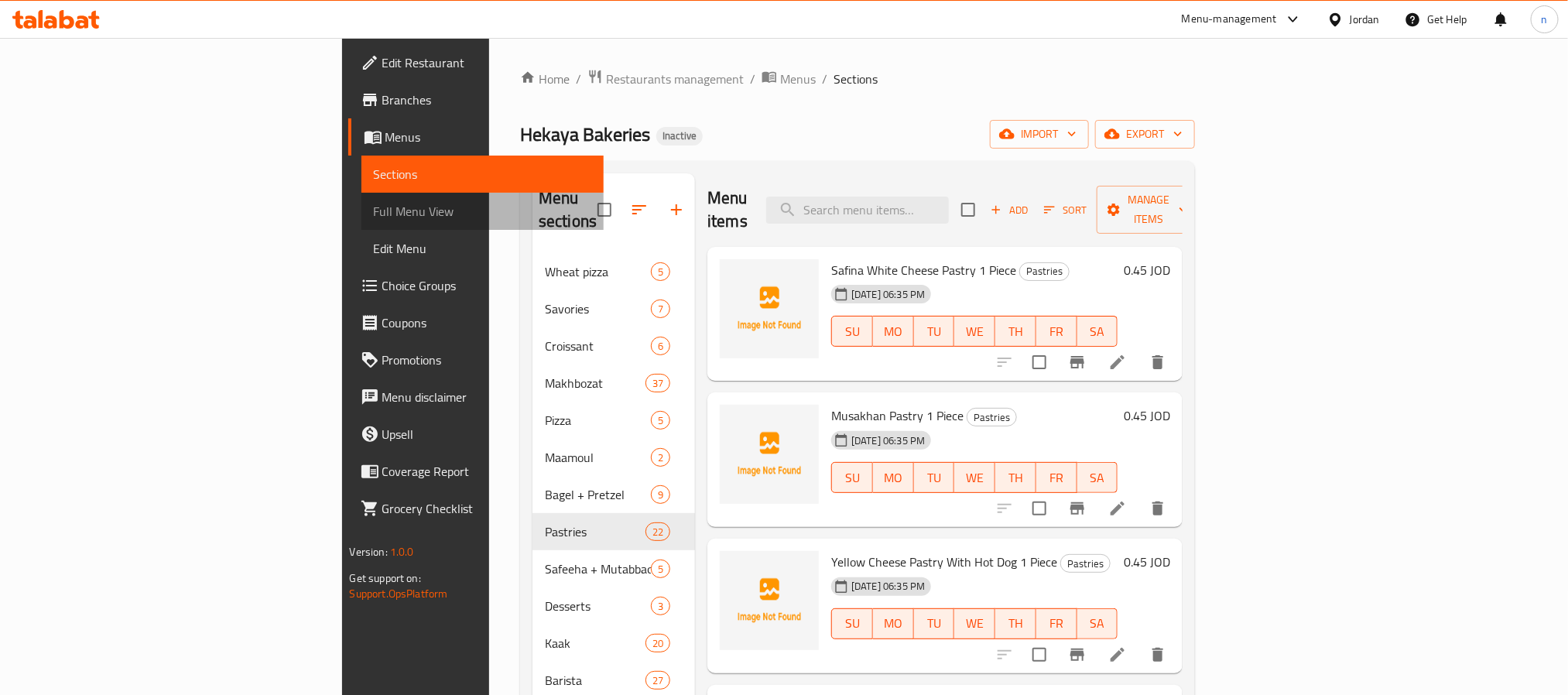
click at [373, 217] on span "Full Menu View" at bounding box center [482, 211] width 218 height 18
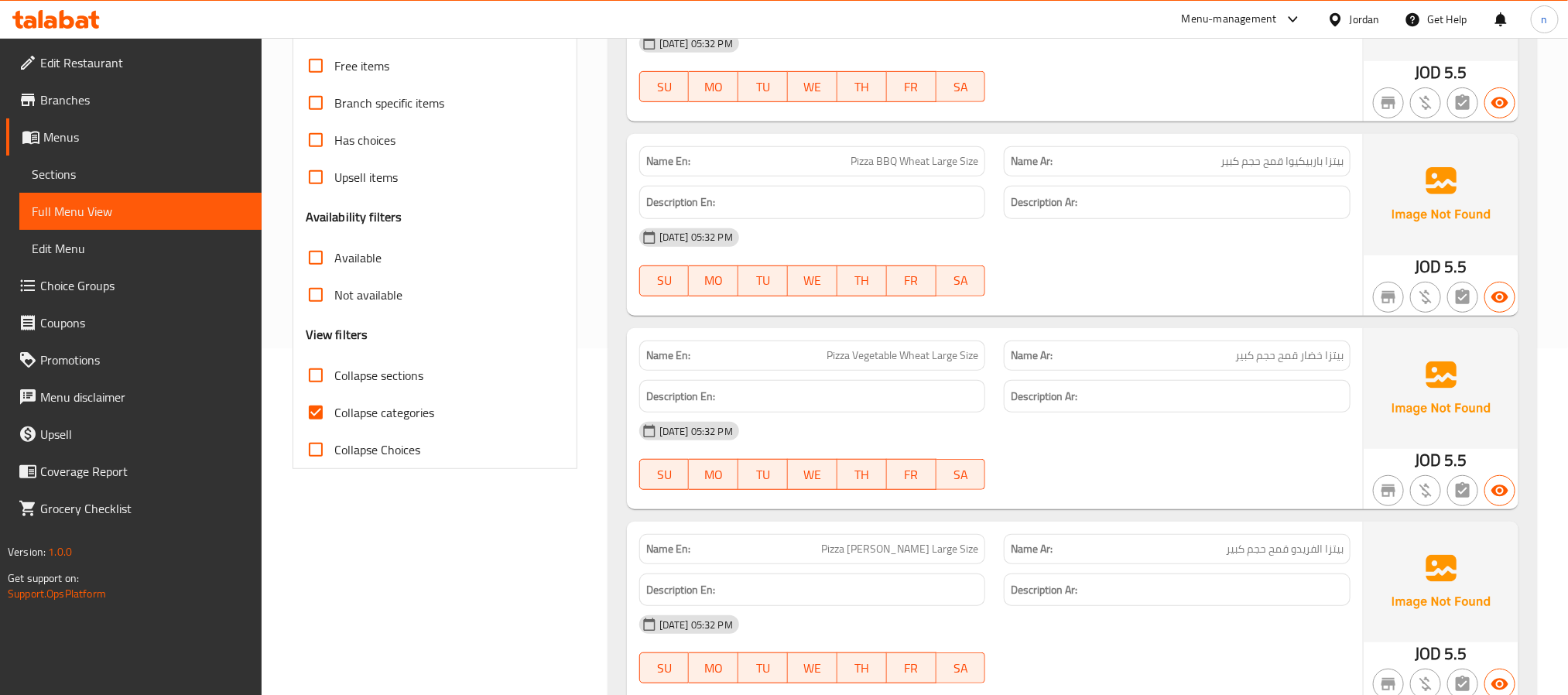
scroll to position [348, 0]
click at [317, 410] on input "Collapse categories" at bounding box center [315, 411] width 37 height 37
checkbox input "false"
click at [318, 453] on input "Collapse Choices" at bounding box center [315, 448] width 37 height 37
checkbox input "true"
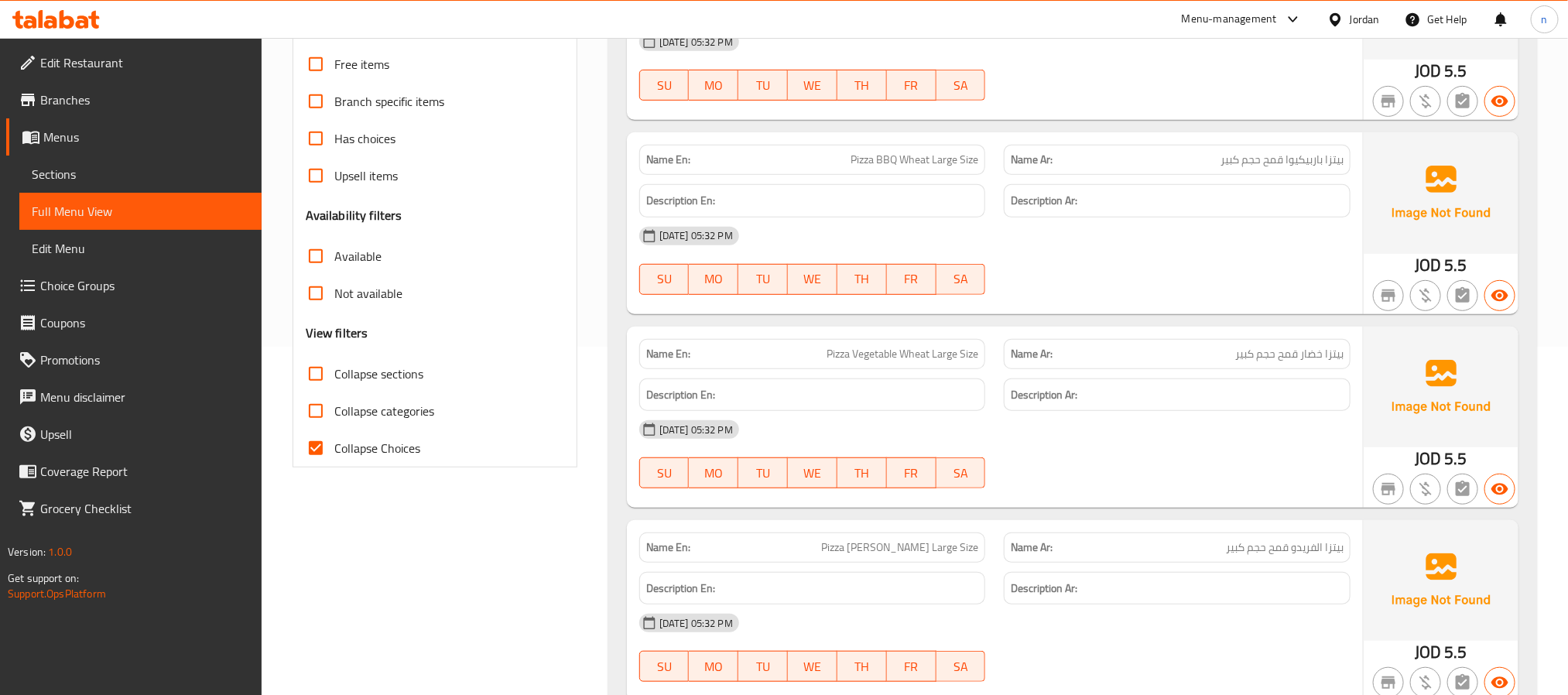
click at [316, 414] on input "Collapse categories" at bounding box center [315, 411] width 37 height 37
checkbox input "true"
click at [316, 381] on input "Collapse sections" at bounding box center [315, 373] width 37 height 37
checkbox input "true"
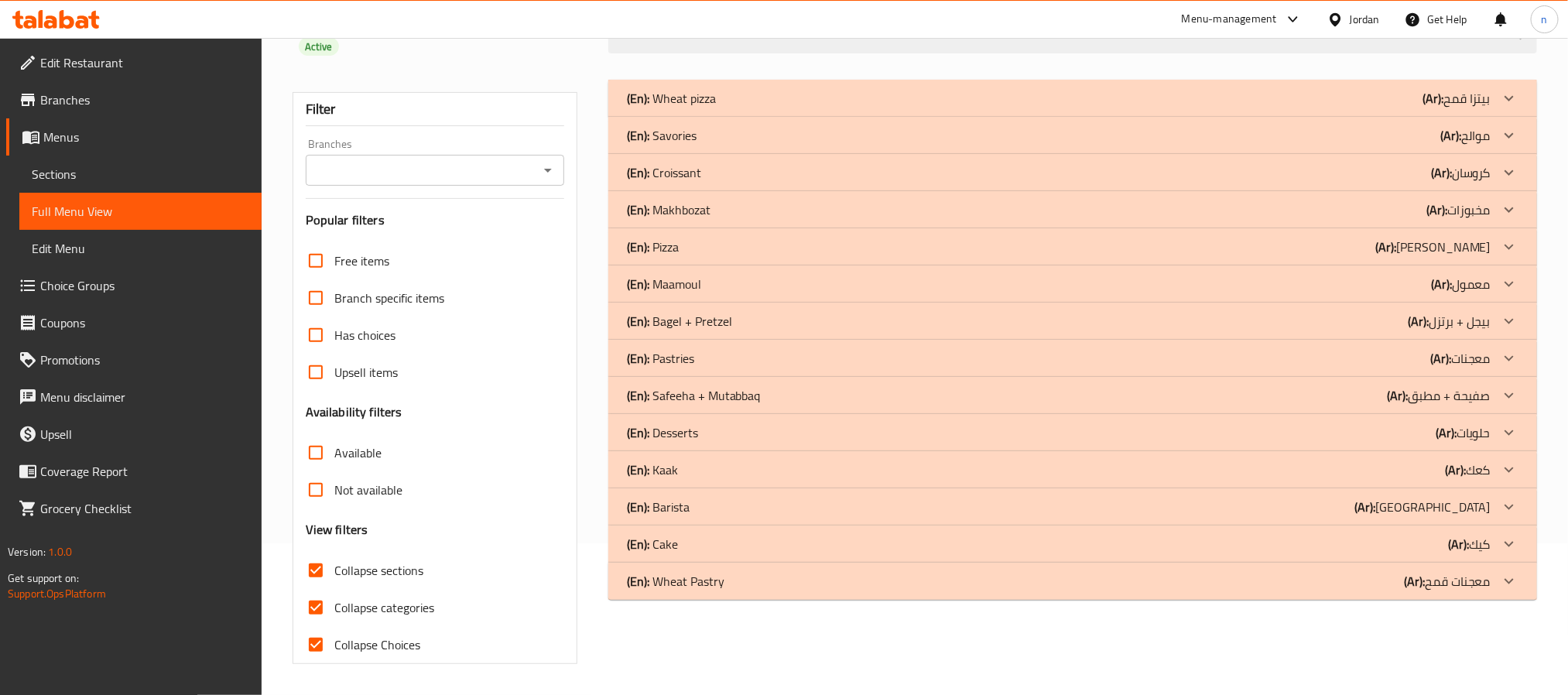
scroll to position [153, 0]
click at [316, 643] on input "Collapse Choices" at bounding box center [315, 644] width 37 height 37
checkbox input "false"
click at [321, 608] on input "Collapse categories" at bounding box center [315, 608] width 37 height 37
checkbox input "false"
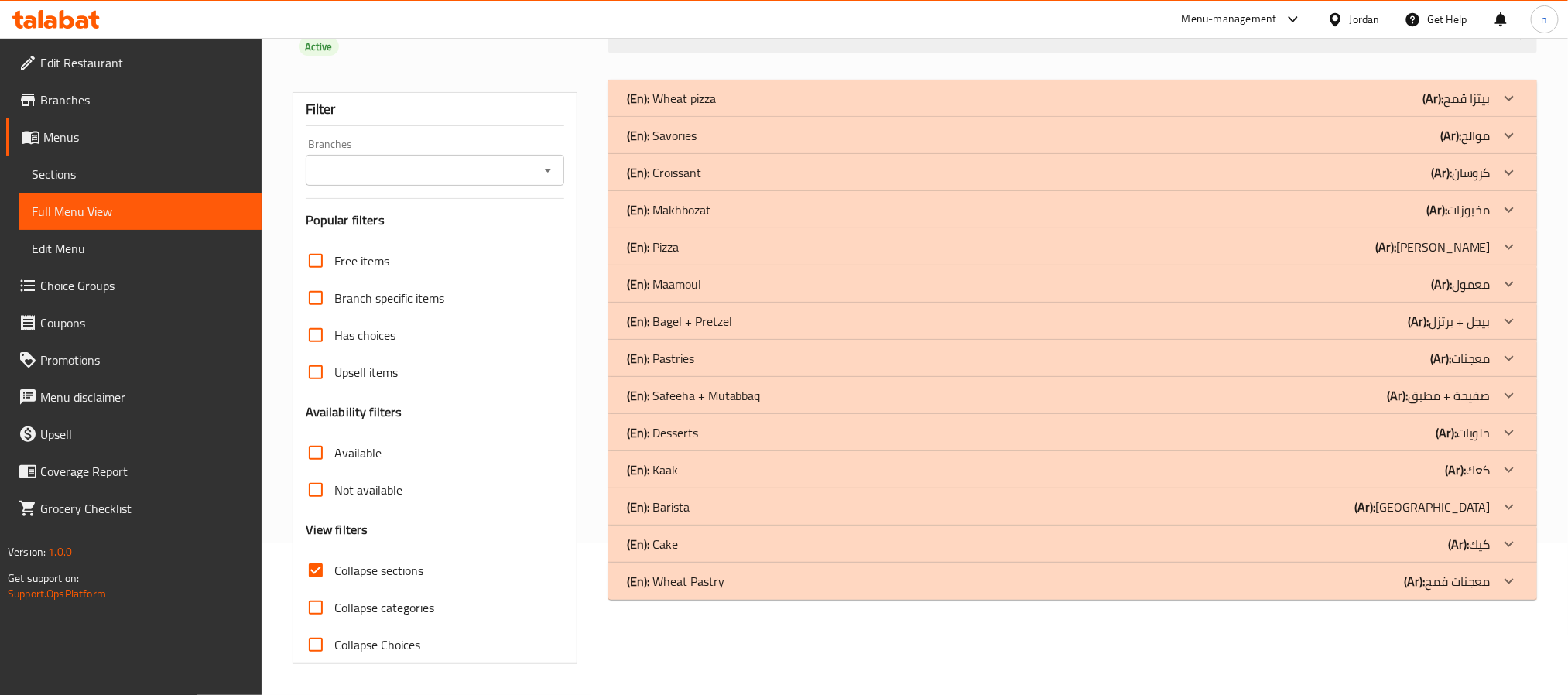
click at [318, 567] on input "Collapse sections" at bounding box center [315, 570] width 37 height 37
checkbox input "false"
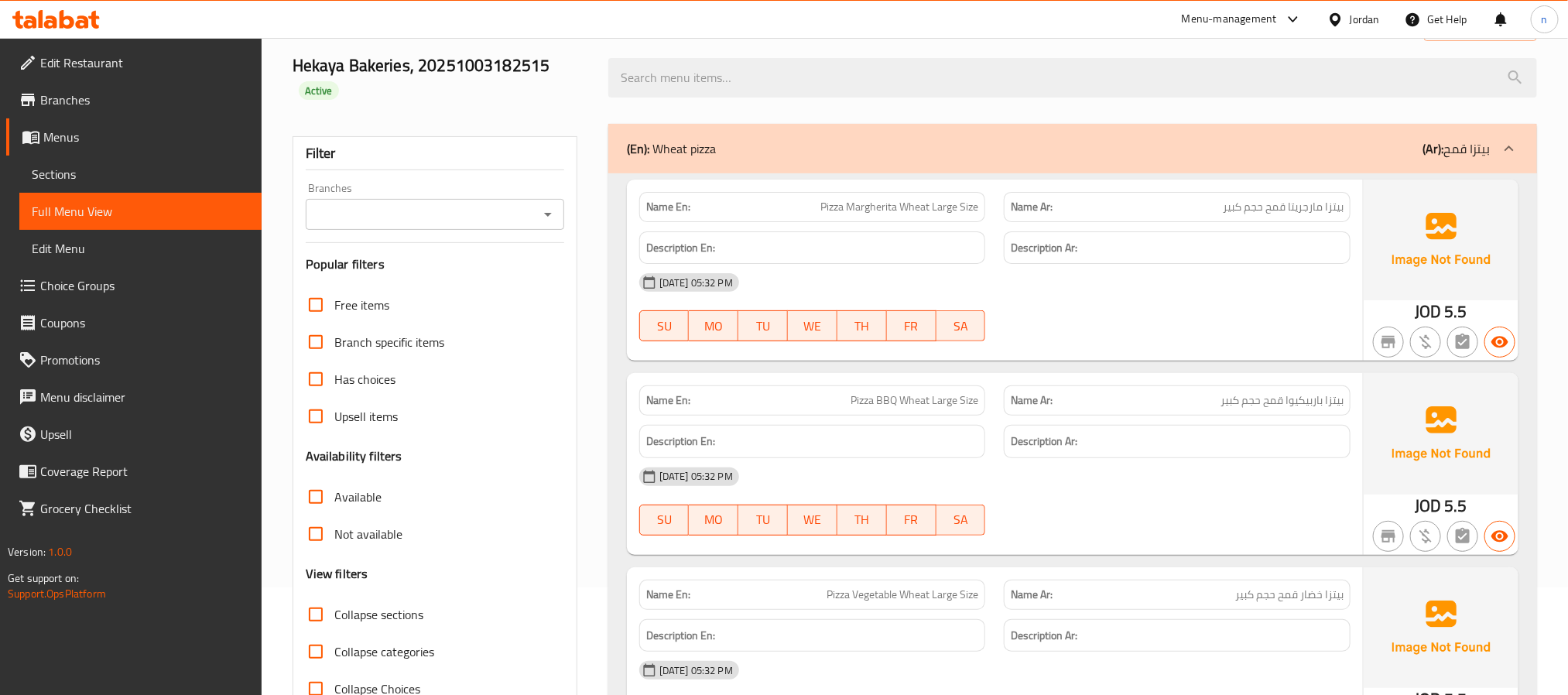
scroll to position [0, 0]
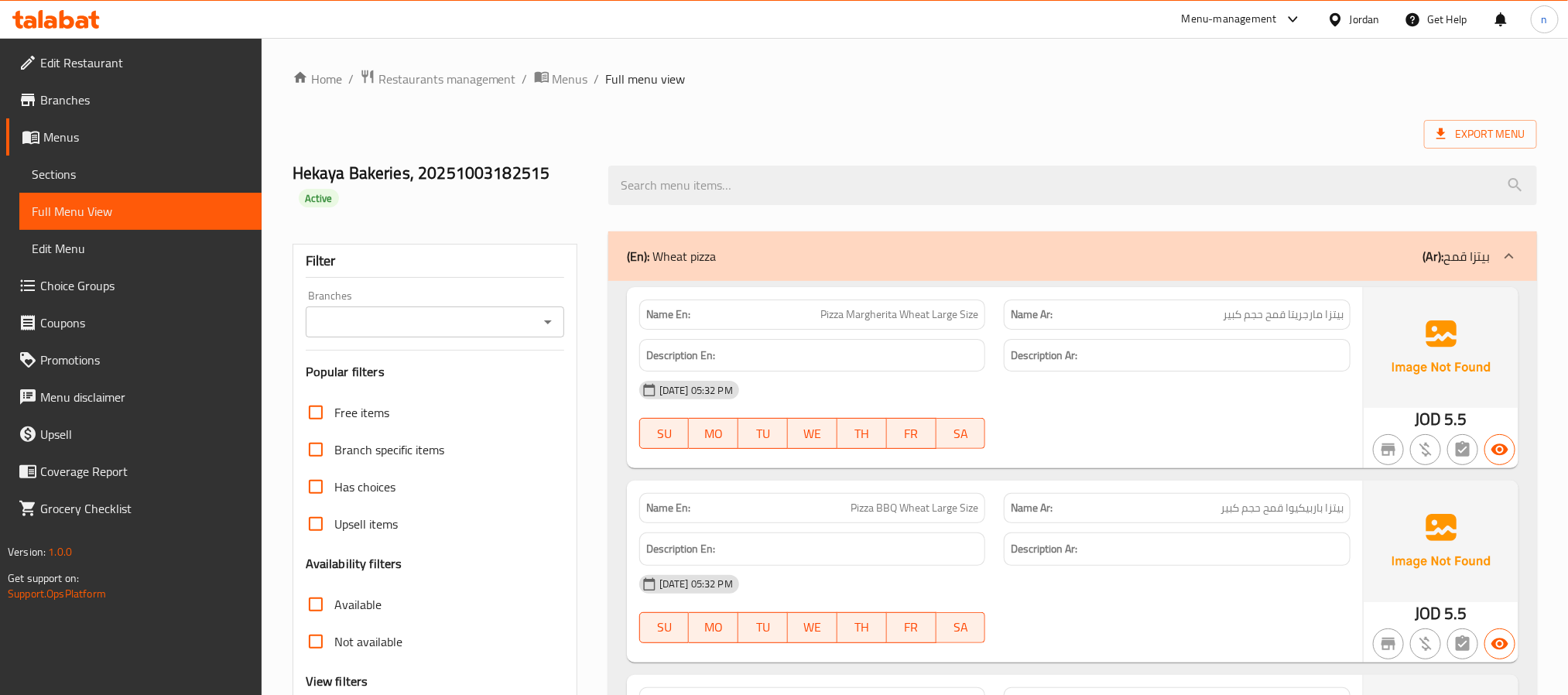
click at [1516, 258] on icon at bounding box center [1509, 256] width 18 height 18
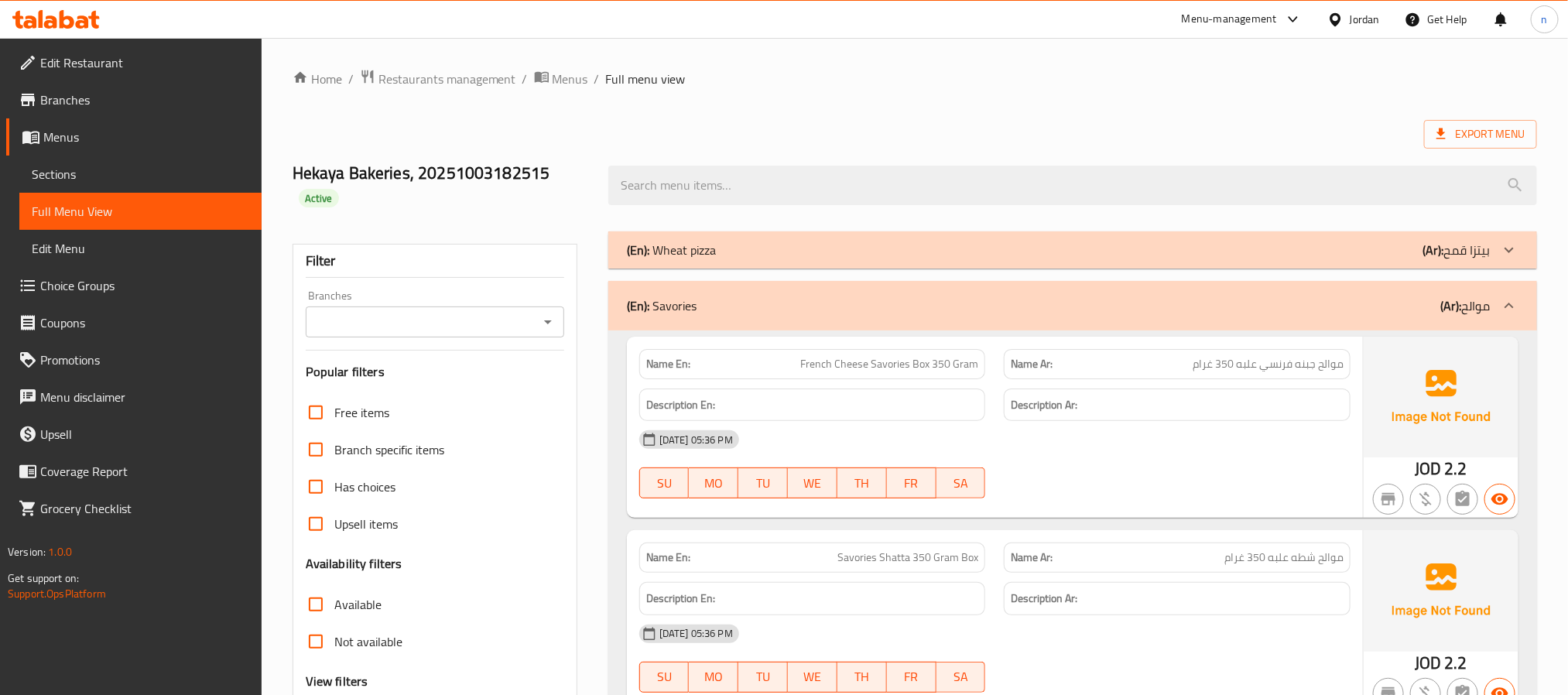
click at [1513, 305] on icon at bounding box center [1509, 305] width 18 height 18
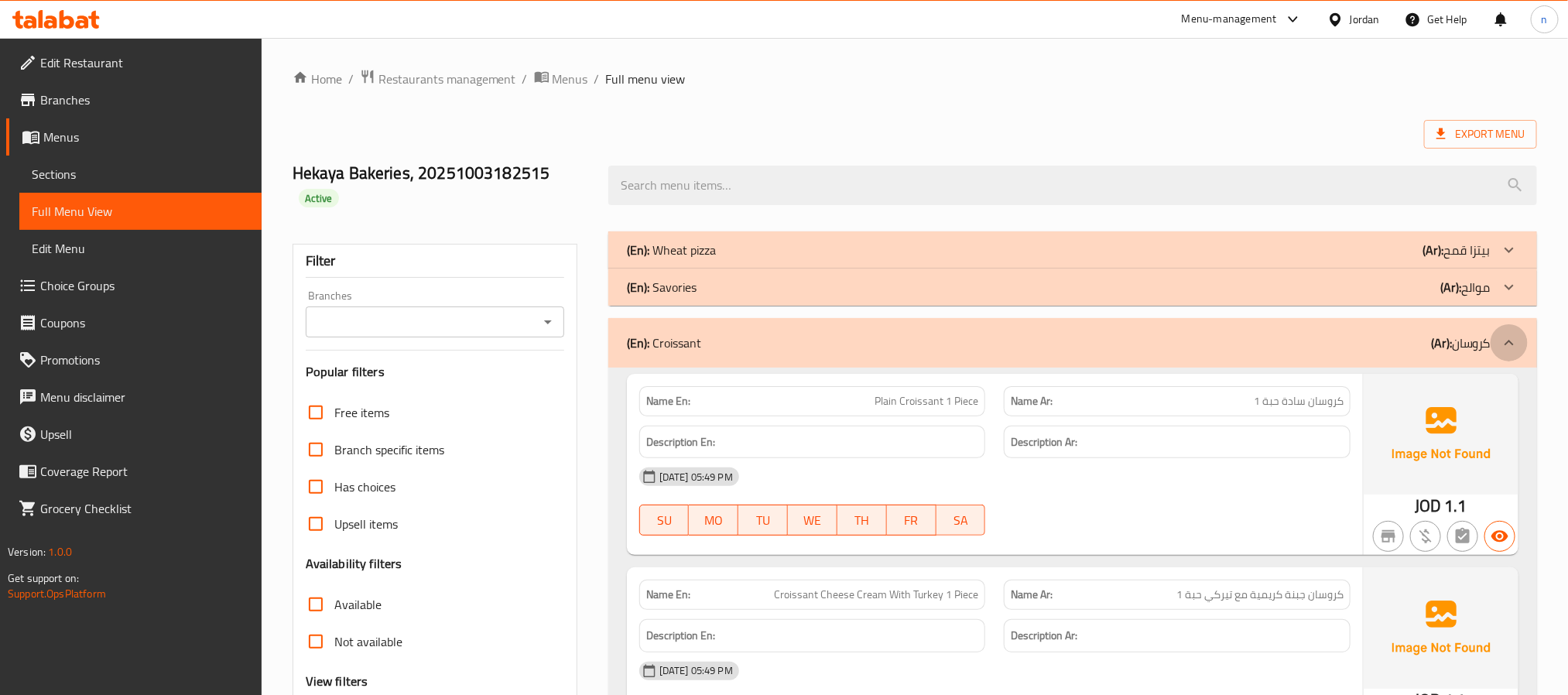
click at [1507, 343] on icon at bounding box center [1509, 342] width 9 height 5
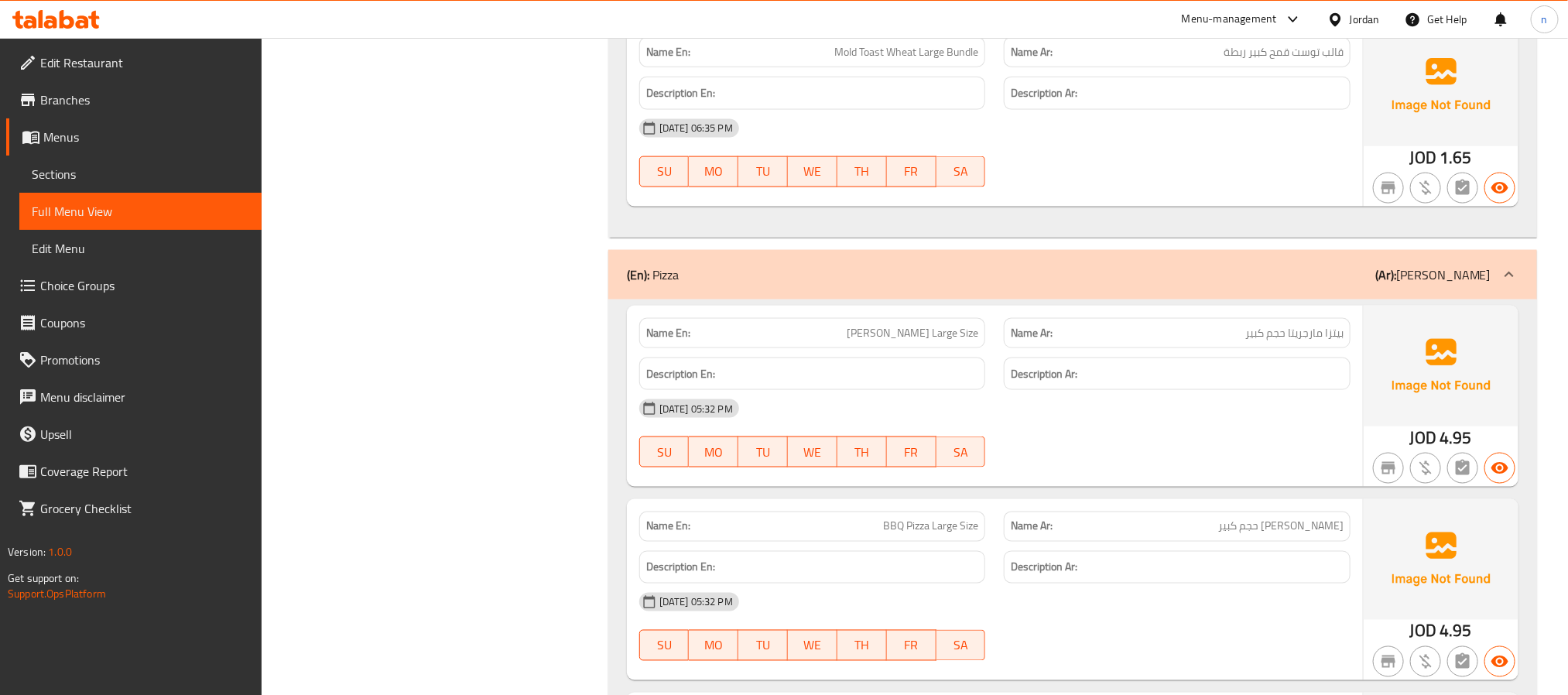
scroll to position [7547, 0]
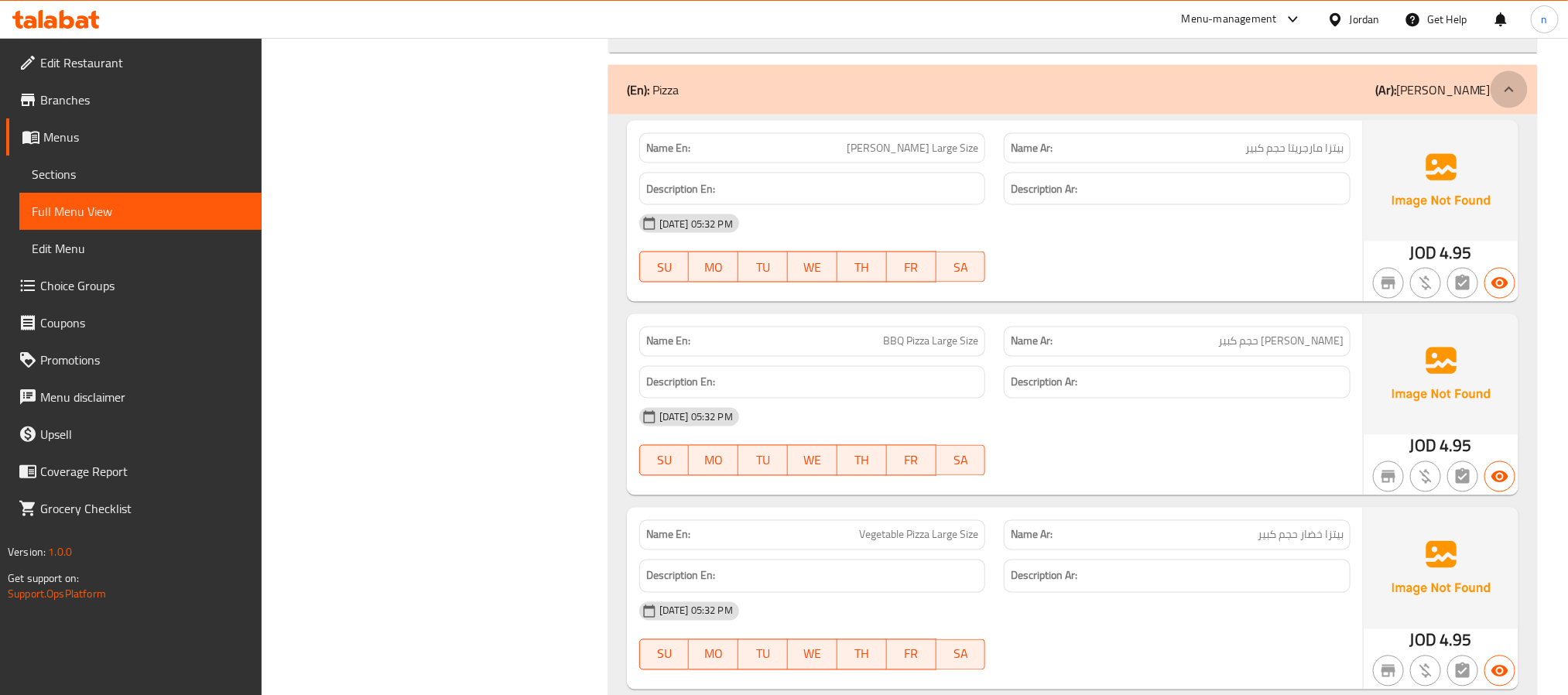
click at [1512, 92] on icon at bounding box center [1509, 89] width 9 height 5
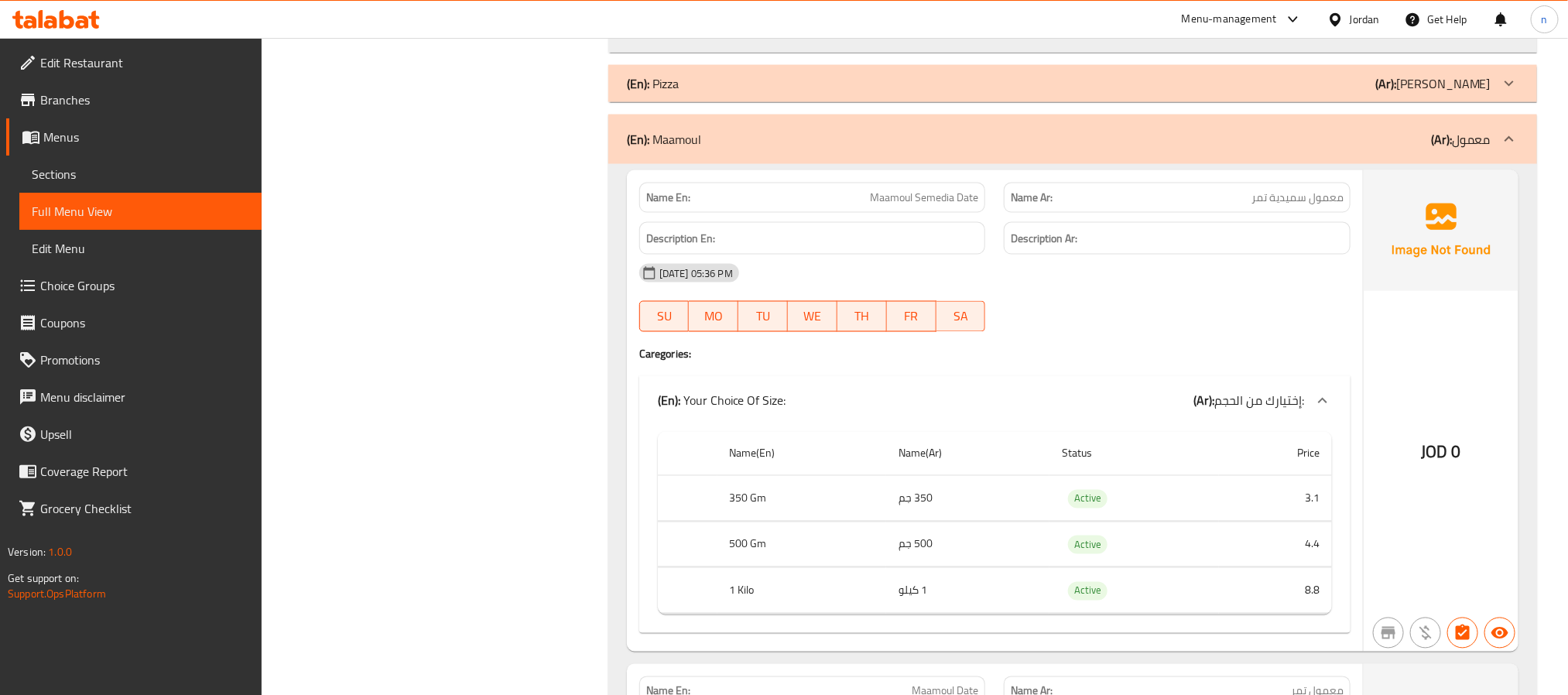
click at [1512, 148] on icon at bounding box center [1509, 139] width 18 height 18
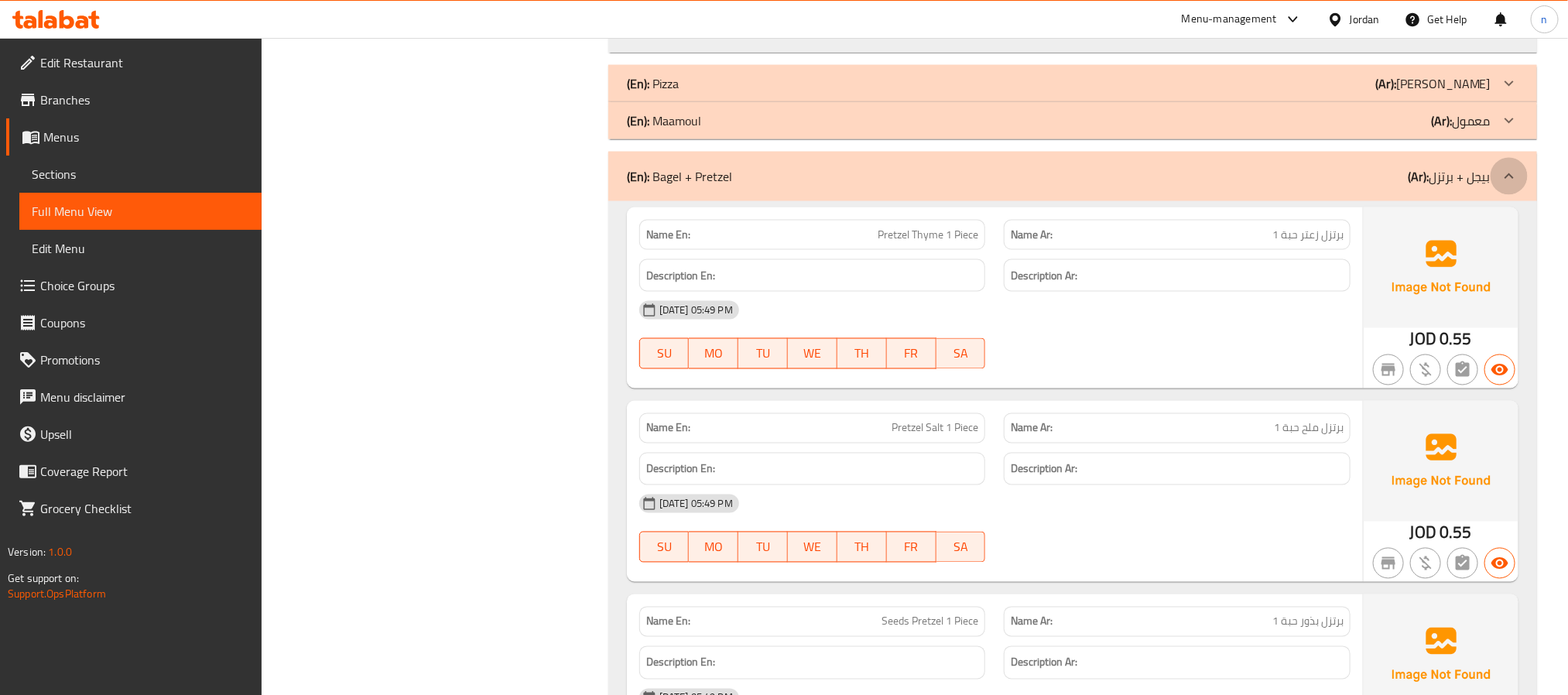
click at [1514, 186] on icon at bounding box center [1509, 177] width 18 height 18
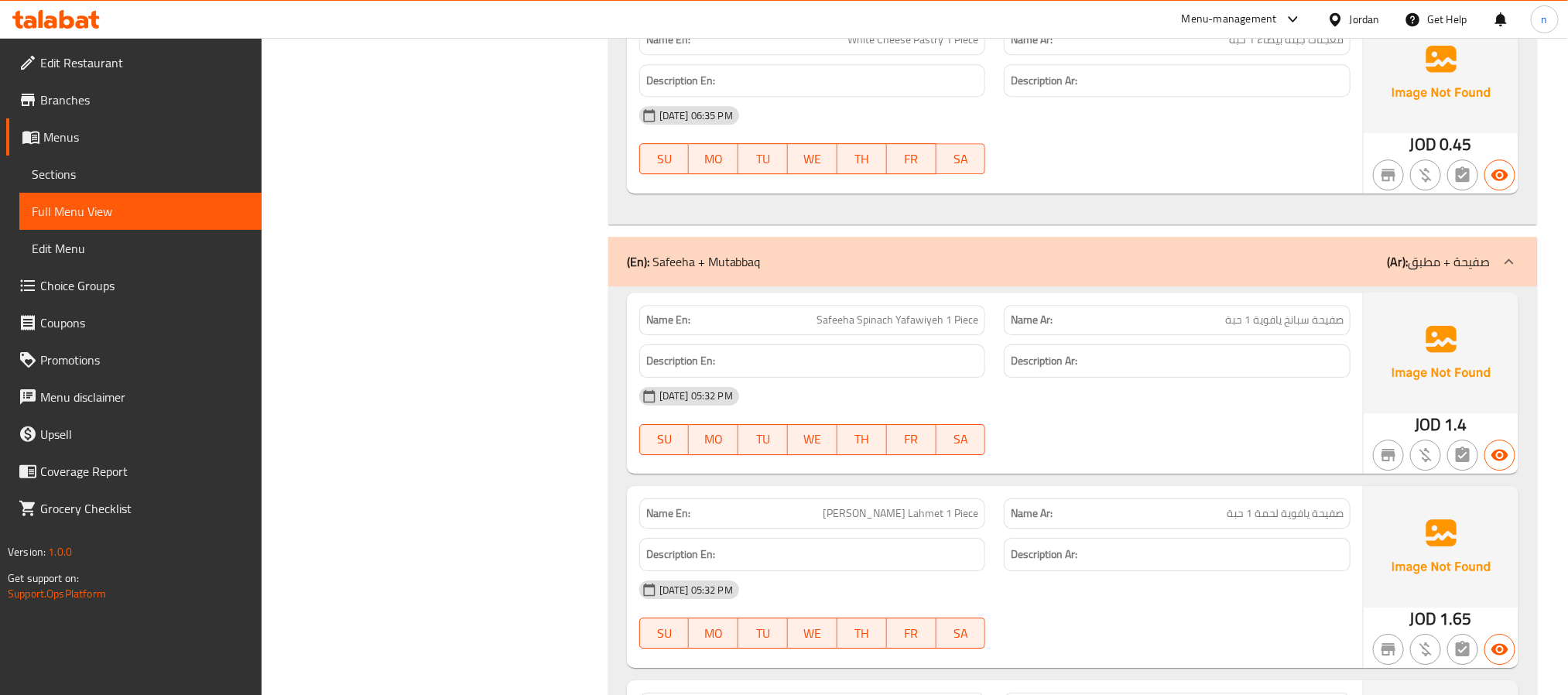
scroll to position [11842, 0]
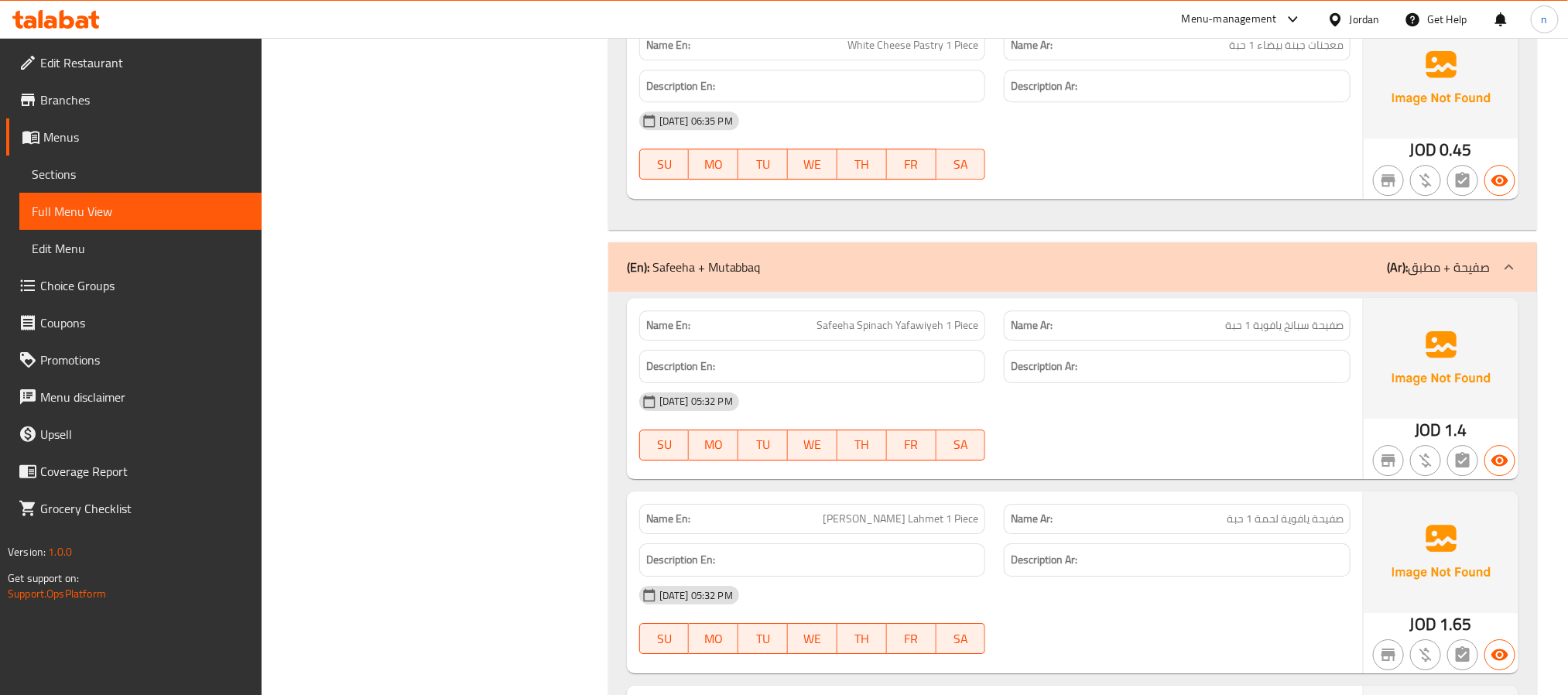
click at [1510, 276] on icon at bounding box center [1509, 267] width 18 height 18
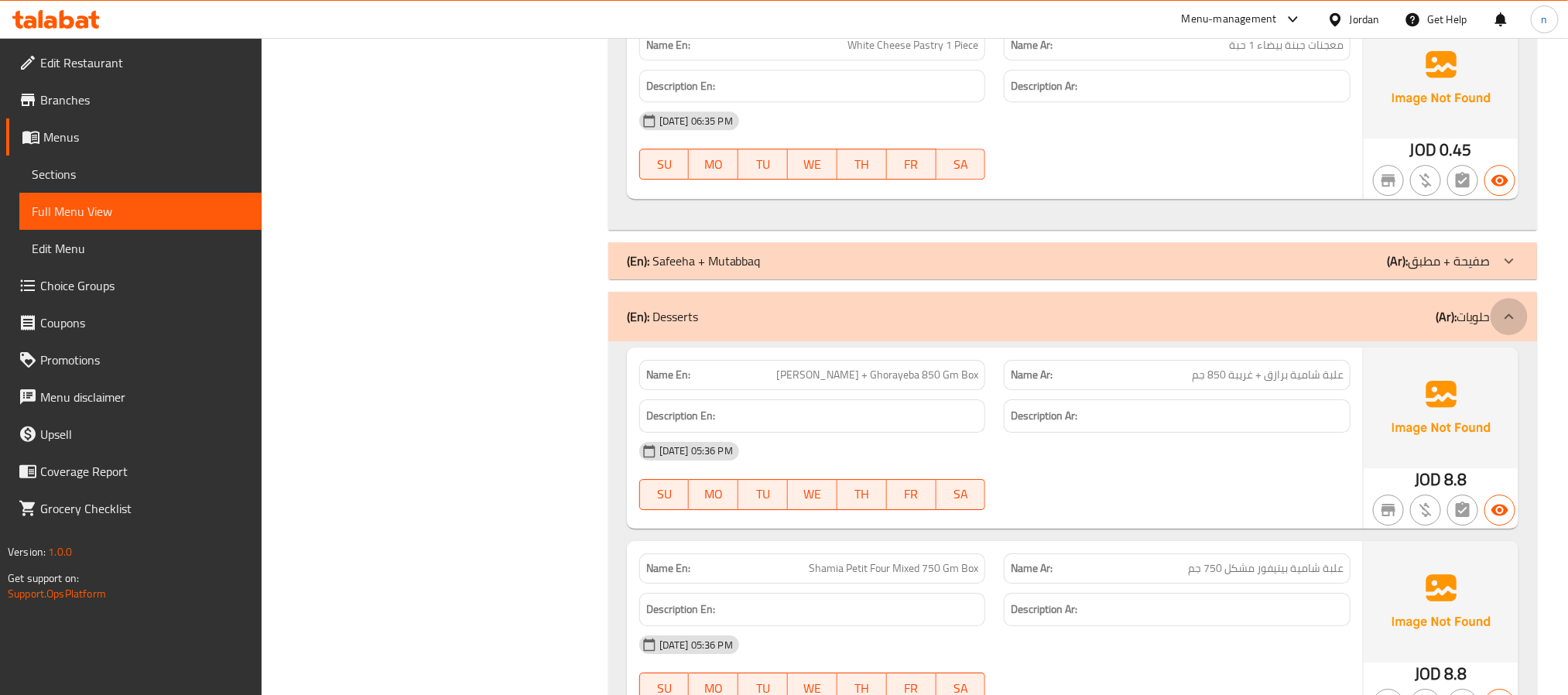
click at [1510, 326] on icon at bounding box center [1509, 316] width 18 height 18
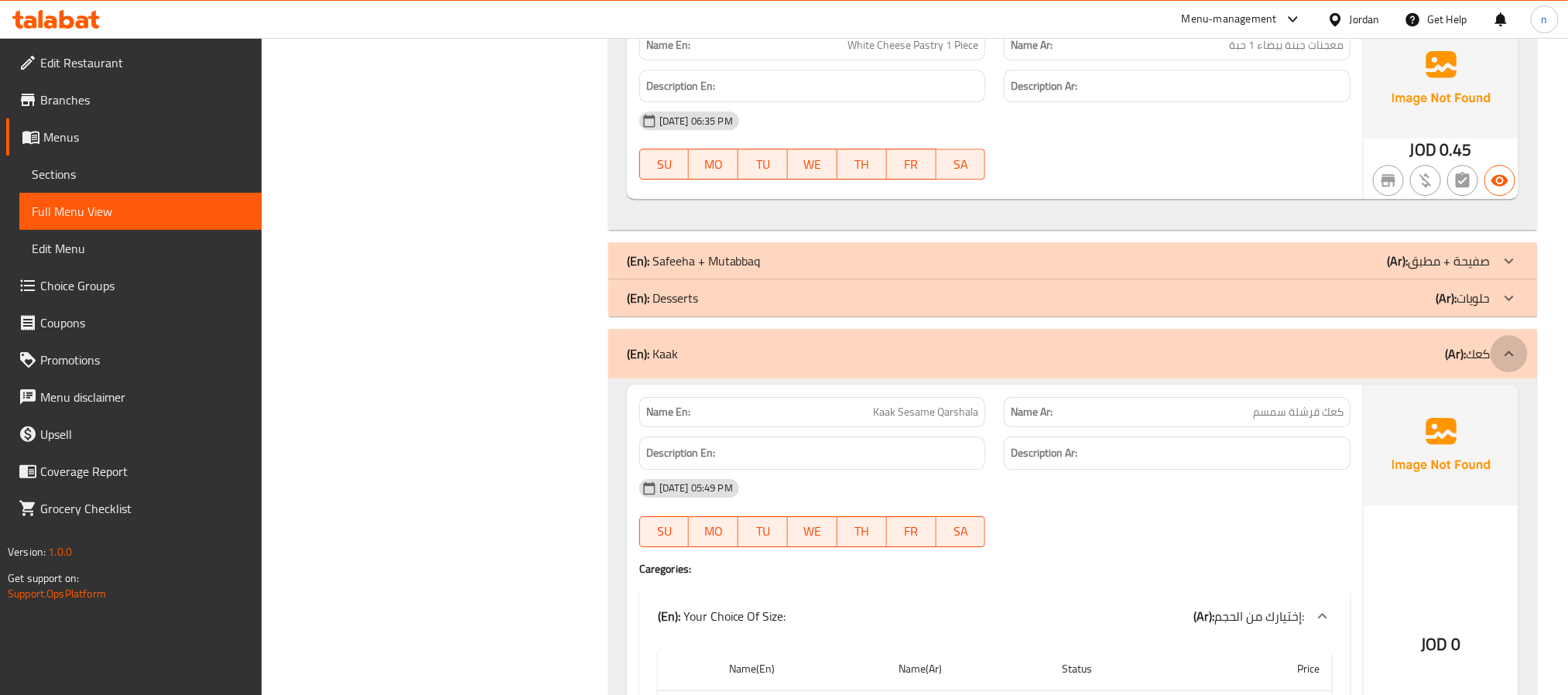
click at [1516, 363] on icon at bounding box center [1509, 353] width 18 height 18
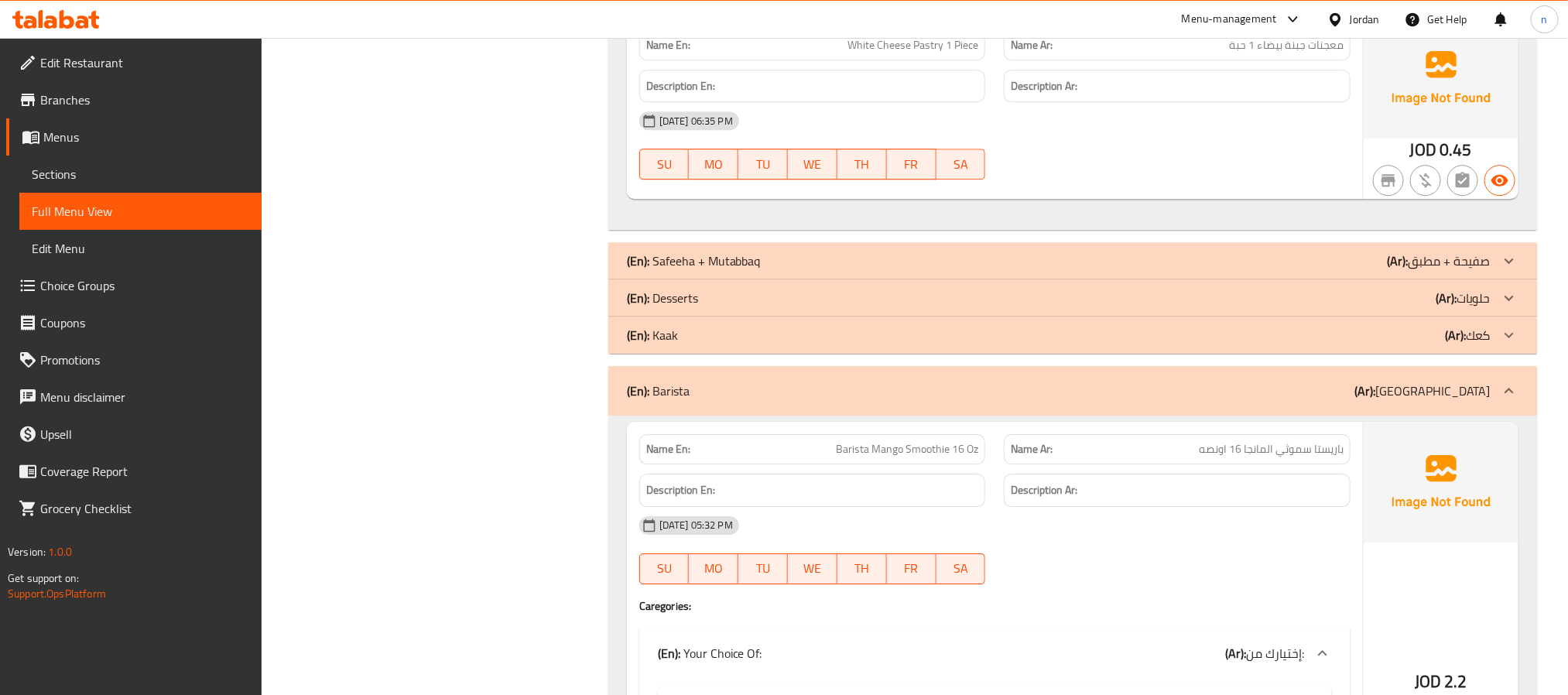
scroll to position [12075, 0]
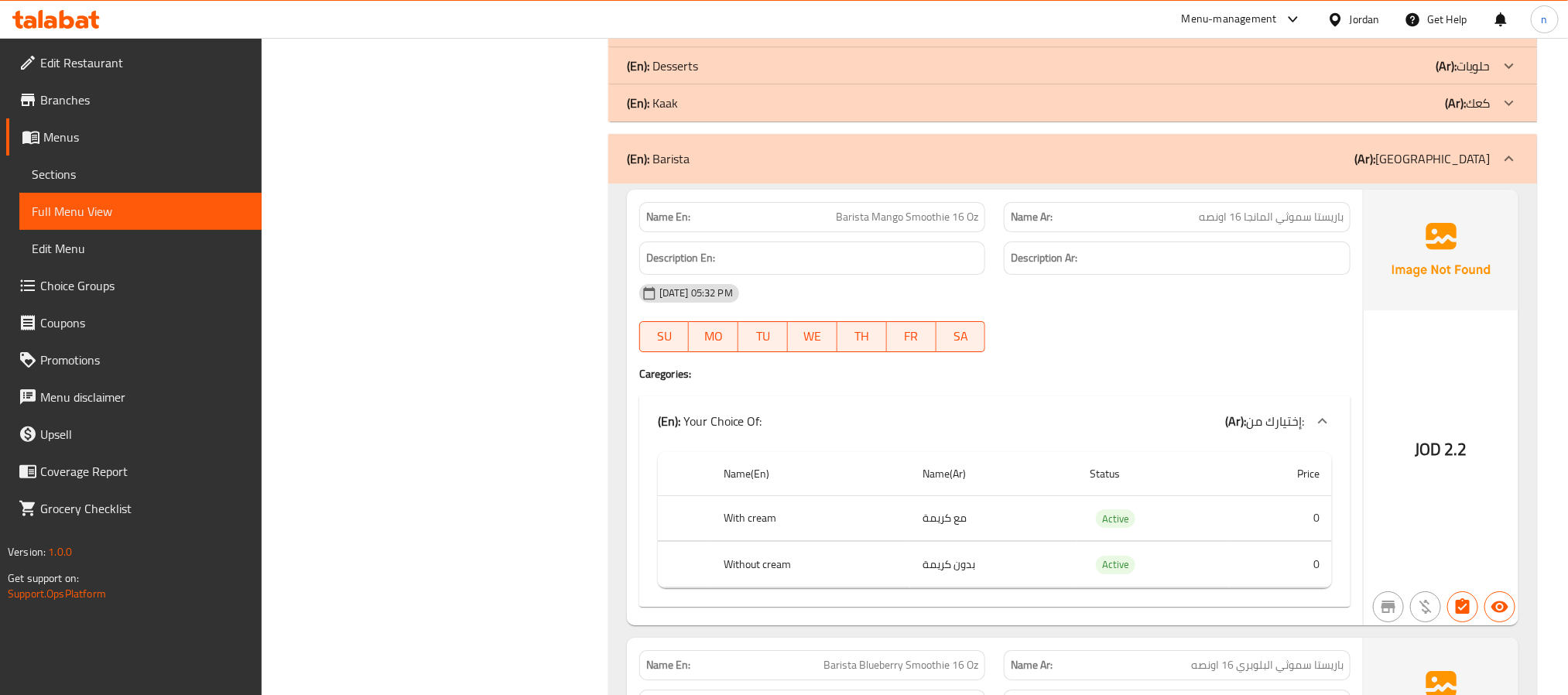
click at [1510, 168] on icon at bounding box center [1509, 158] width 18 height 18
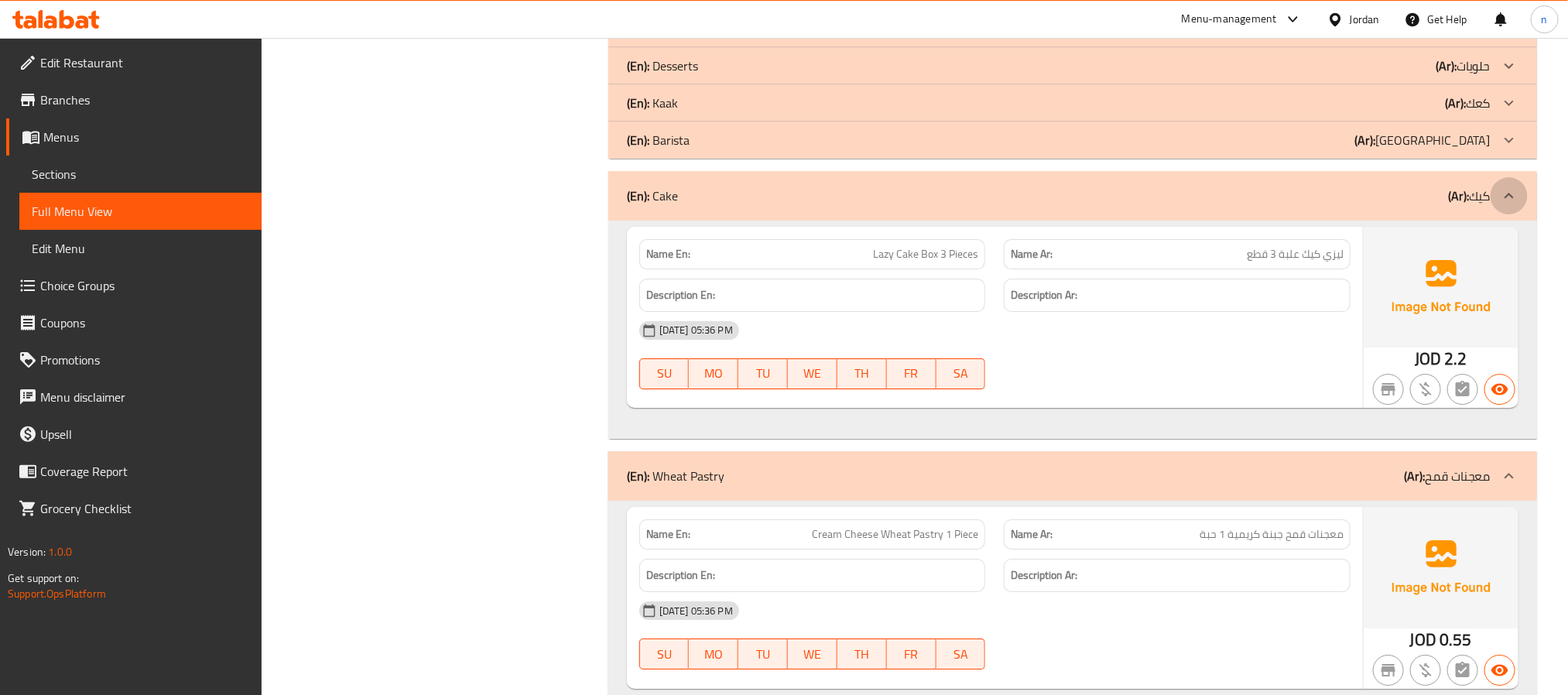
click at [1502, 205] on icon at bounding box center [1509, 196] width 18 height 18
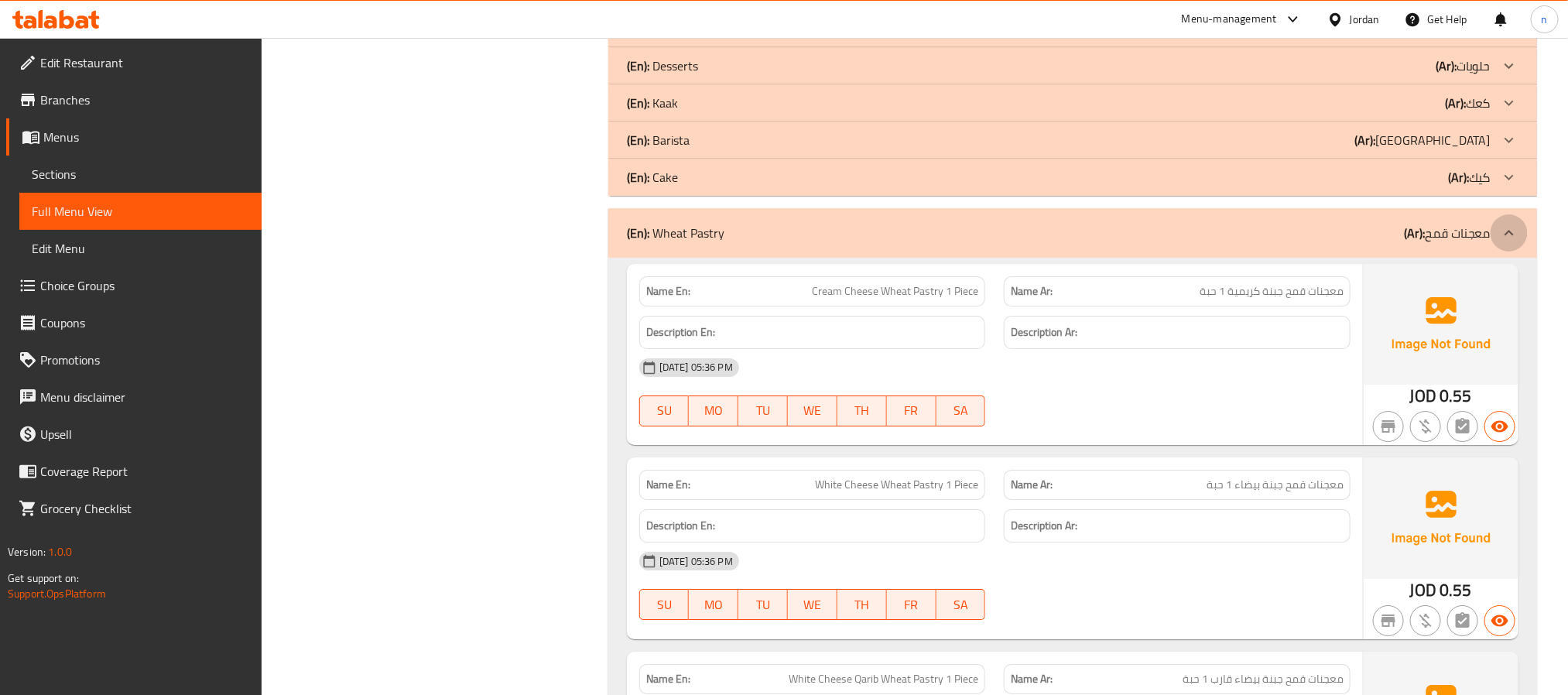
click at [1504, 242] on icon at bounding box center [1509, 233] width 18 height 18
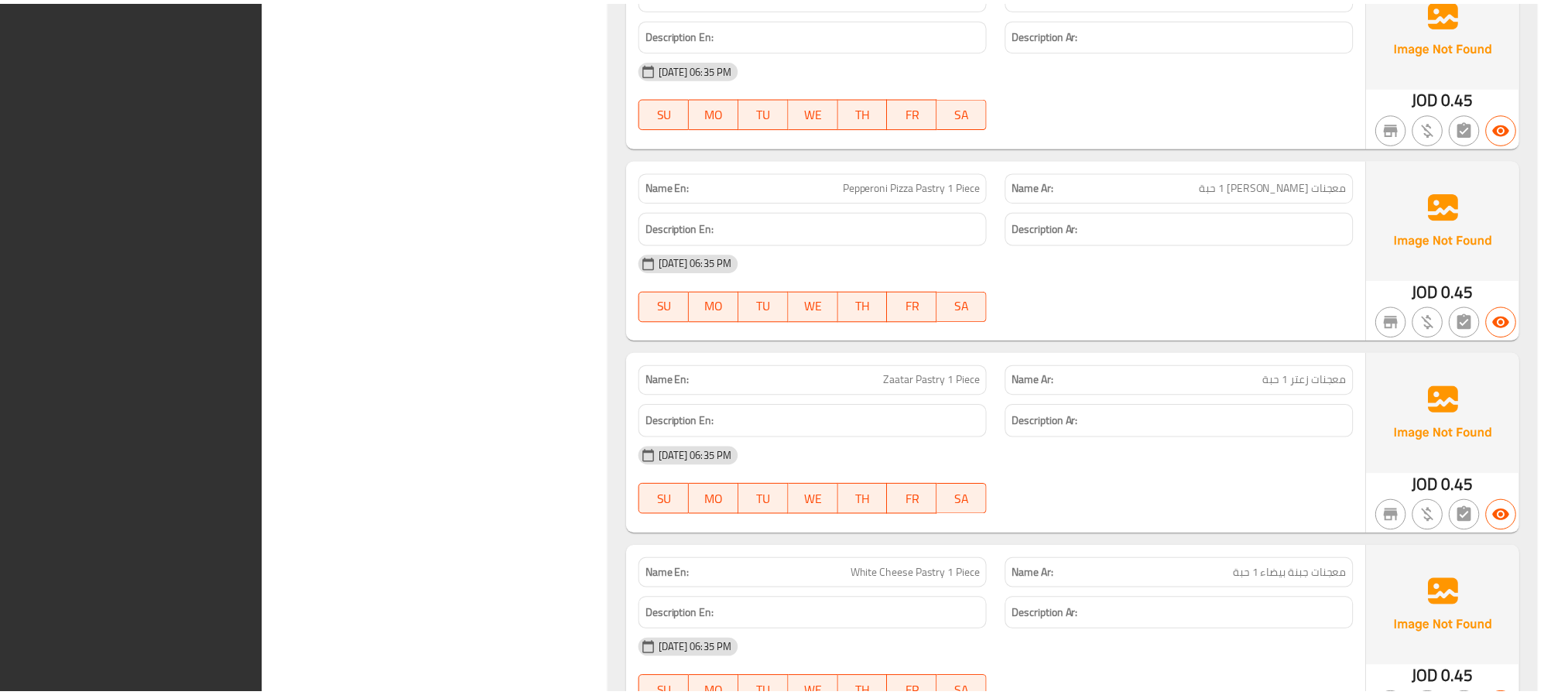
scroll to position [11667, 0]
